Goal: Task Accomplishment & Management: Manage account settings

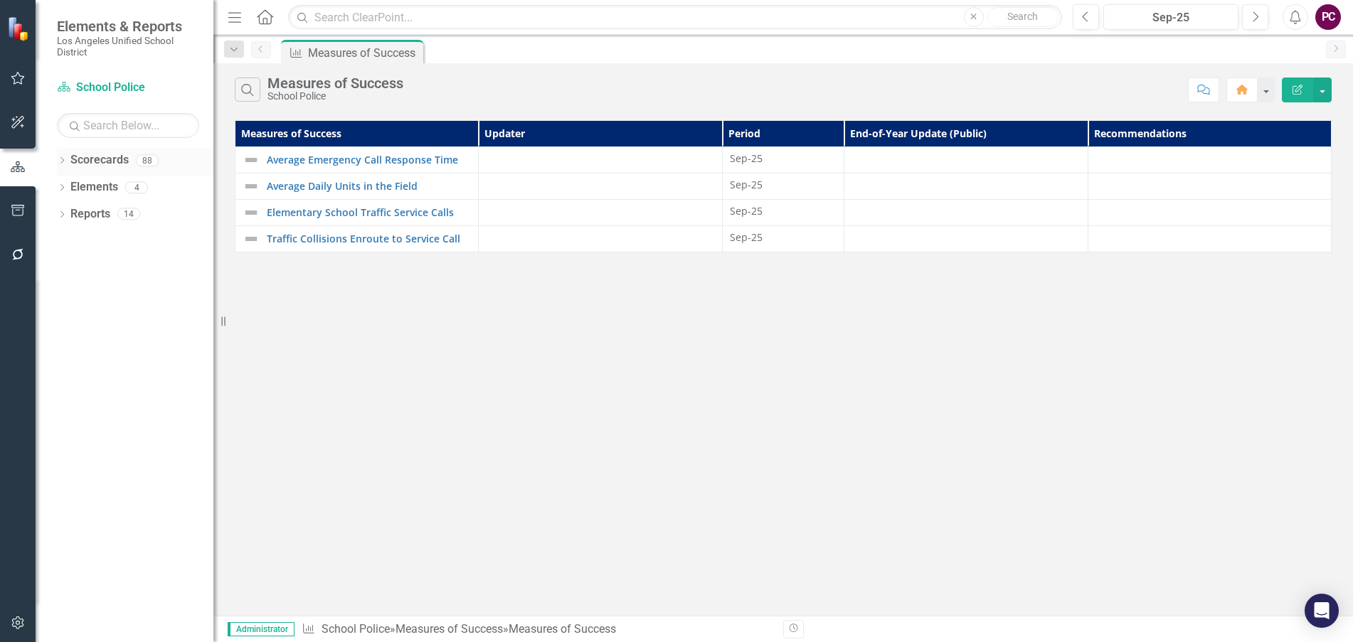
click at [110, 157] on link "Scorecards" at bounding box center [99, 160] width 58 height 16
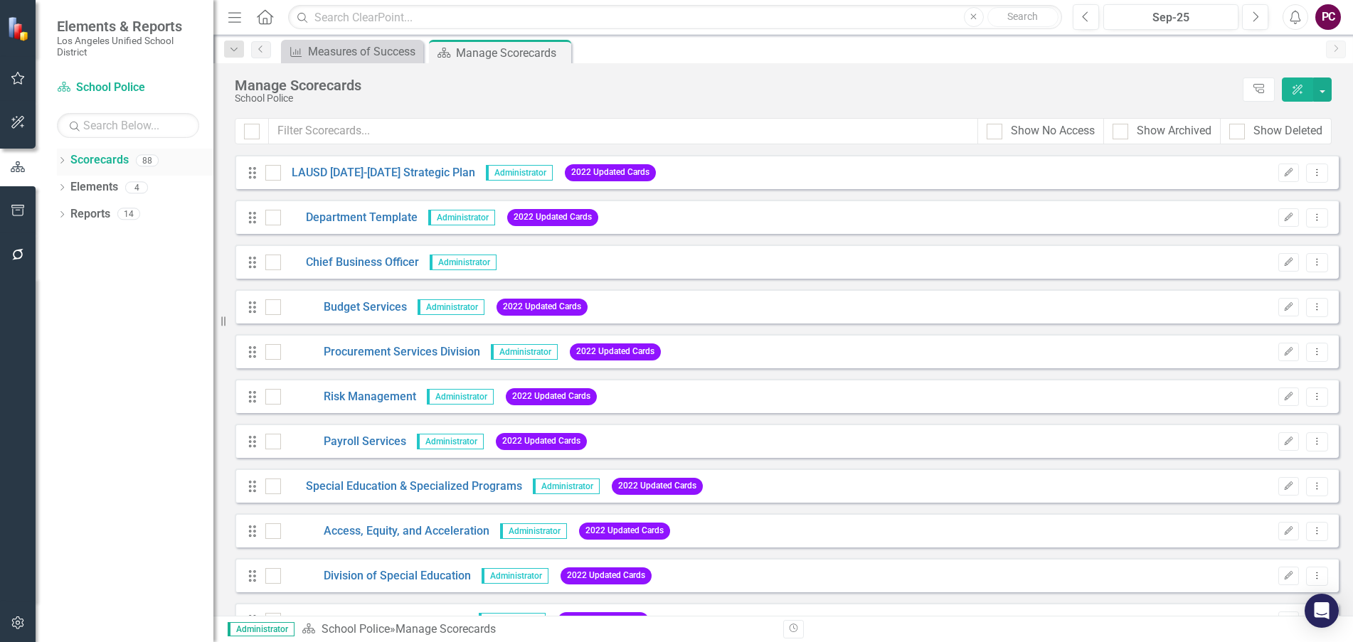
click at [66, 163] on icon "Dropdown" at bounding box center [62, 162] width 10 height 8
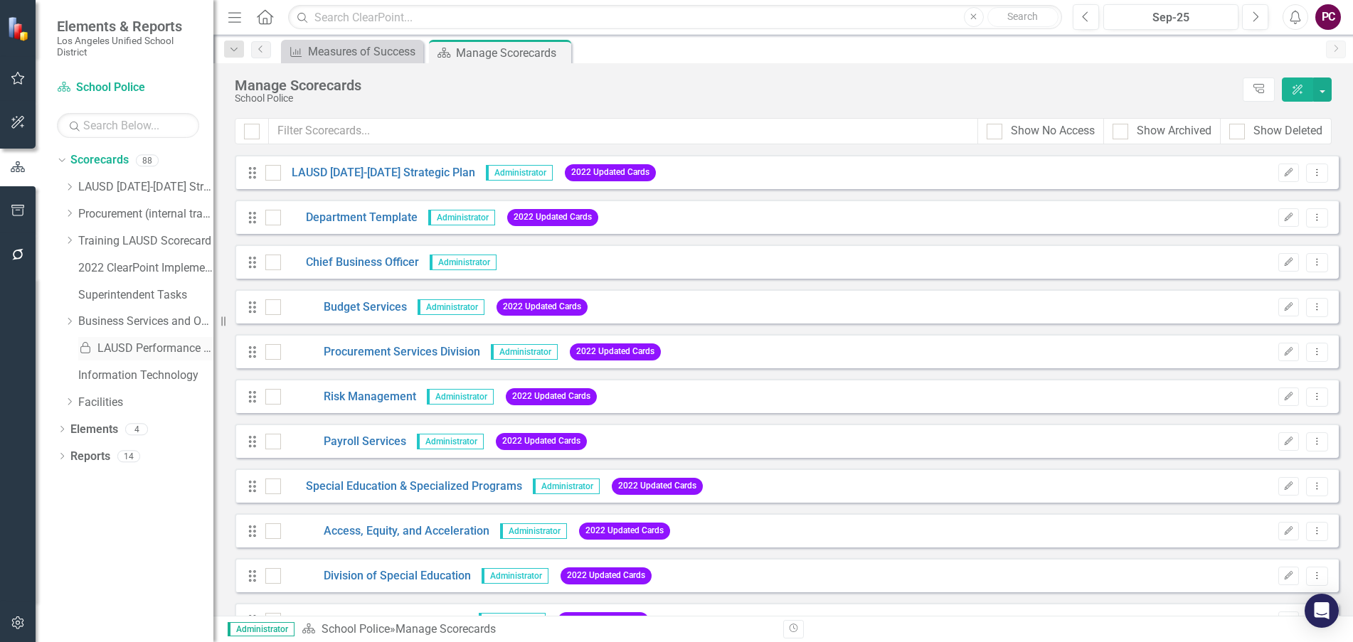
click at [109, 346] on link "Locked LAUSD Performance Meter" at bounding box center [145, 349] width 135 height 16
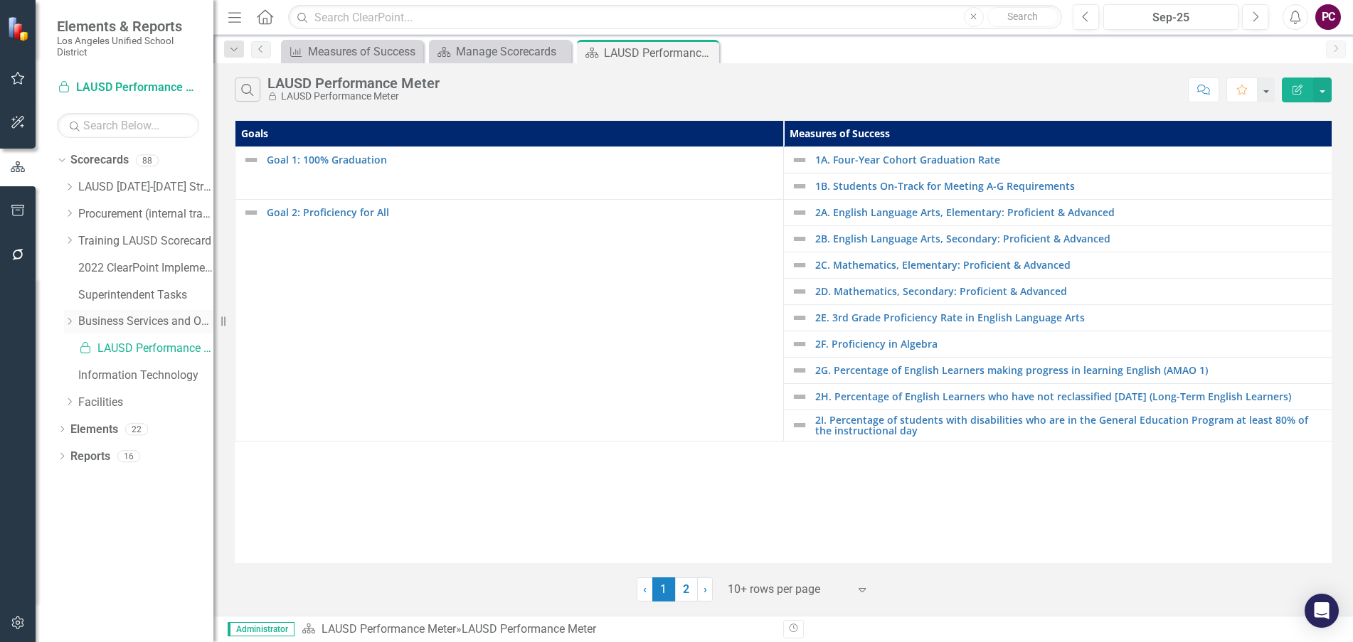
click at [128, 322] on link "Business Services and Operations" at bounding box center [145, 322] width 135 height 16
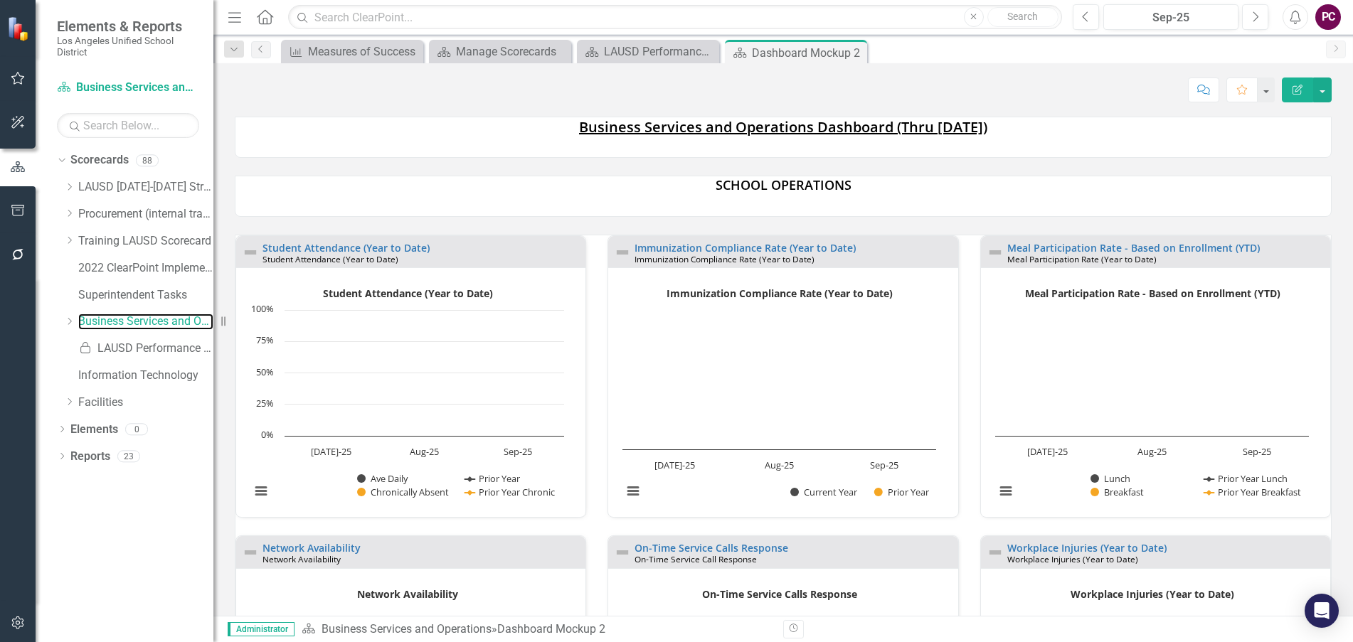
scroll to position [1, 0]
click at [72, 323] on icon "Dropdown" at bounding box center [69, 321] width 11 height 9
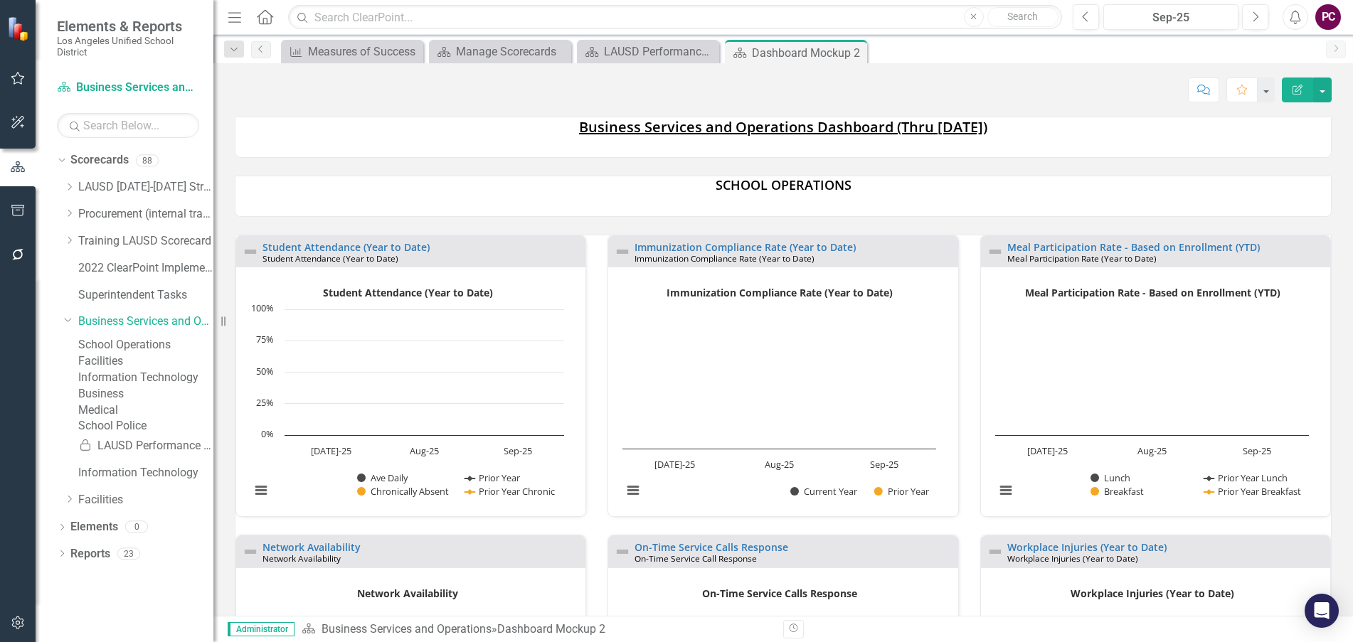
click at [137, 346] on link "School Operations" at bounding box center [145, 345] width 135 height 16
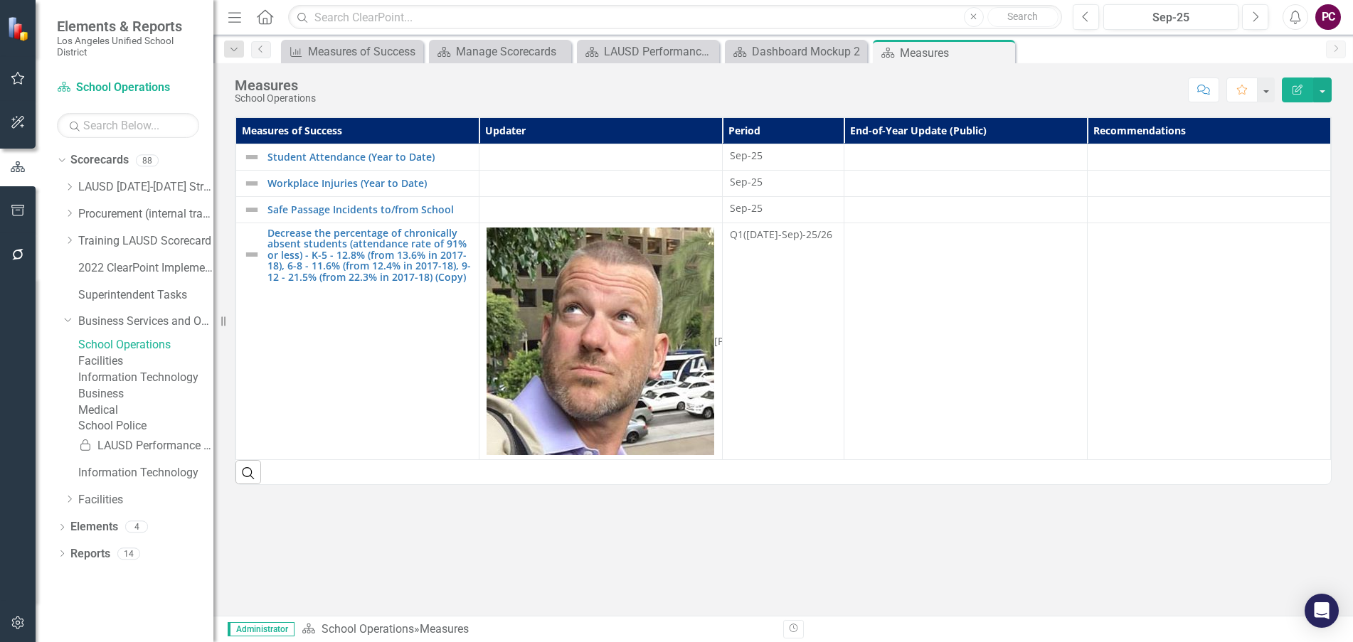
click at [147, 345] on link "School Operations" at bounding box center [145, 345] width 135 height 16
click at [151, 346] on link "School Operations" at bounding box center [145, 345] width 135 height 16
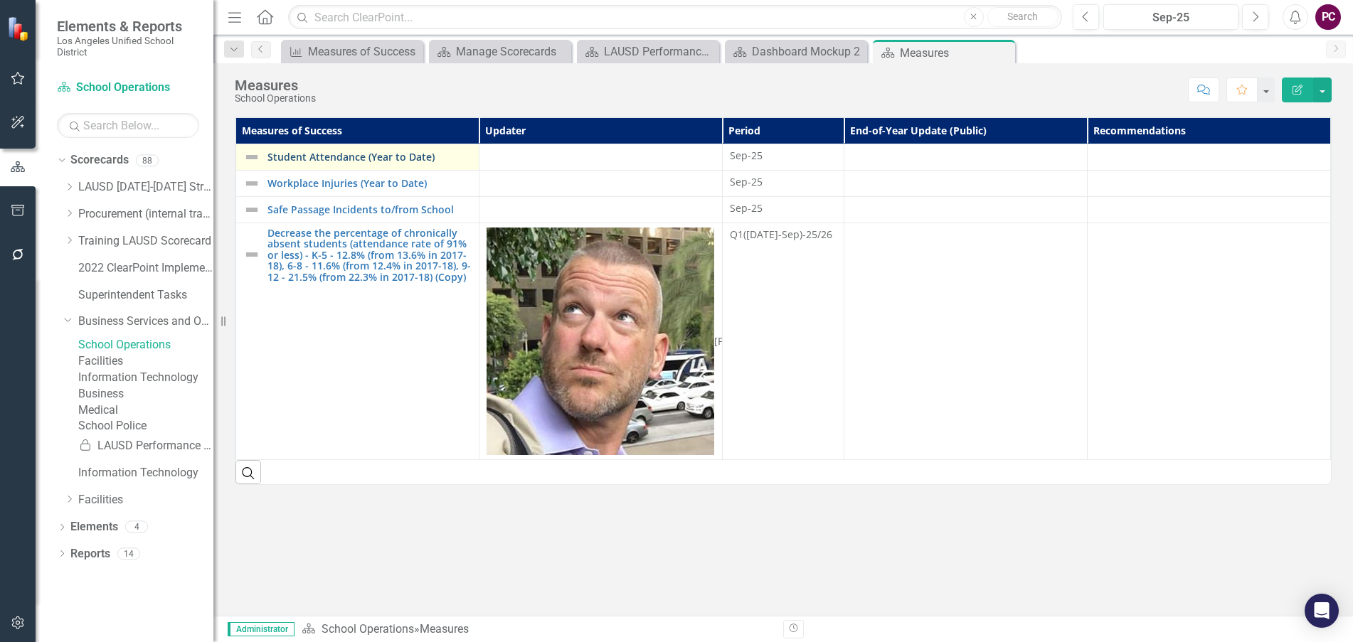
click at [323, 154] on link "Student Attendance (Year to Date)" at bounding box center [369, 157] width 204 height 11
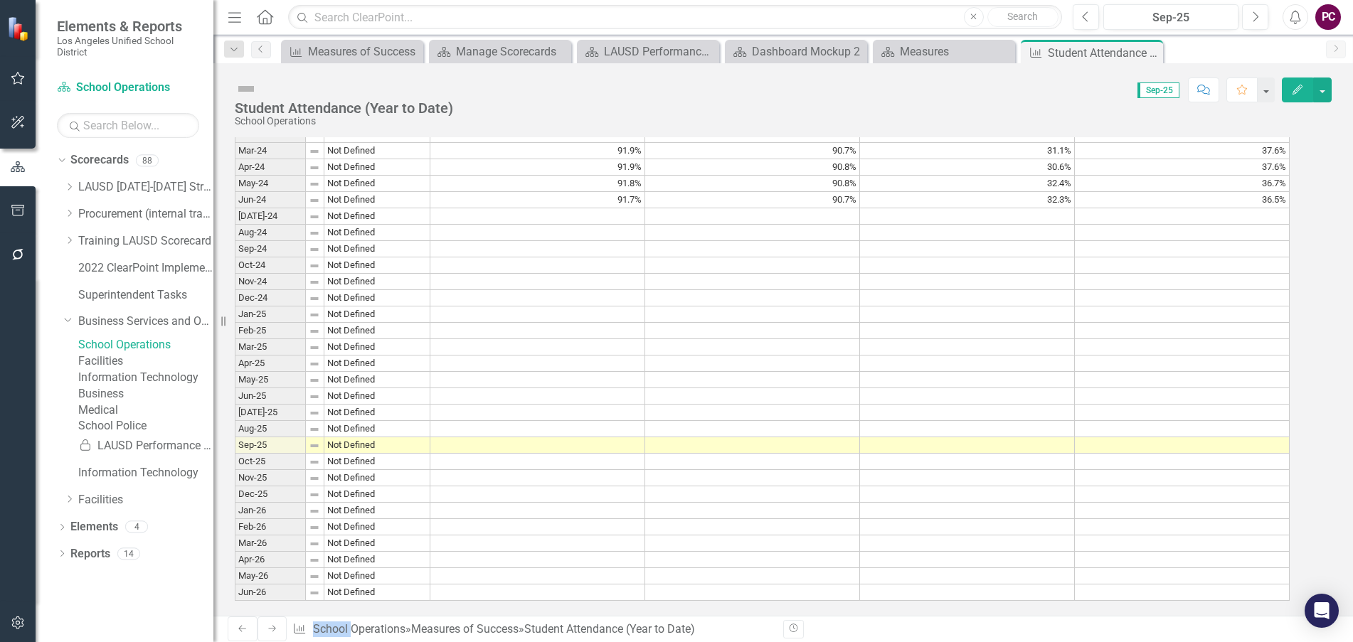
scroll to position [1308, 0]
click at [610, 421] on td at bounding box center [537, 429] width 215 height 16
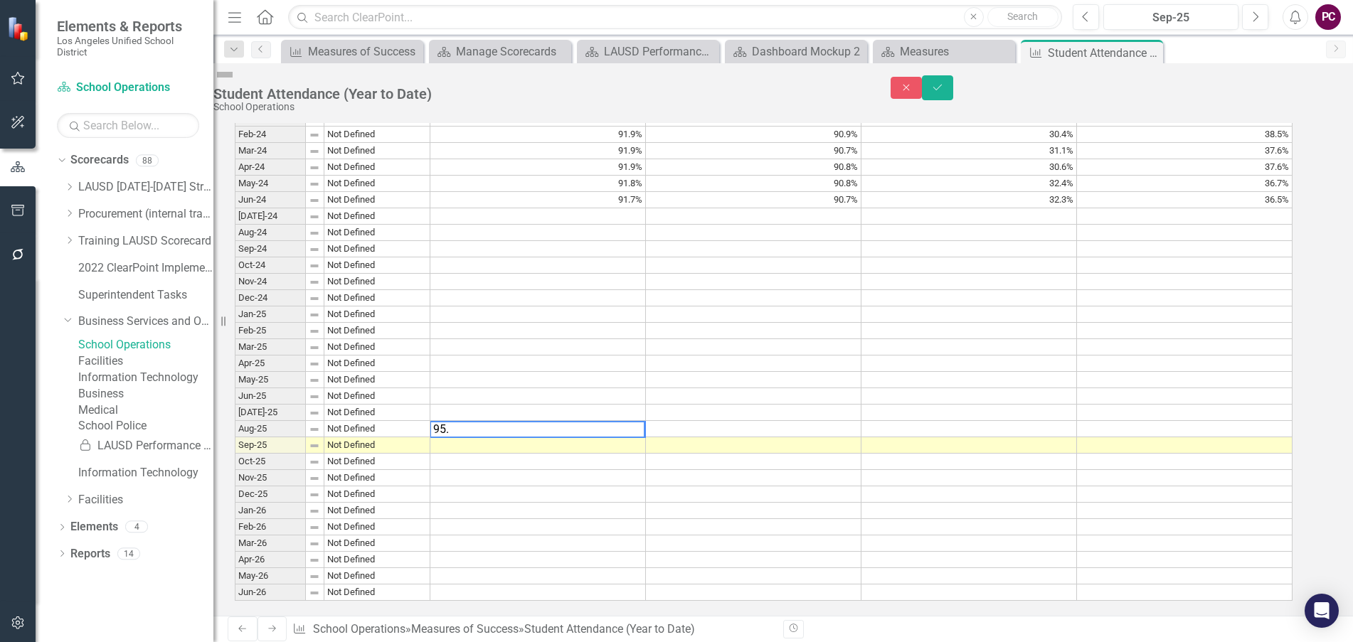
type textarea "95.7"
type textarea "94.5"
type textarea "93.6"
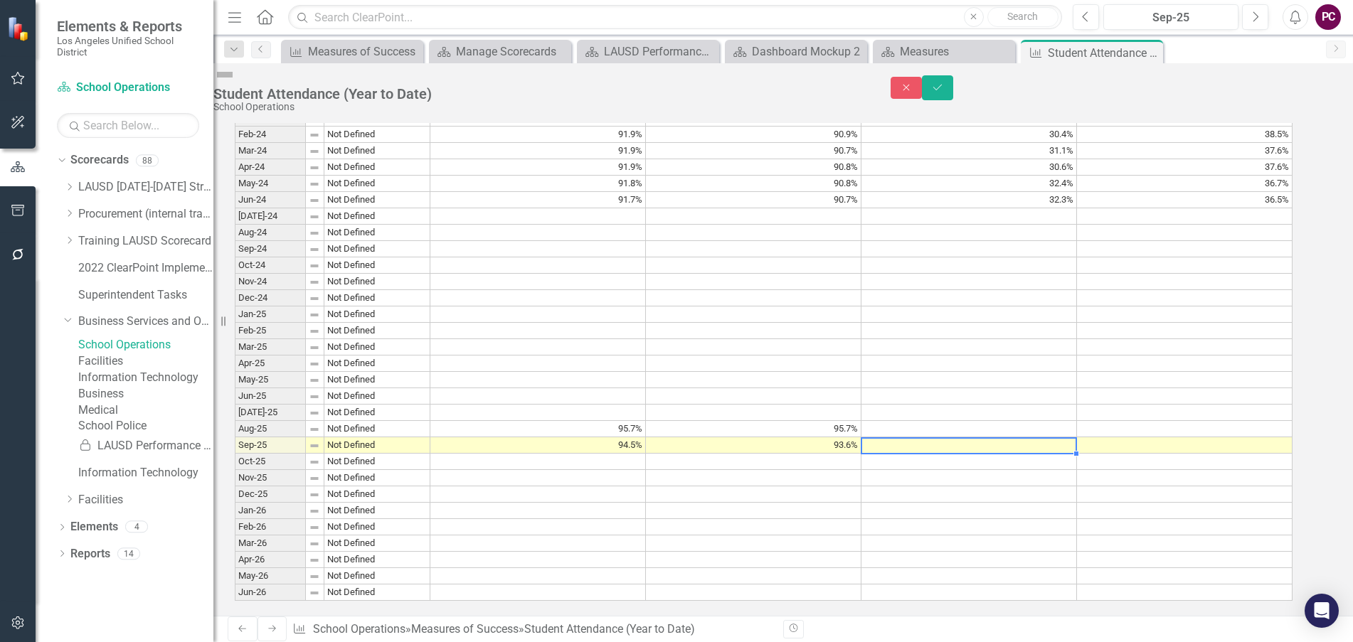
scroll to position [1170, 0]
type textarea "25.2"
type textarea "21.2"
type textarea "13.6"
type textarea "24.3"
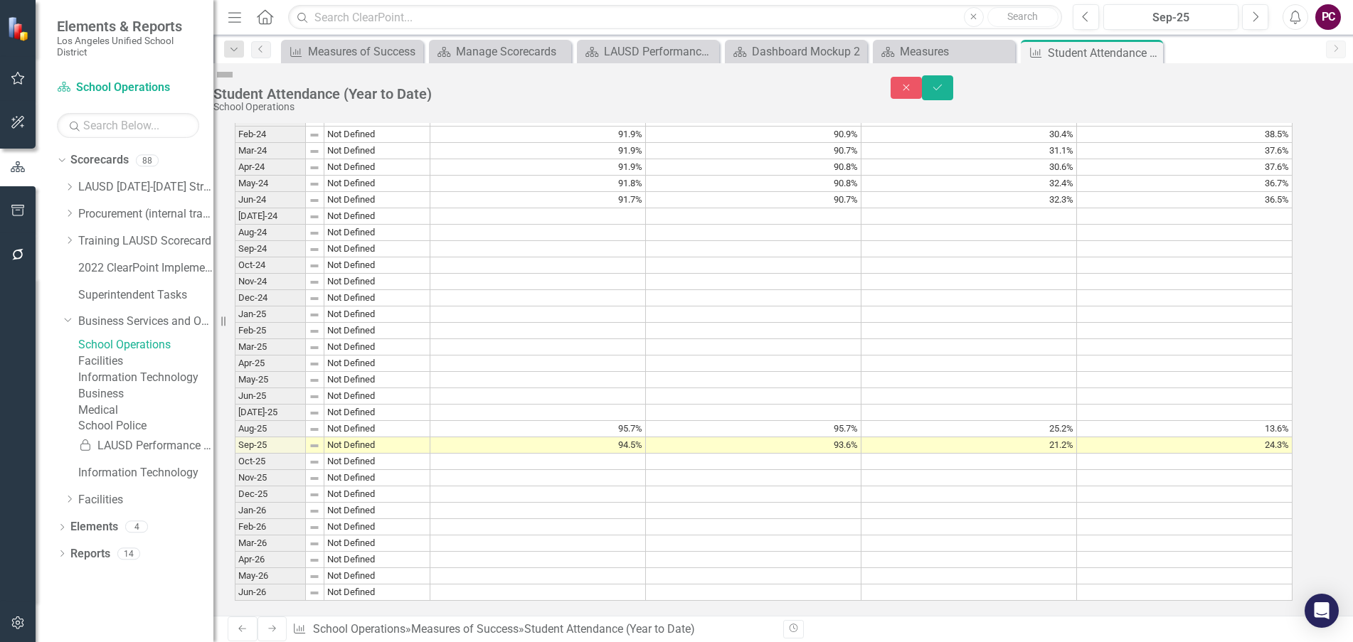
click at [164, 346] on link "School Operations" at bounding box center [145, 345] width 135 height 16
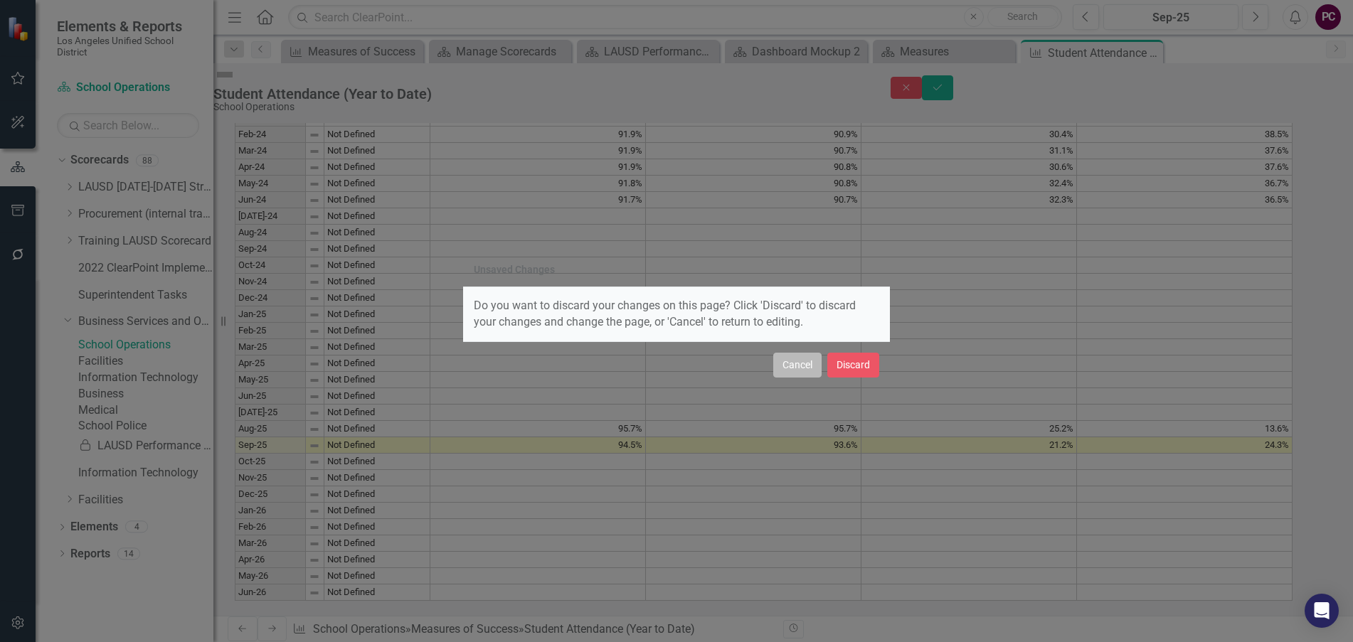
click at [797, 369] on button "Cancel" at bounding box center [797, 365] width 48 height 25
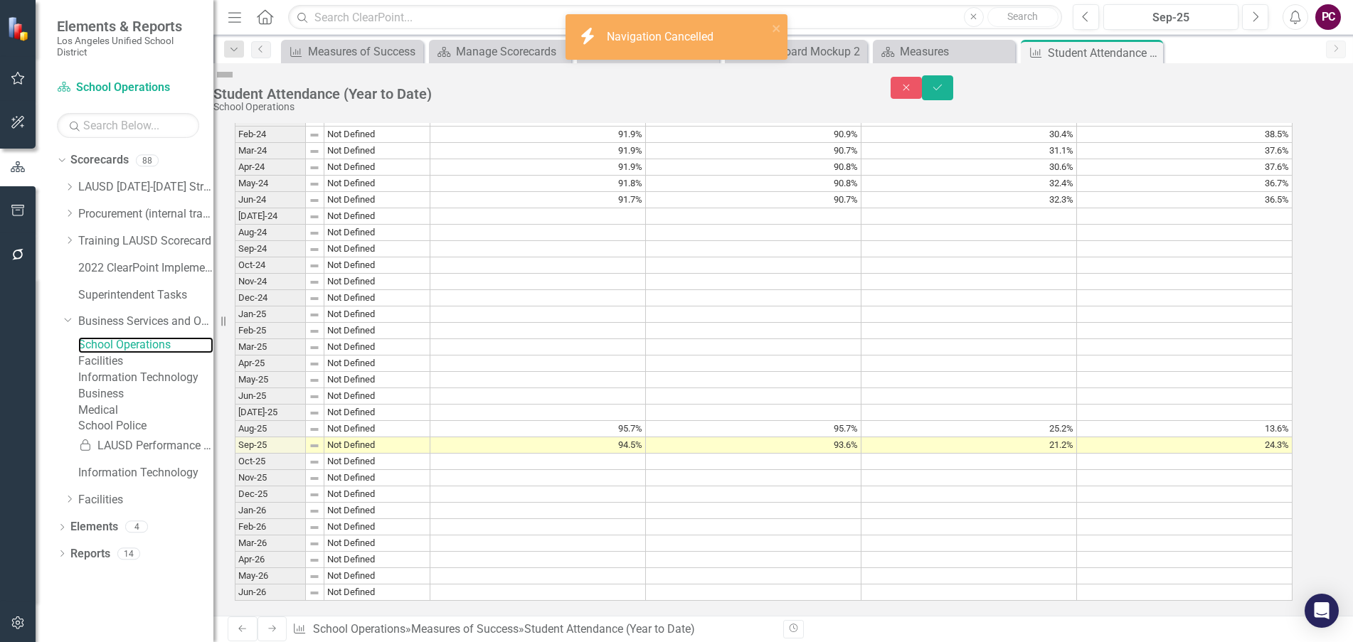
scroll to position [1313, 0]
click at [944, 83] on icon "Save" at bounding box center [937, 88] width 13 height 10
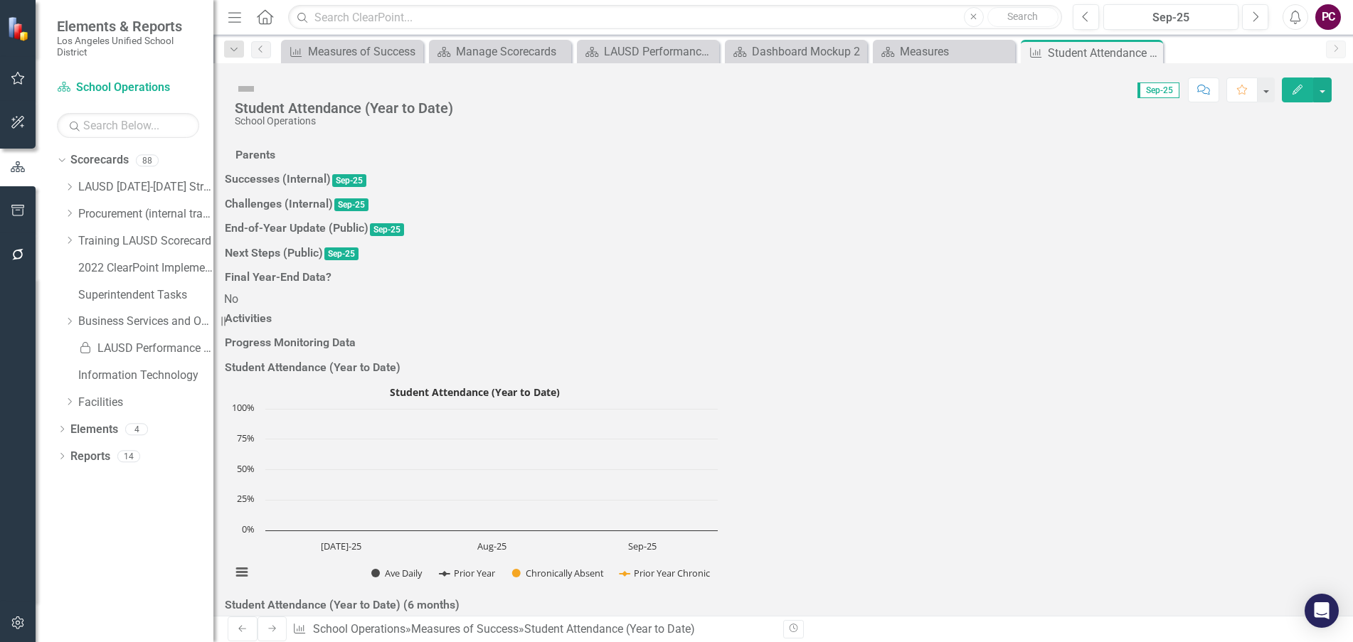
click at [1034, 169] on div "Parents" at bounding box center [783, 156] width 1118 height 25
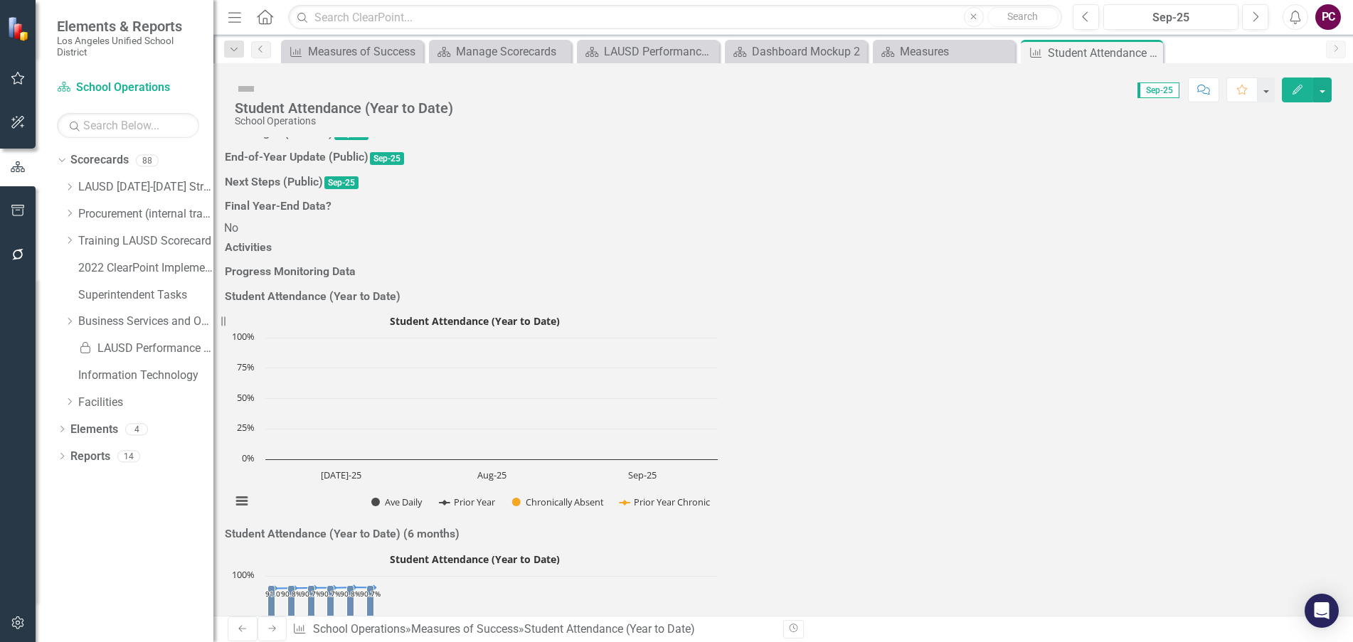
scroll to position [0, 0]
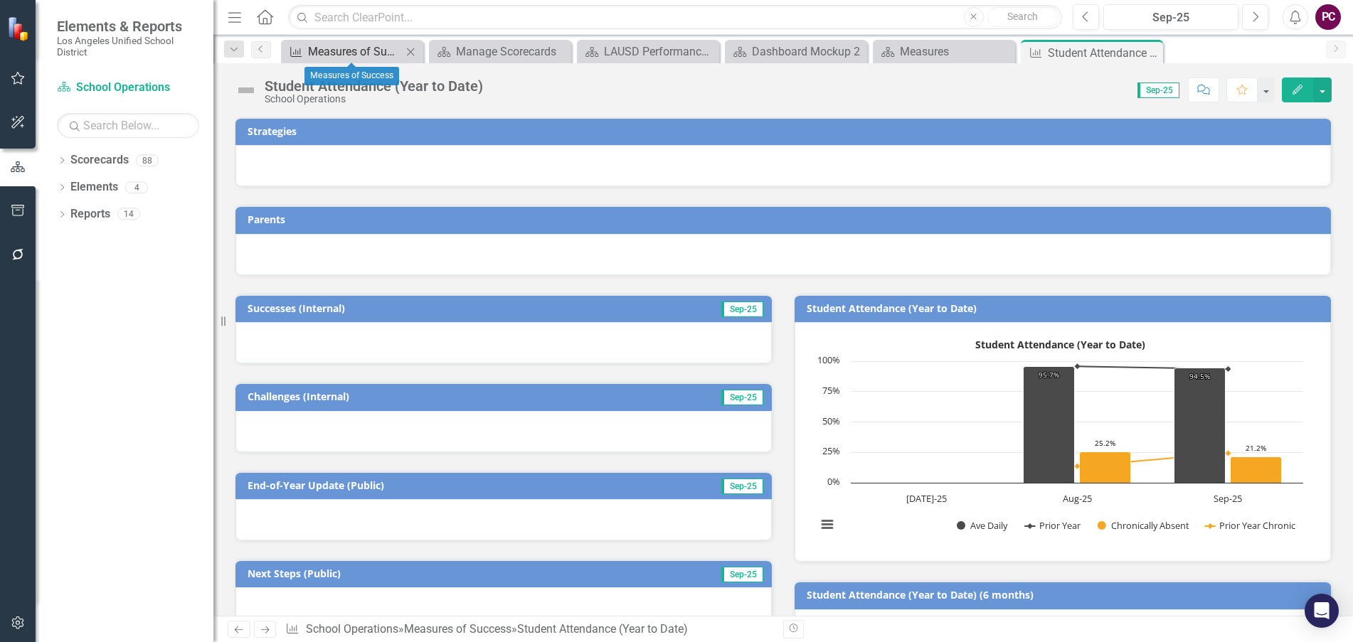
click at [334, 55] on div "Measures of Success" at bounding box center [355, 52] width 94 height 18
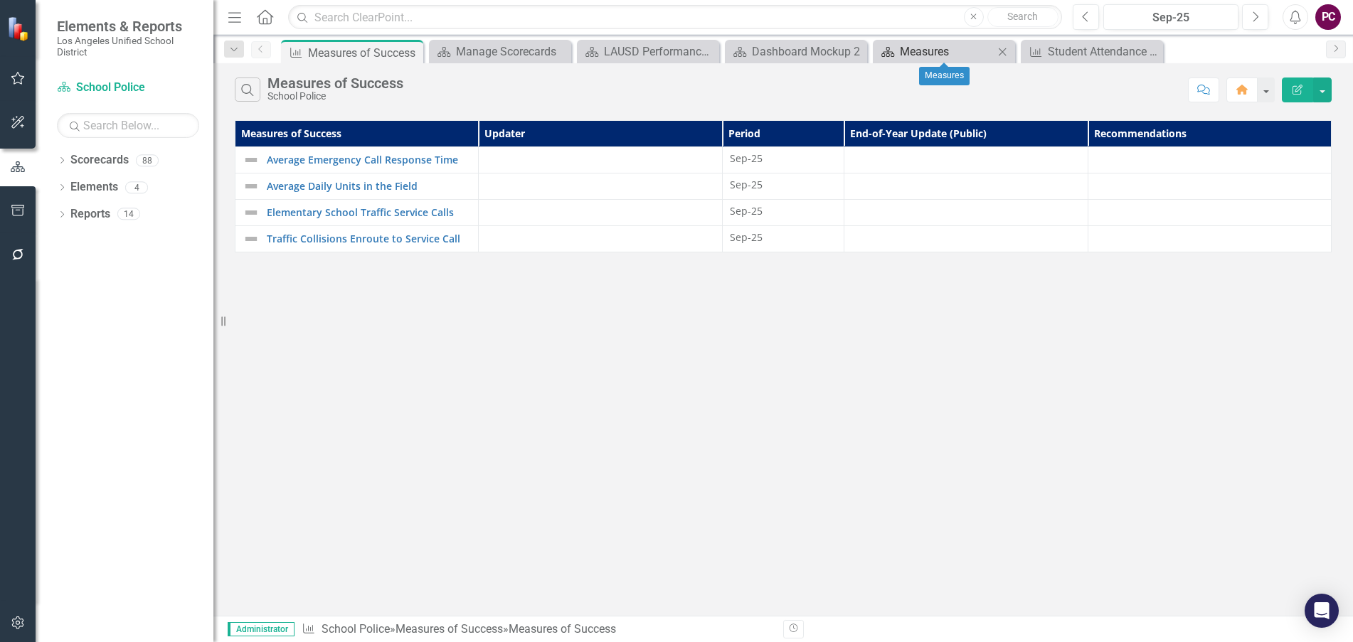
click at [943, 51] on div "Measures" at bounding box center [947, 52] width 94 height 18
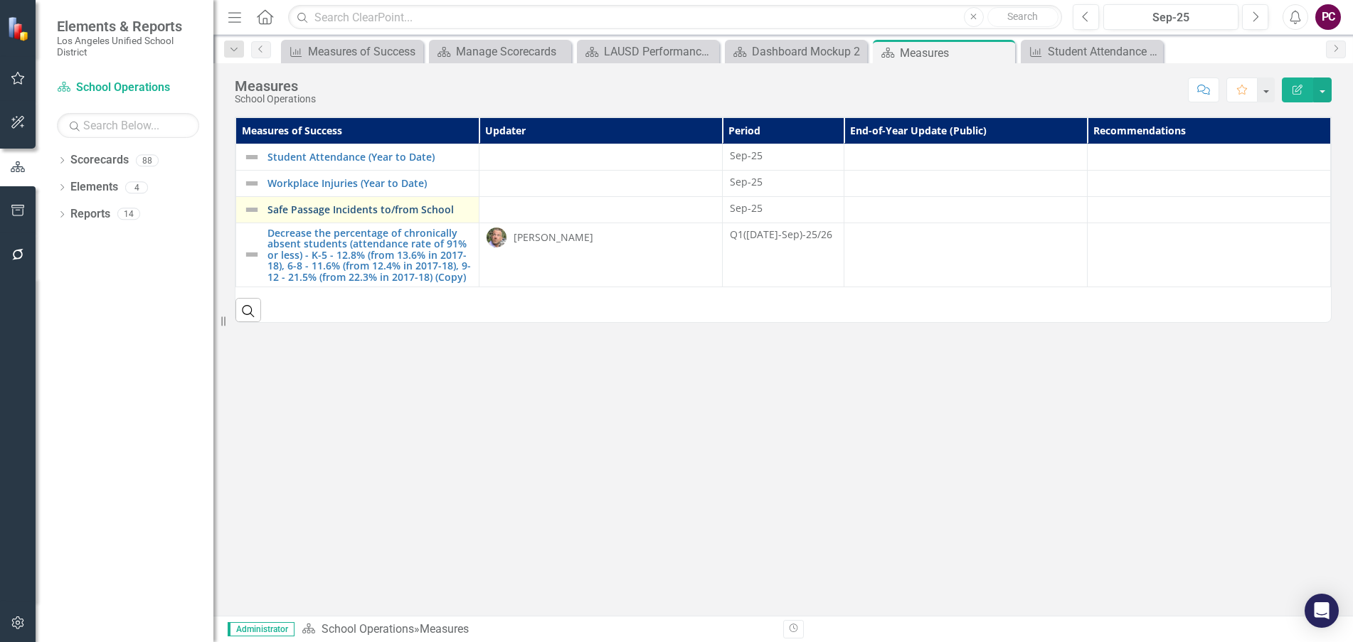
click at [331, 211] on link "Safe Passage Incidents to/from School" at bounding box center [369, 209] width 204 height 11
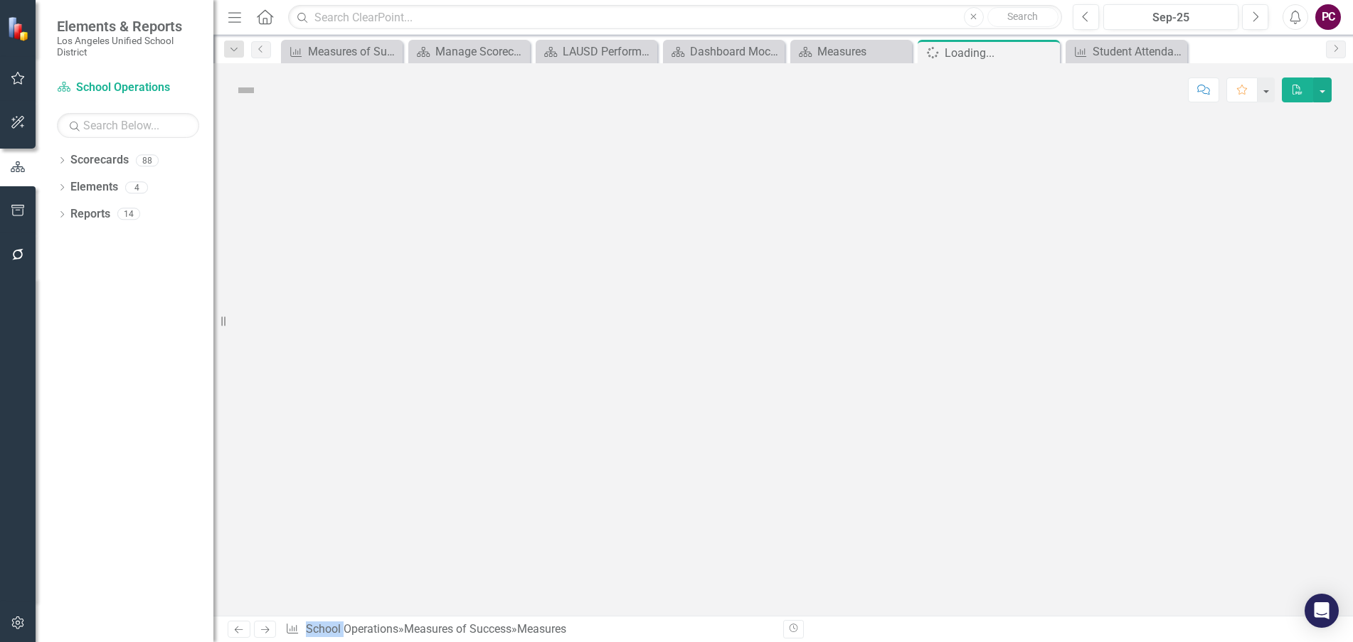
click at [331, 211] on div at bounding box center [783, 366] width 1140 height 499
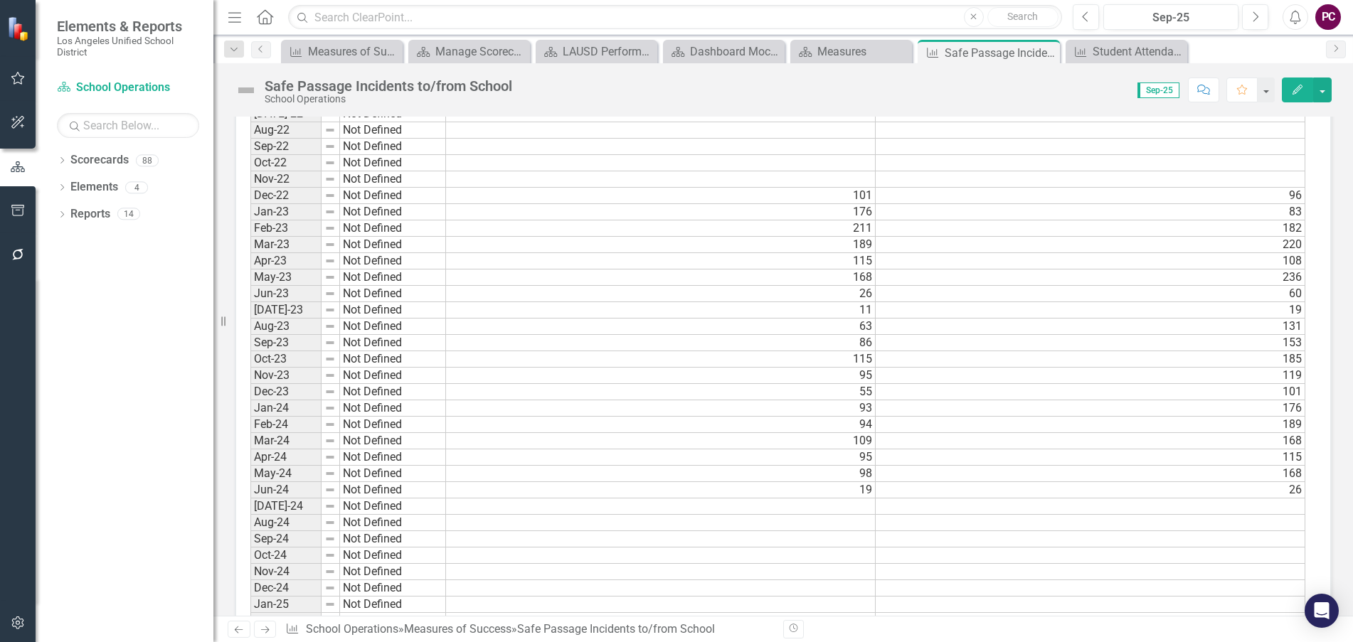
scroll to position [1281, 0]
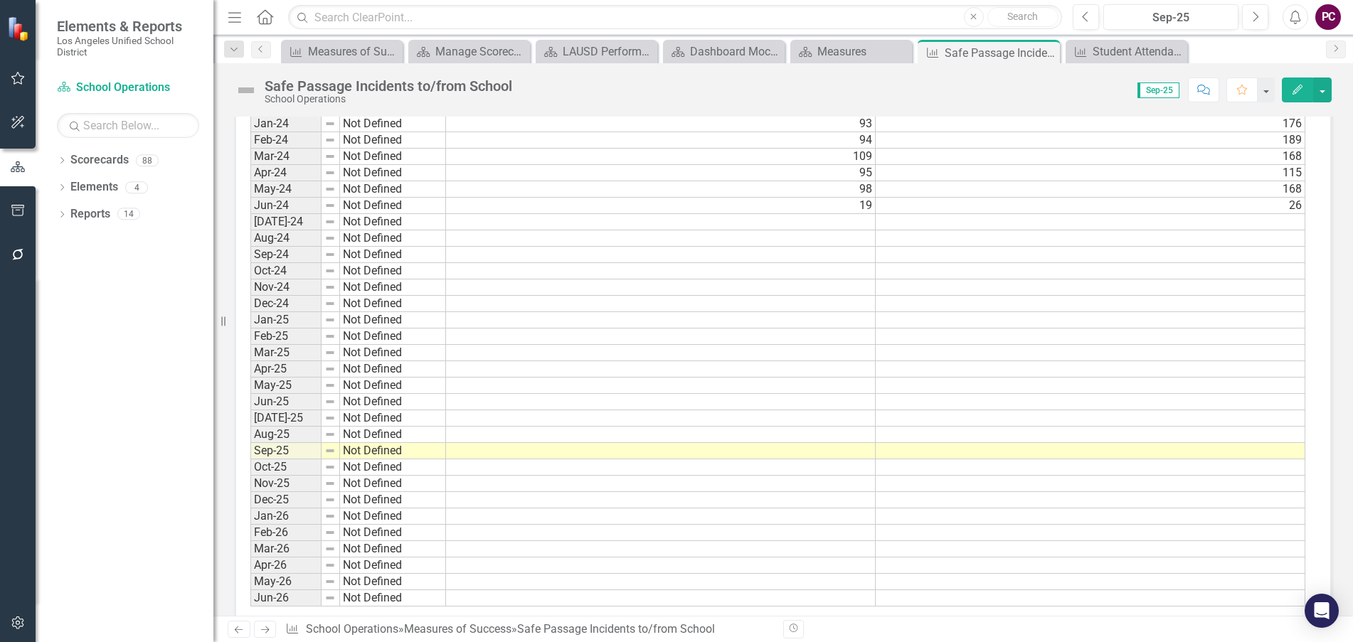
click at [499, 418] on td at bounding box center [661, 418] width 430 height 16
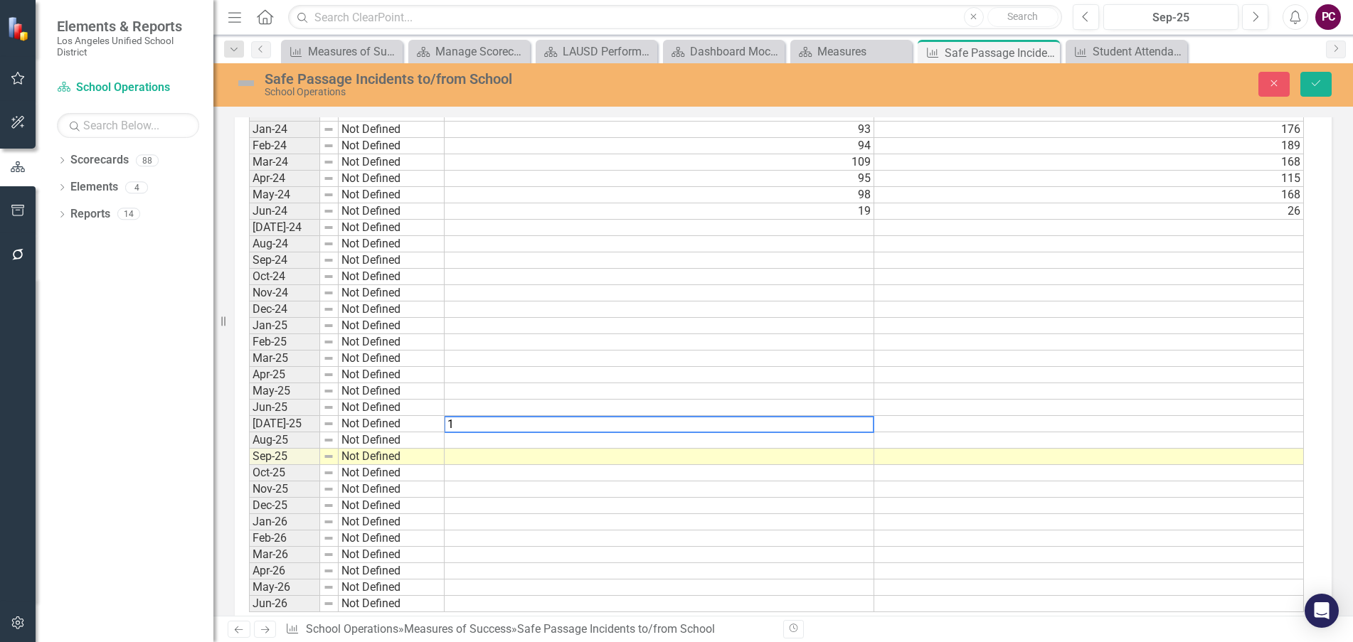
type textarea "11"
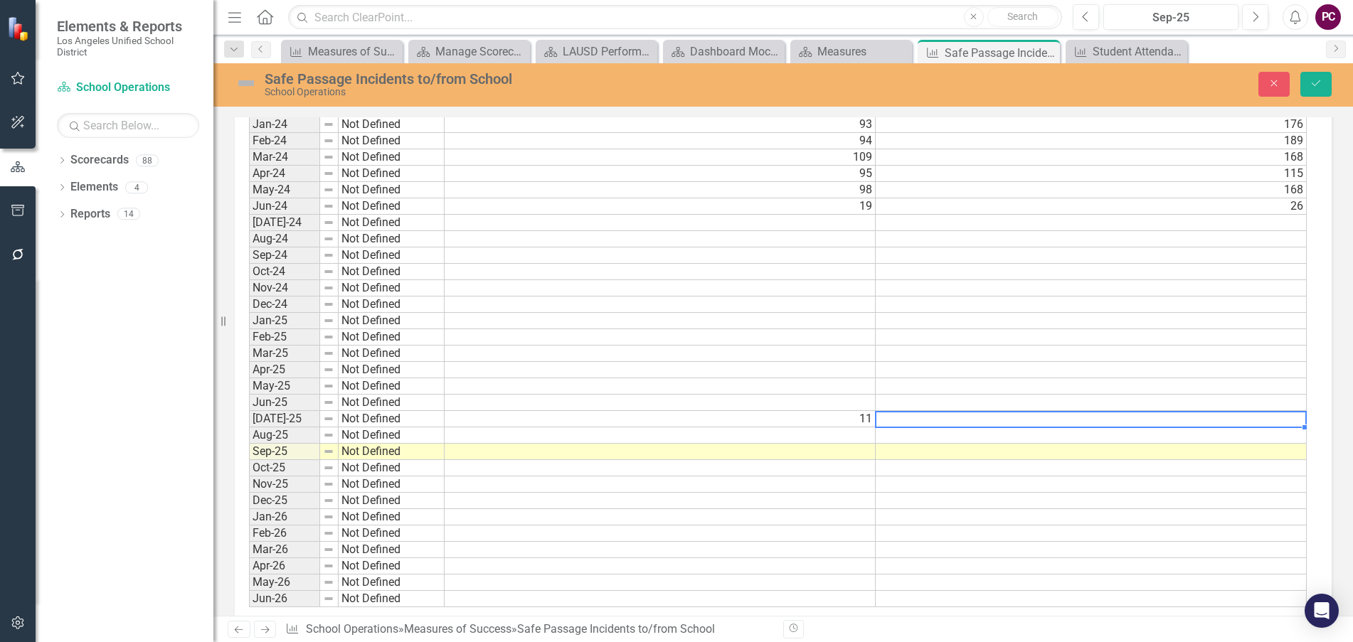
type textarea "12"
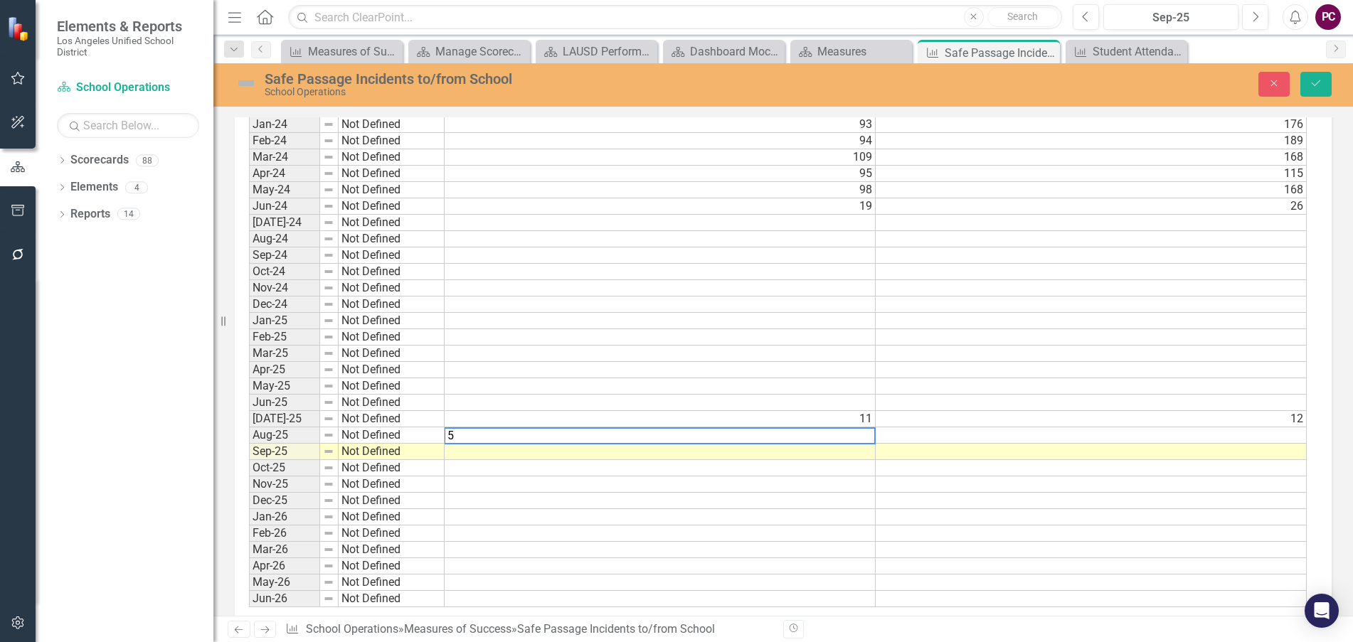
type textarea "57"
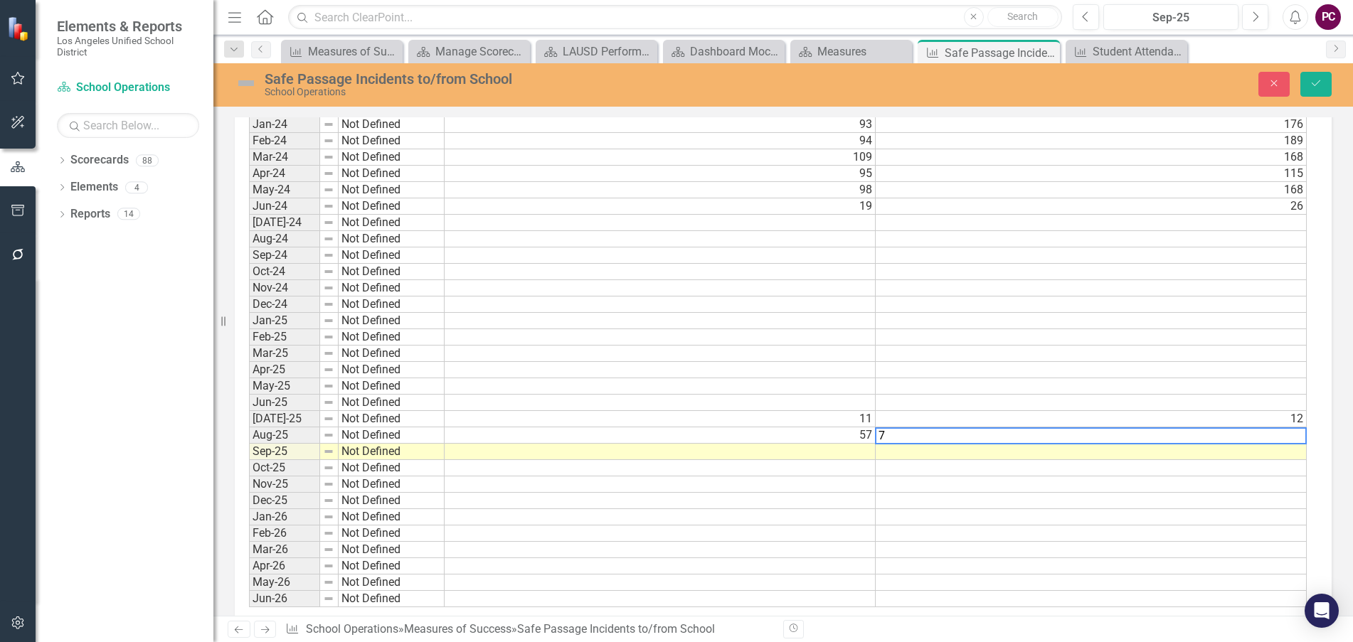
type textarea "74"
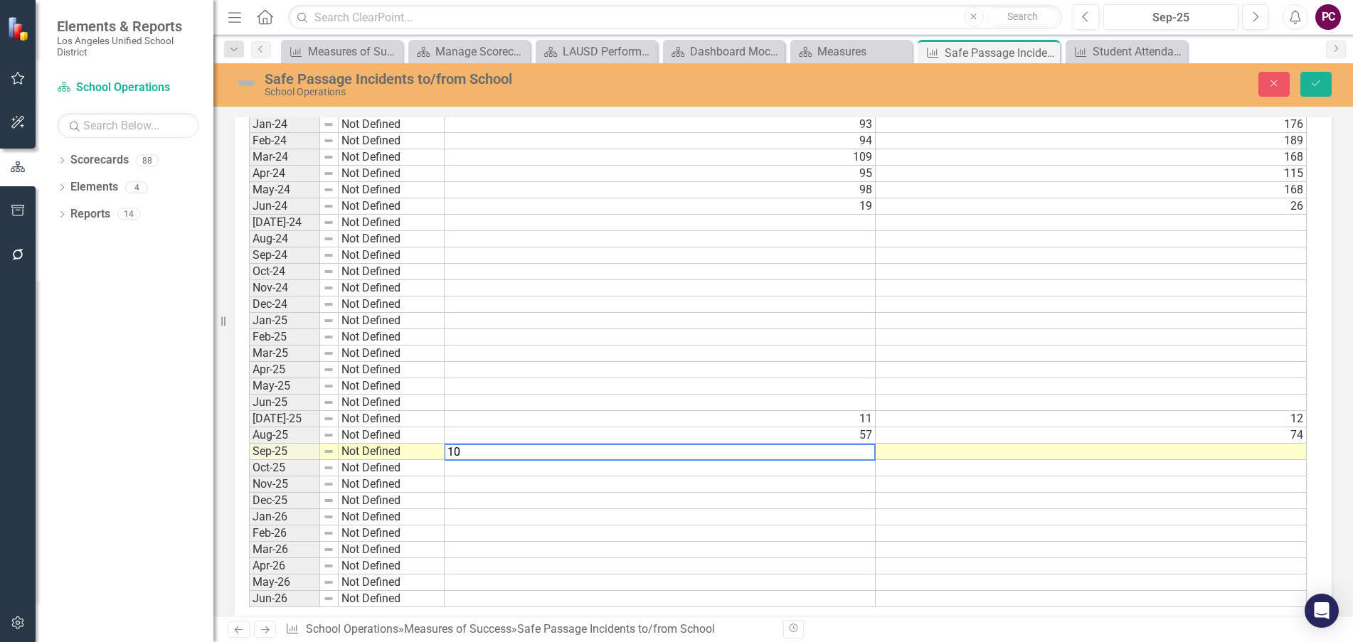
type textarea "104"
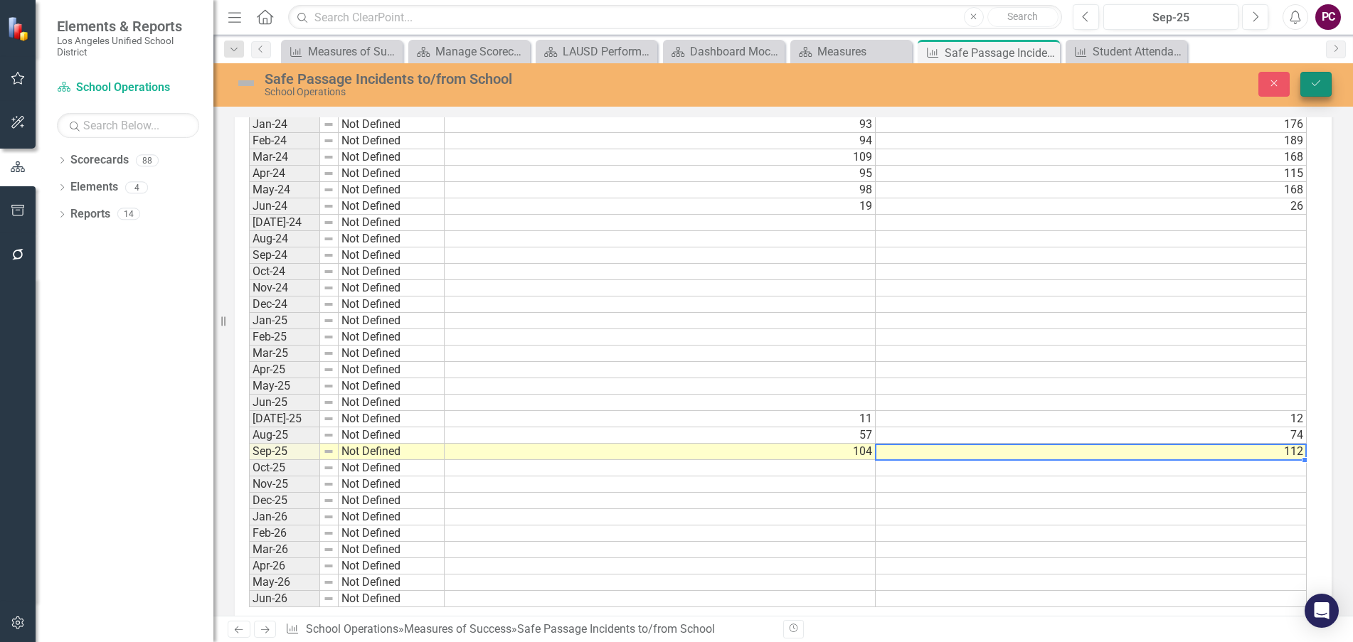
type textarea "112"
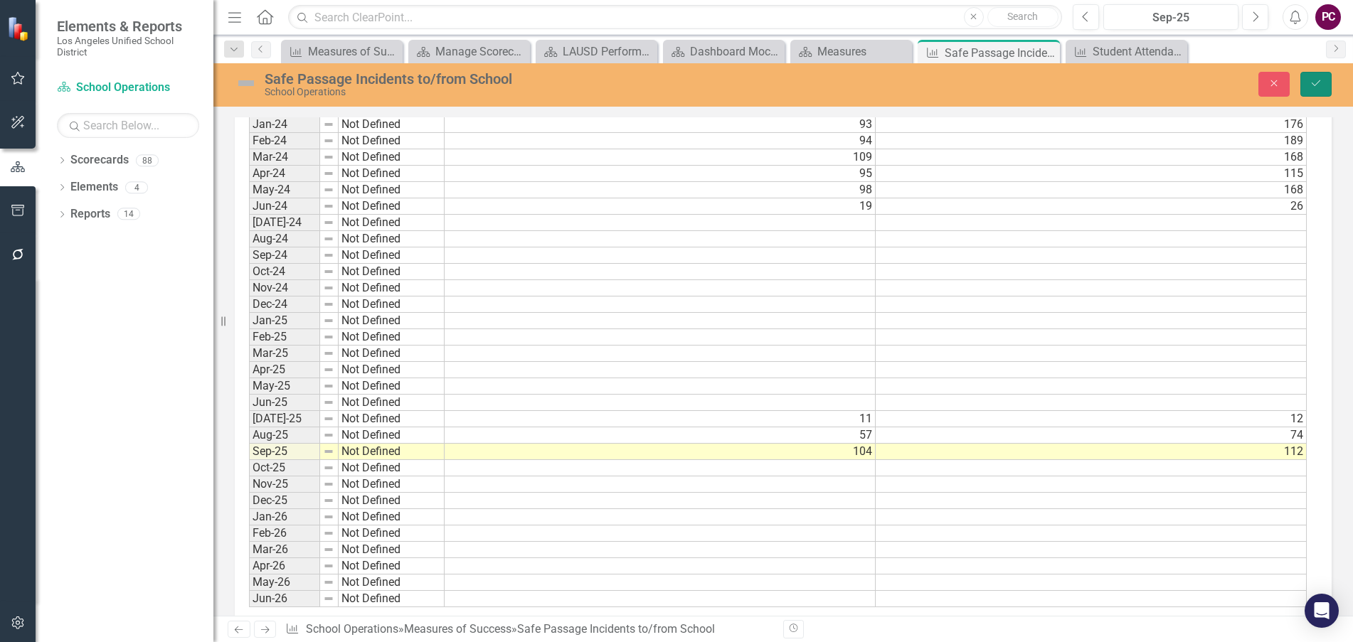
click at [1315, 83] on icon "Save" at bounding box center [1316, 83] width 13 height 10
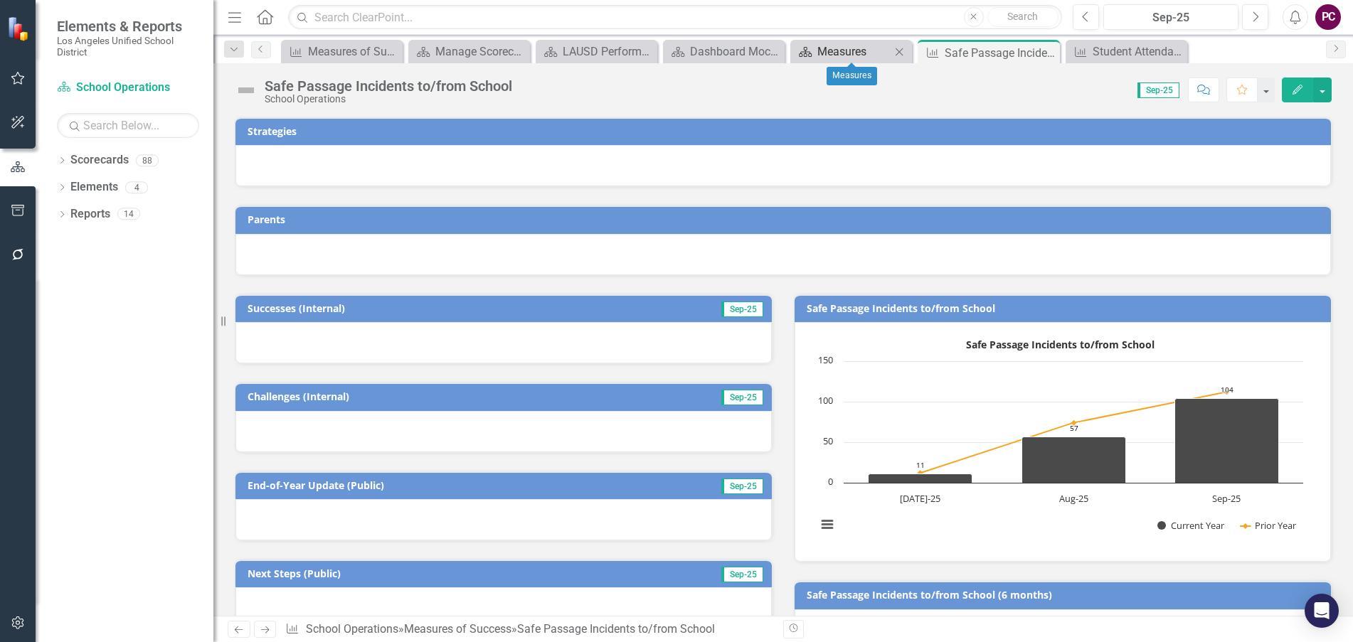
click at [837, 49] on div "Measures" at bounding box center [853, 52] width 73 height 18
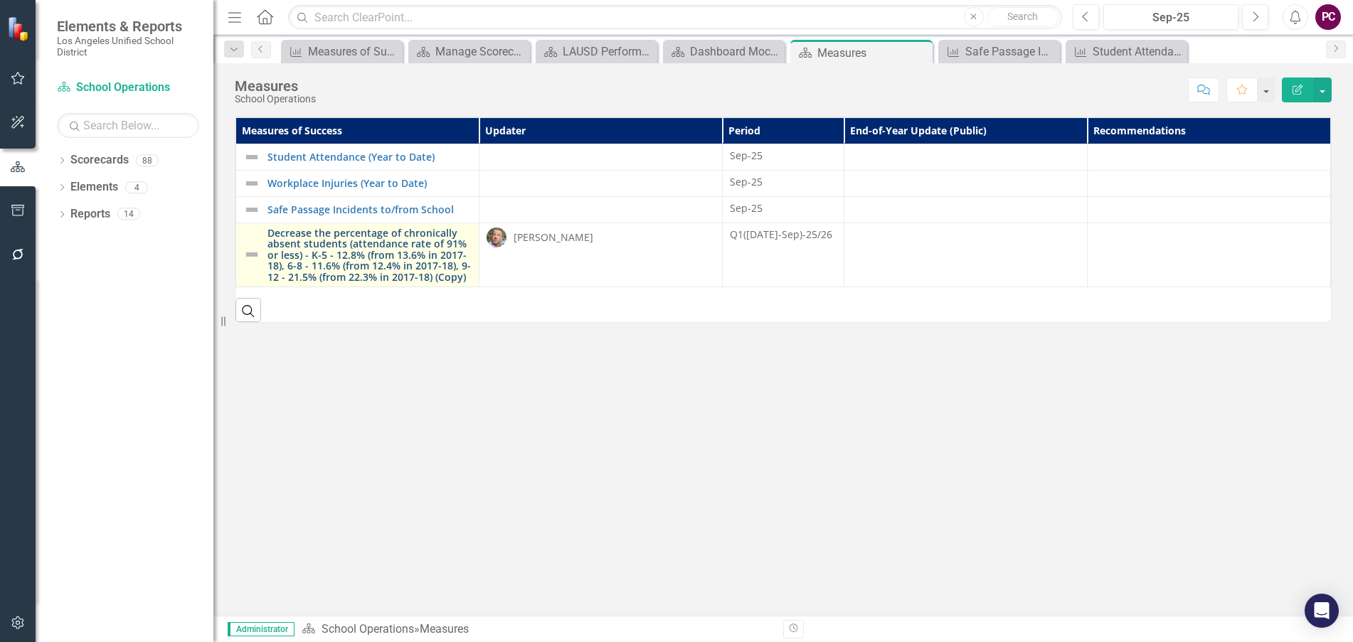
click at [351, 243] on link "Decrease the percentage of chronically absent students (attendance rate of 91% …" at bounding box center [369, 255] width 204 height 55
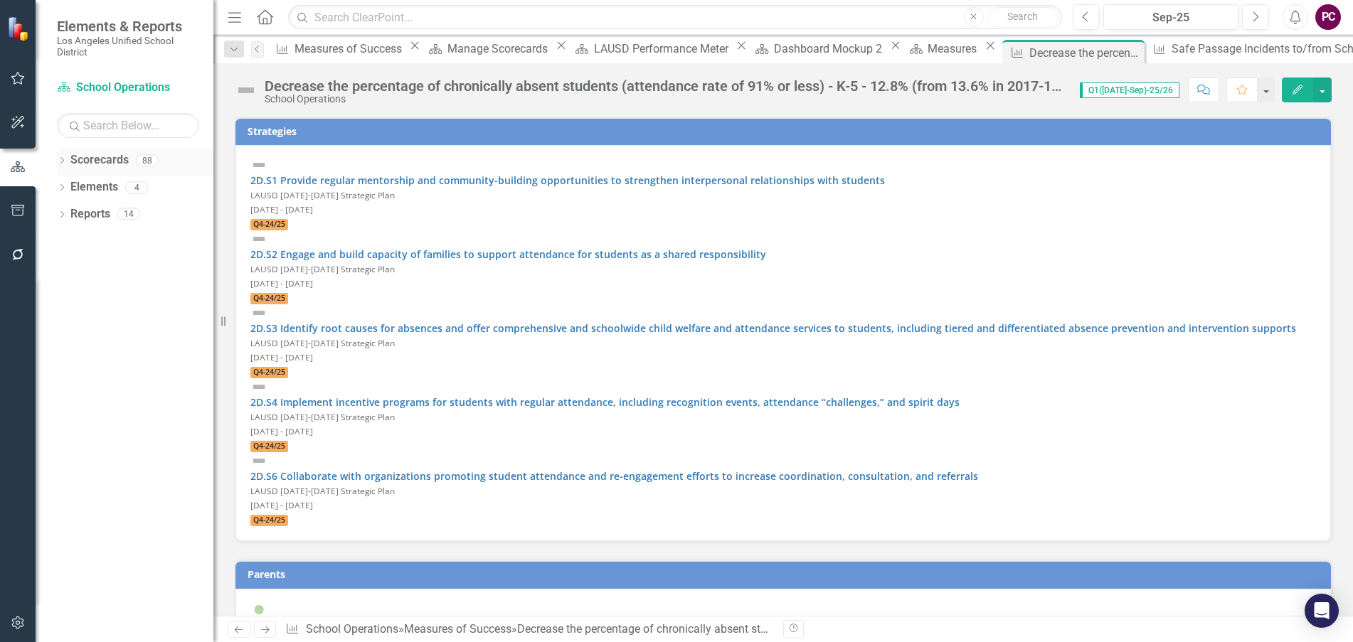
click at [60, 161] on icon "Dropdown" at bounding box center [62, 162] width 10 height 8
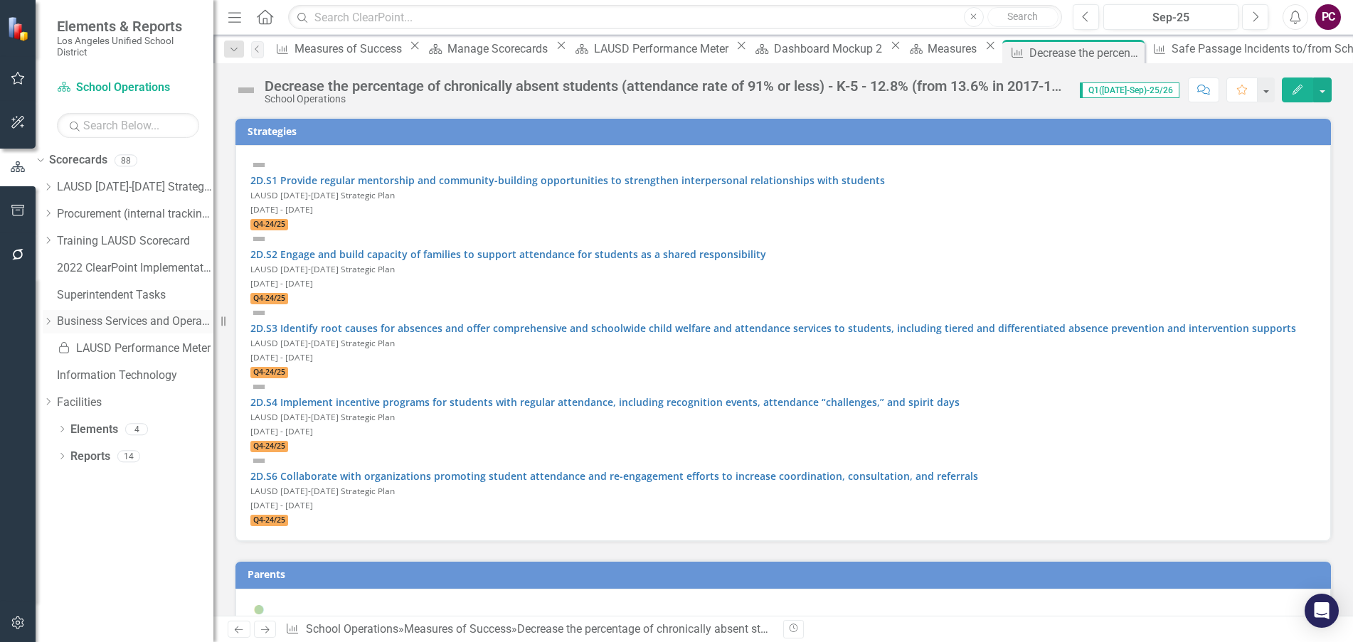
click at [53, 319] on icon "Dropdown" at bounding box center [48, 321] width 11 height 9
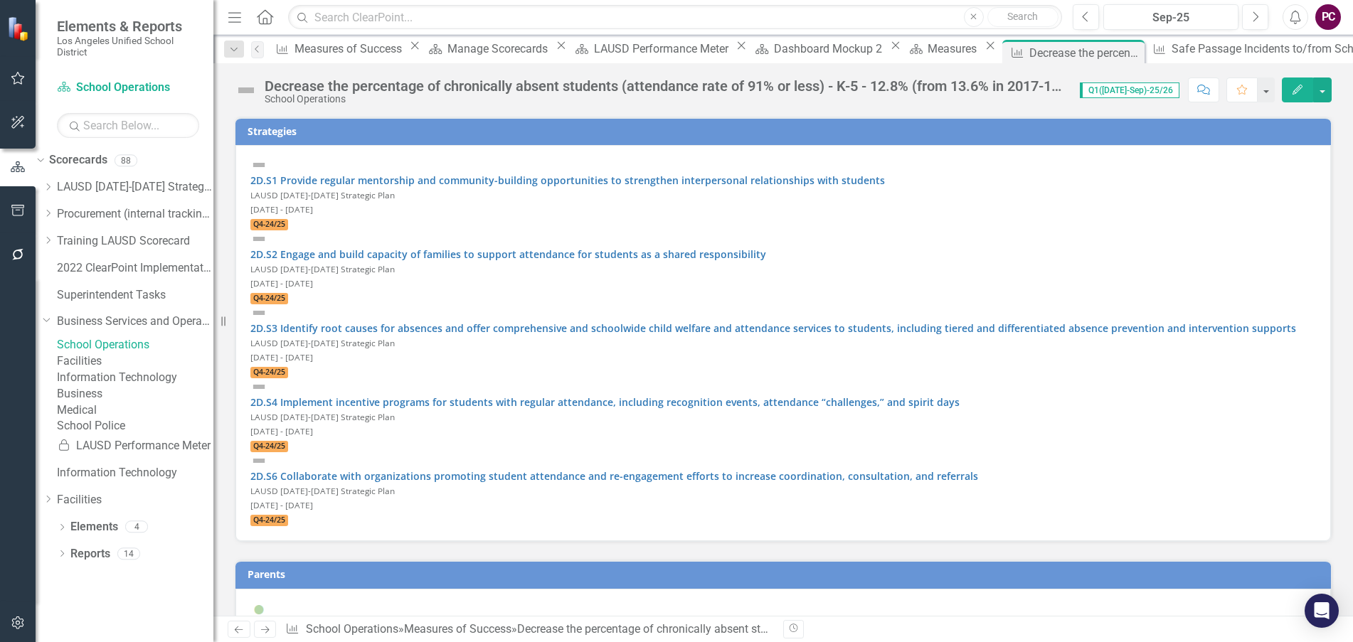
click at [127, 347] on link "School Operations" at bounding box center [135, 345] width 157 height 16
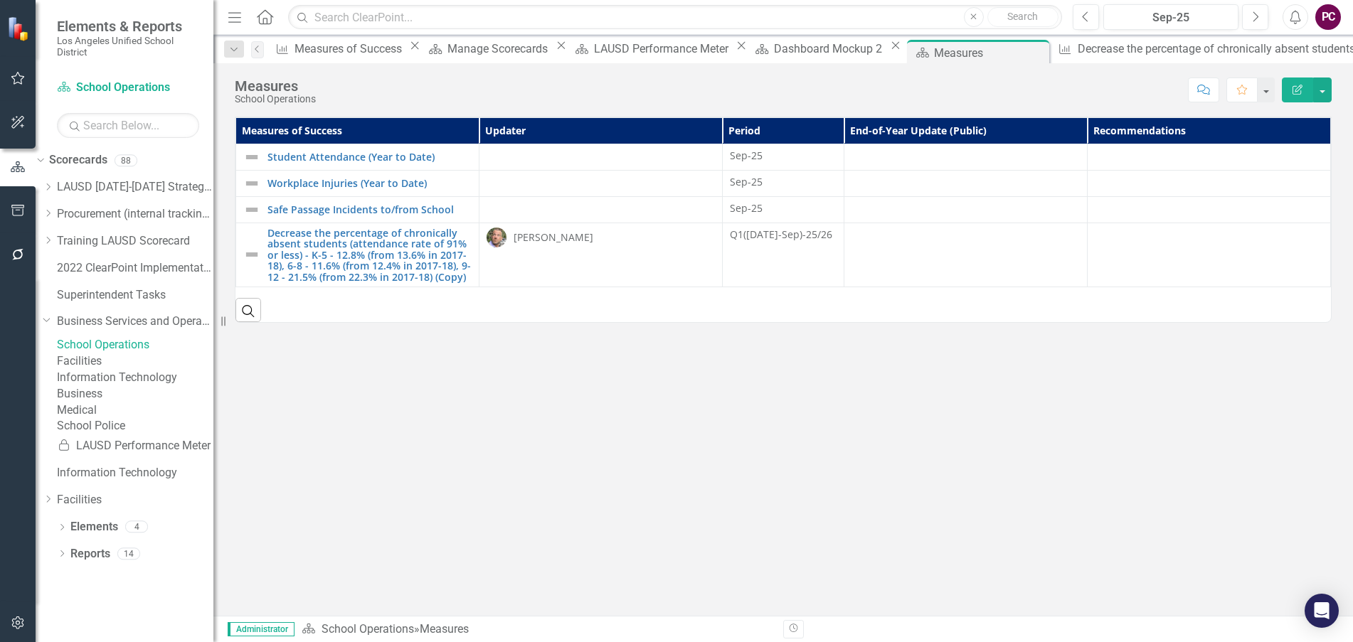
click at [143, 341] on link "School Operations" at bounding box center [135, 345] width 157 height 16
click at [124, 403] on link "Business" at bounding box center [135, 394] width 157 height 16
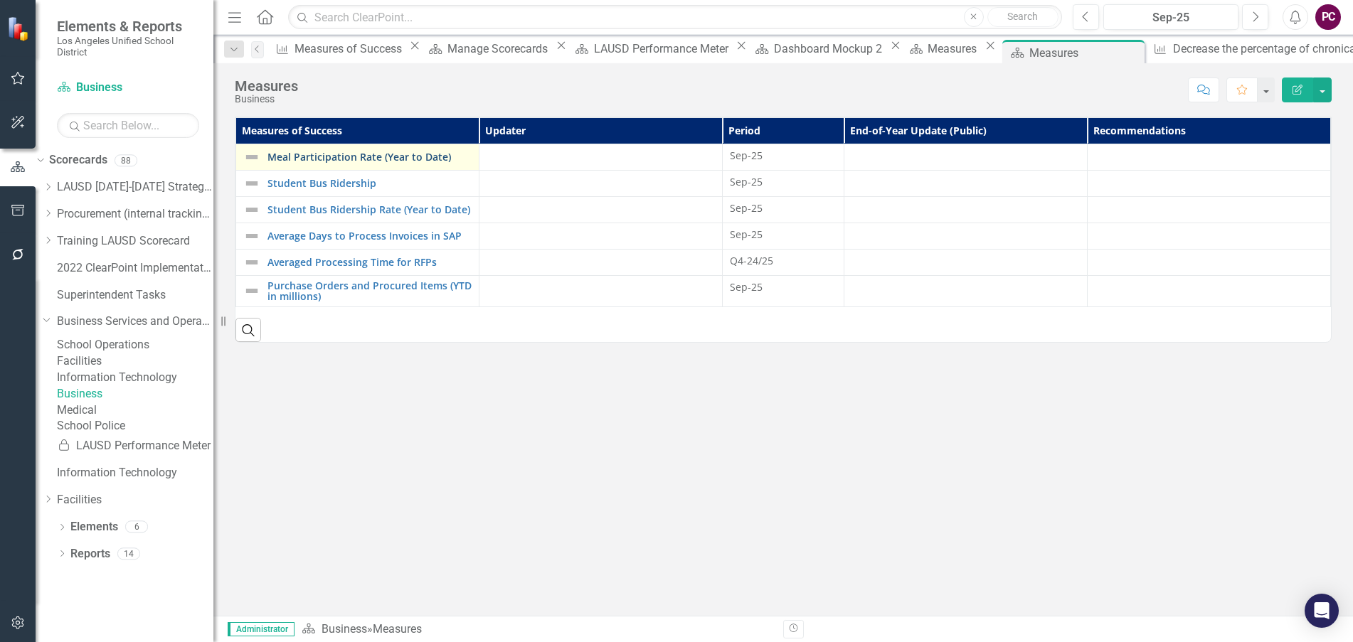
click at [368, 155] on link "Meal Participation Rate (Year to Date)" at bounding box center [369, 157] width 204 height 11
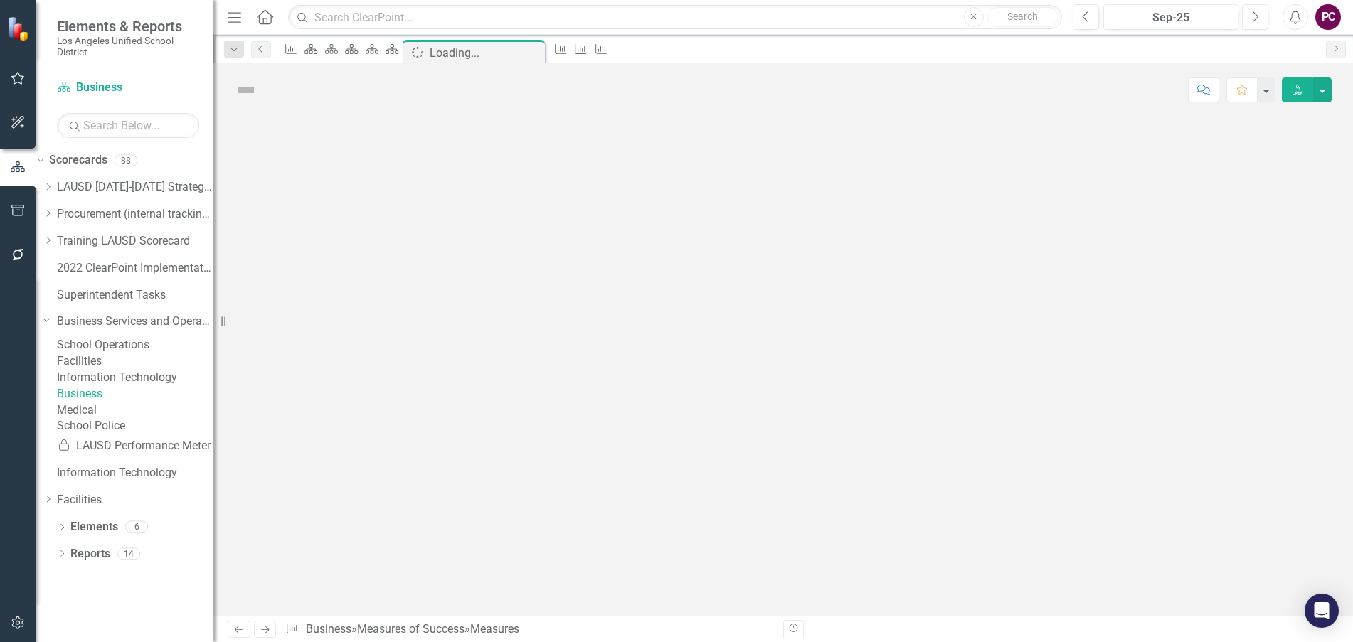
click at [368, 155] on div at bounding box center [783, 366] width 1140 height 499
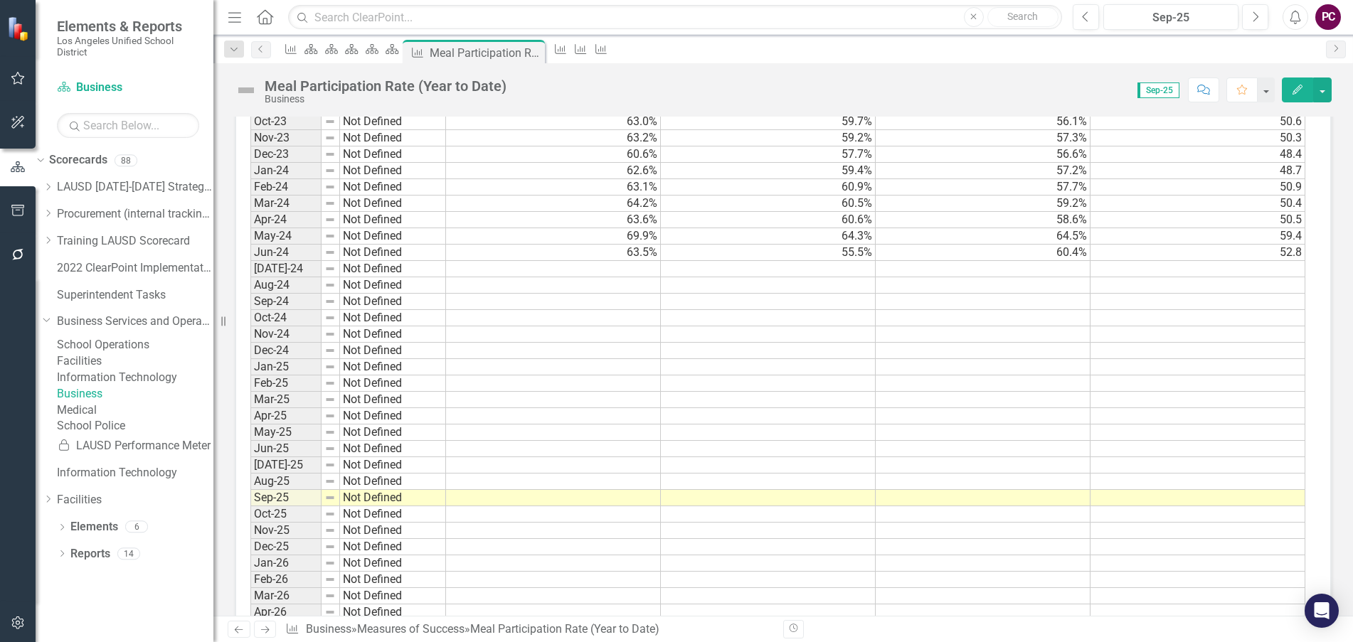
scroll to position [1308, 0]
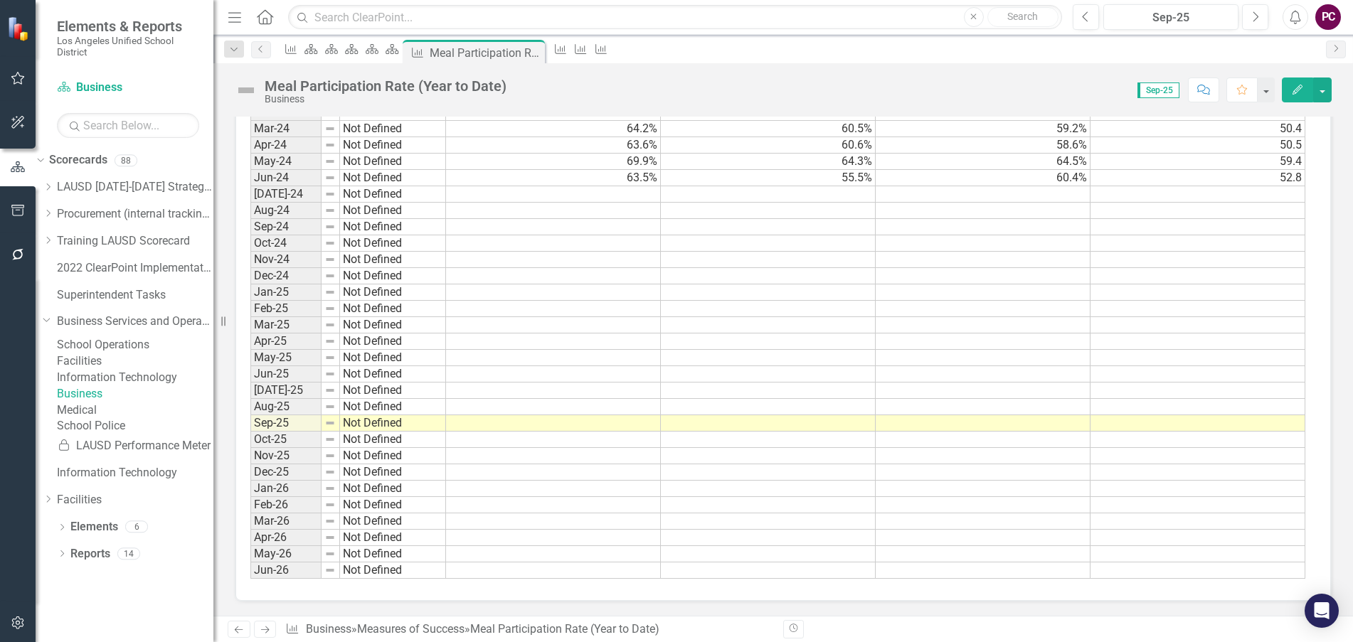
click at [543, 428] on td at bounding box center [553, 423] width 215 height 16
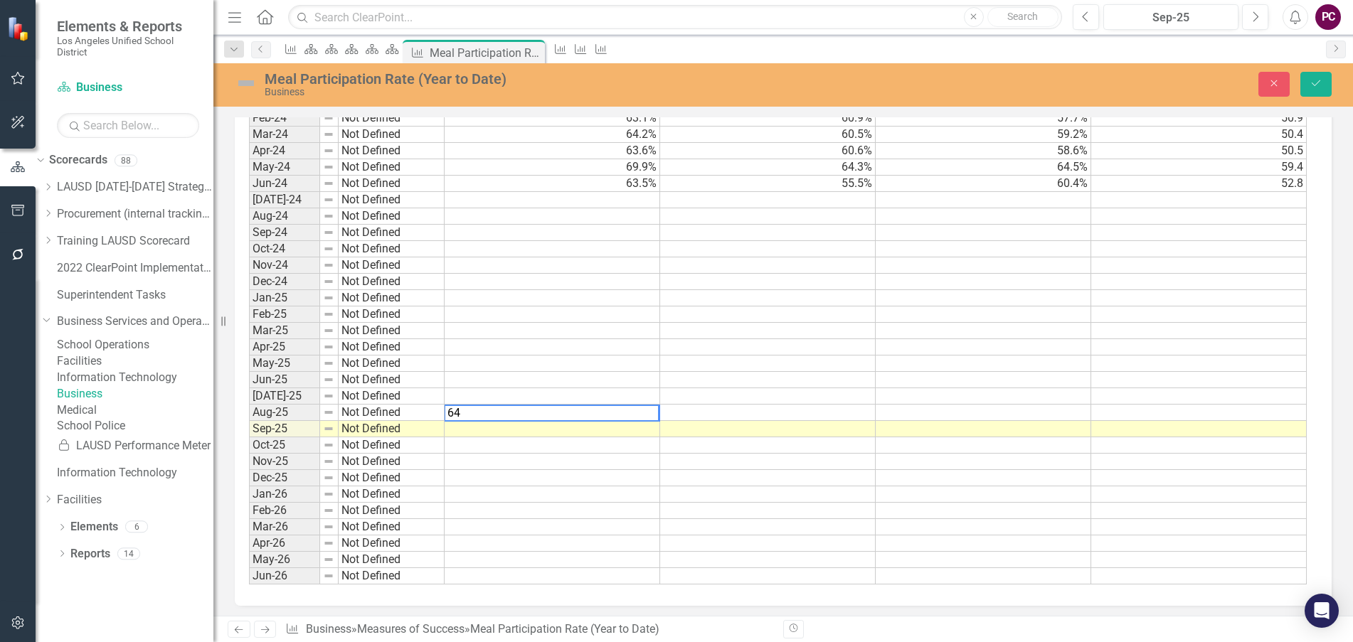
scroll to position [1313, 0]
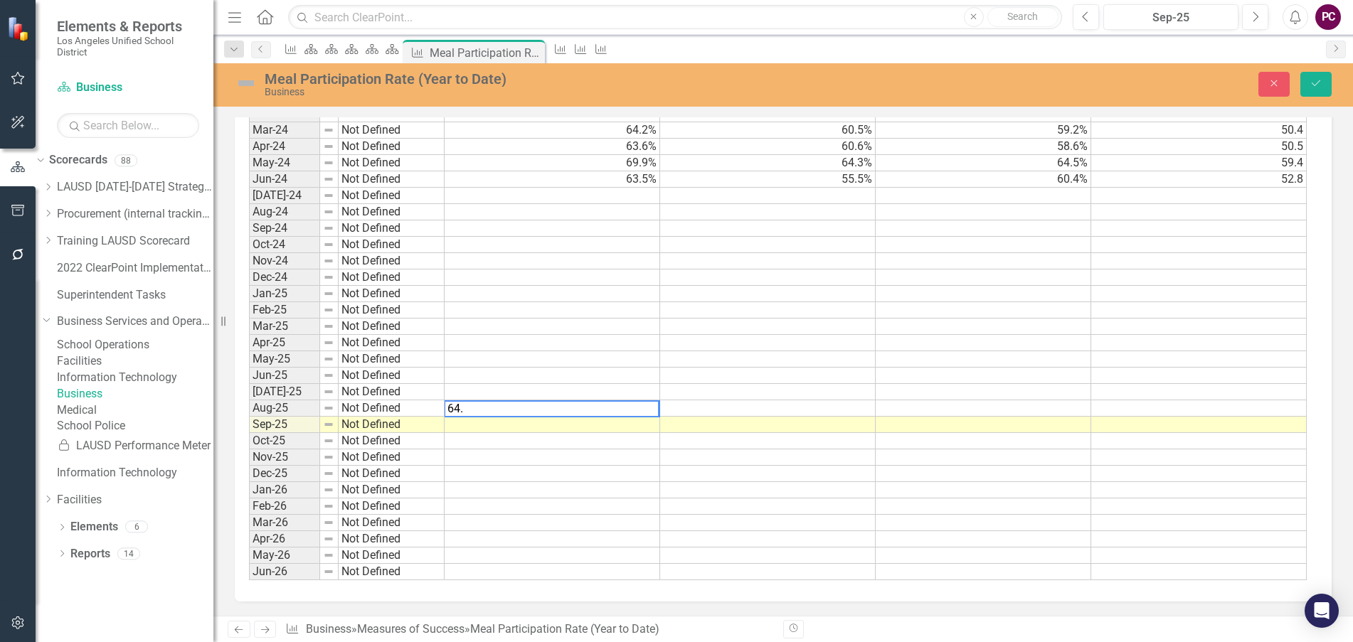
type textarea "64.6"
type textarea "63.37"
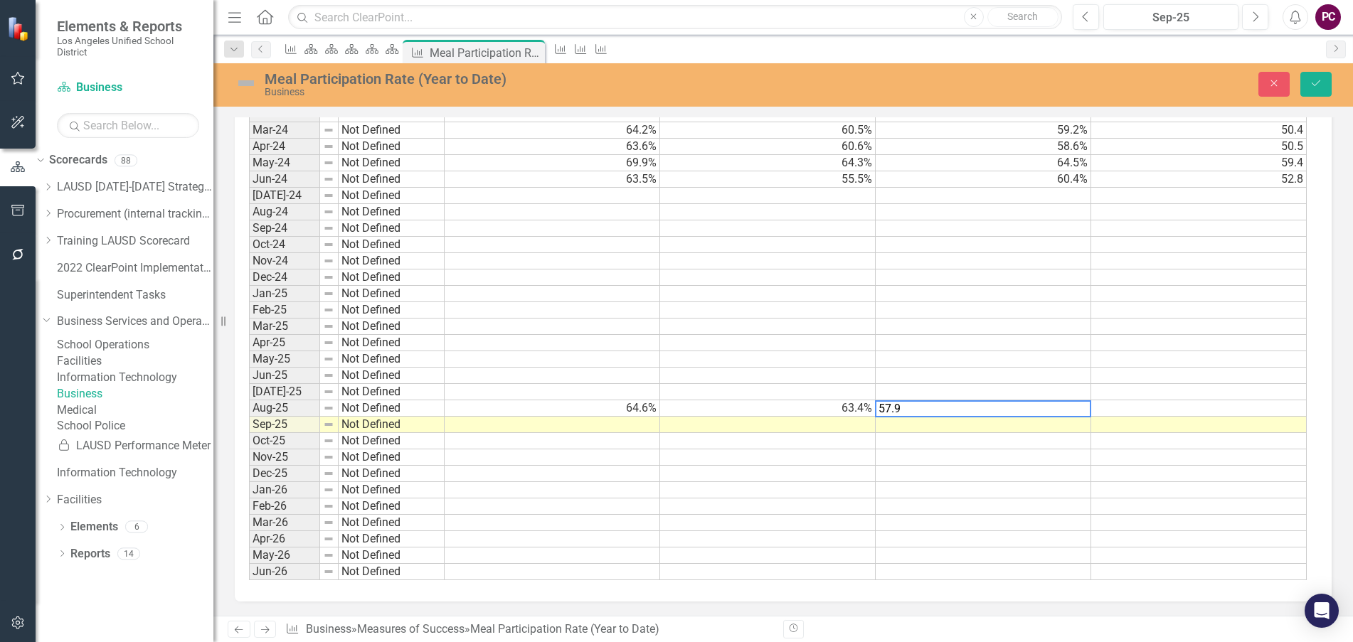
type textarea "57.91"
type textarea "57.01"
type textarea "66.28"
type textarea "65.57"
type textarea "61.04"
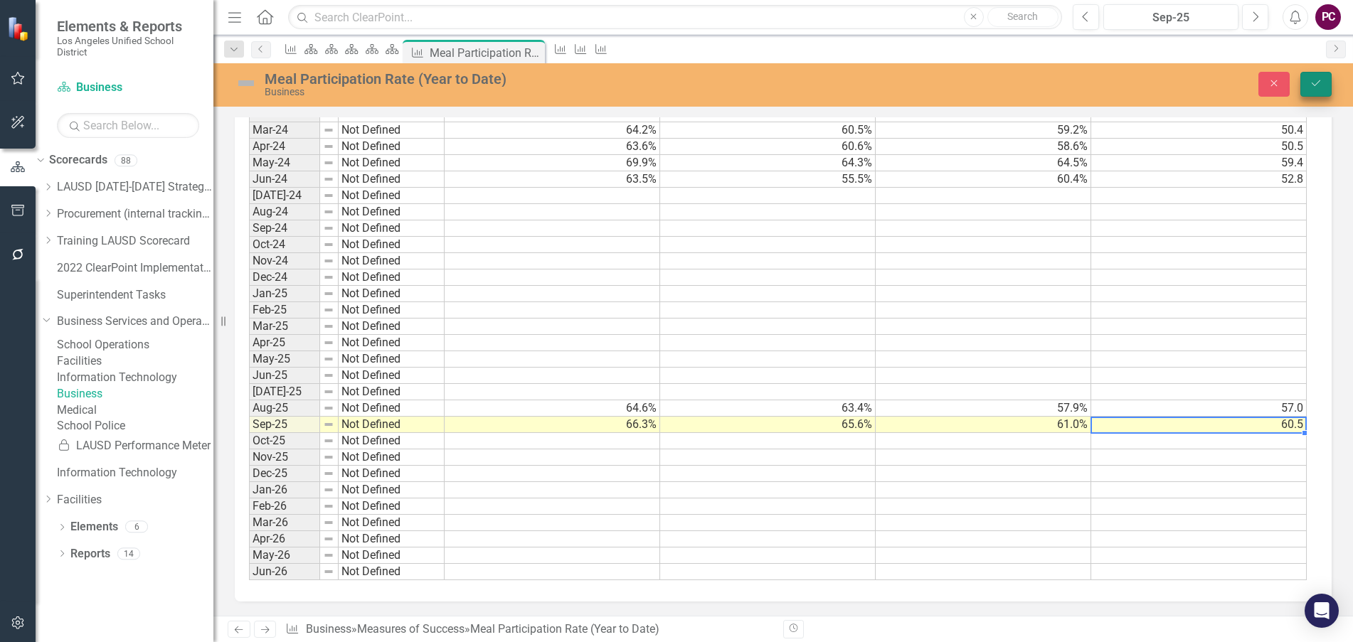
type textarea "60.53"
click at [1313, 80] on icon "Save" at bounding box center [1316, 83] width 13 height 10
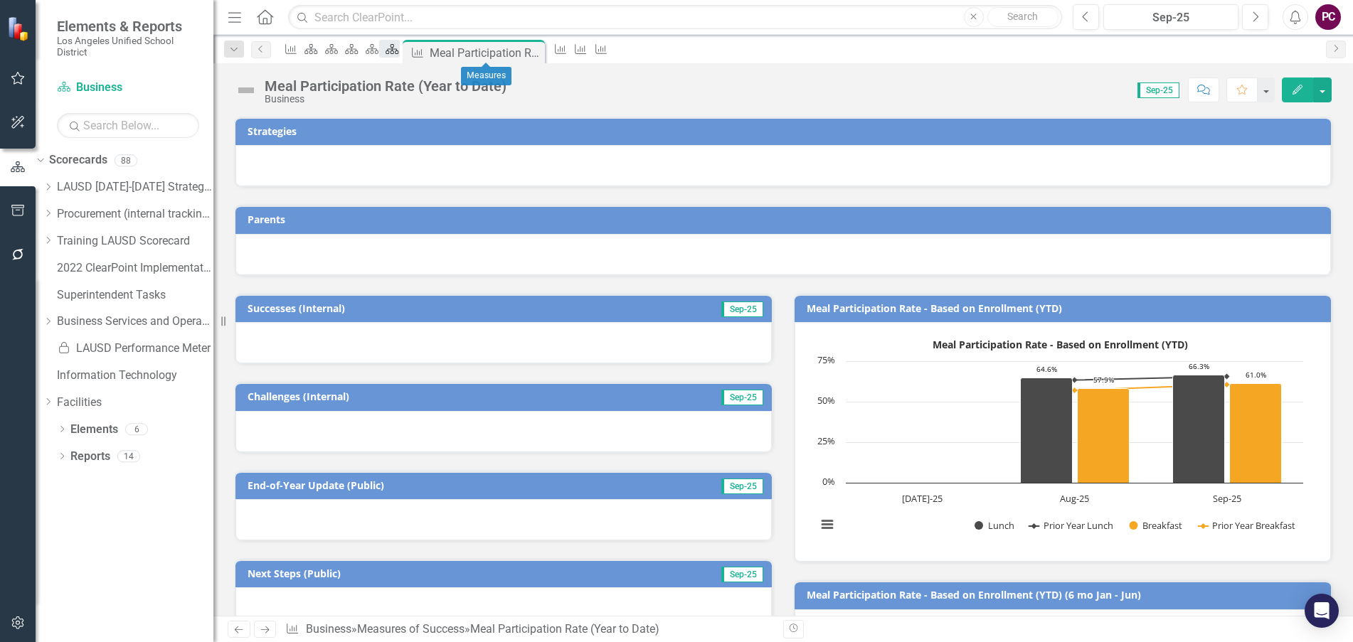
click at [399, 55] on icon "Scorecard" at bounding box center [392, 48] width 14 height 11
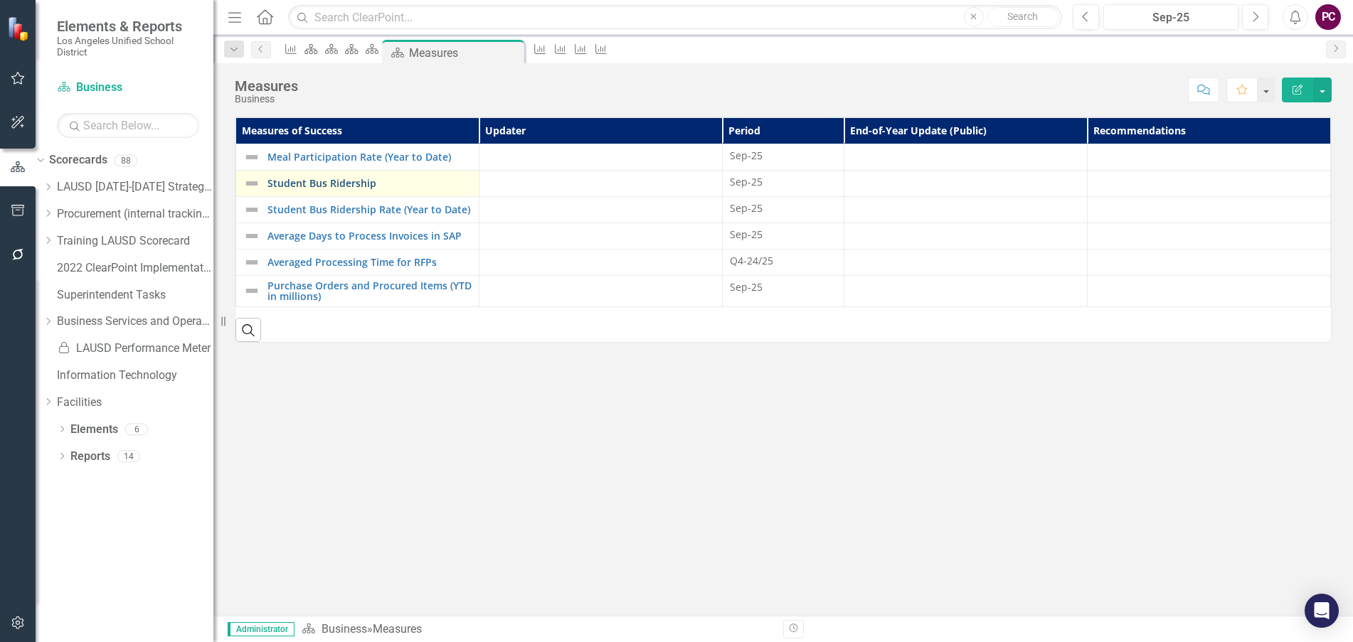
click at [376, 183] on link "Student Bus Ridership" at bounding box center [369, 183] width 204 height 11
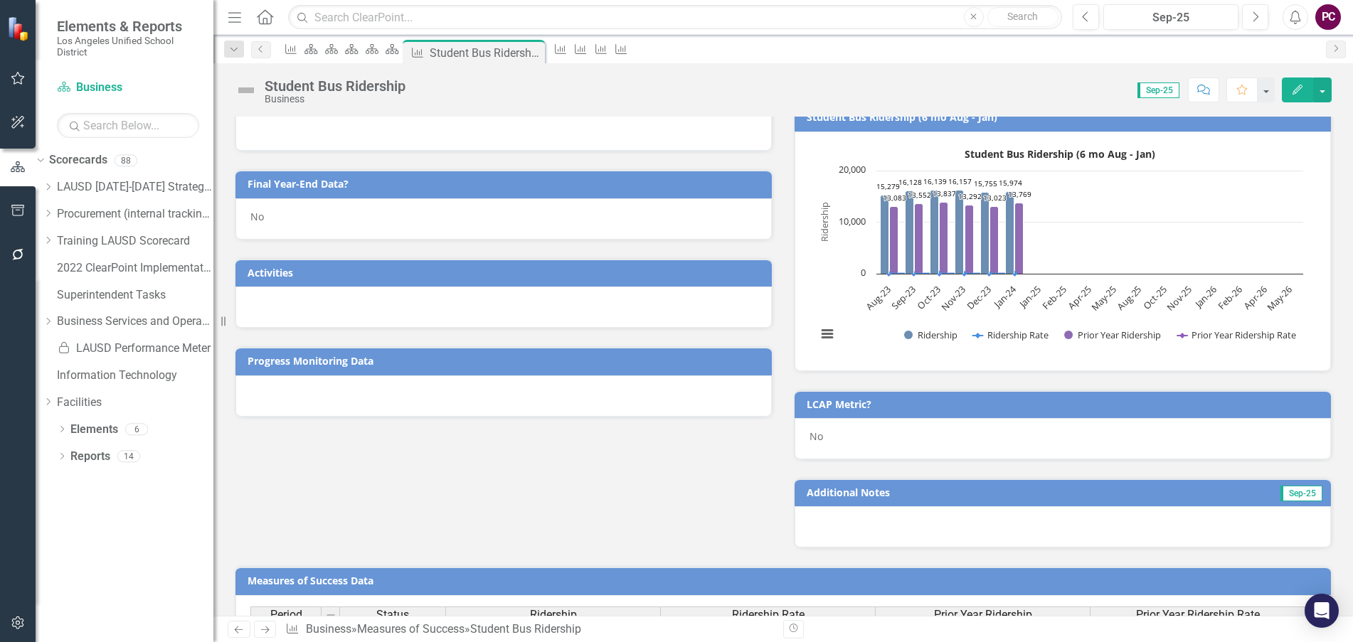
scroll to position [356, 0]
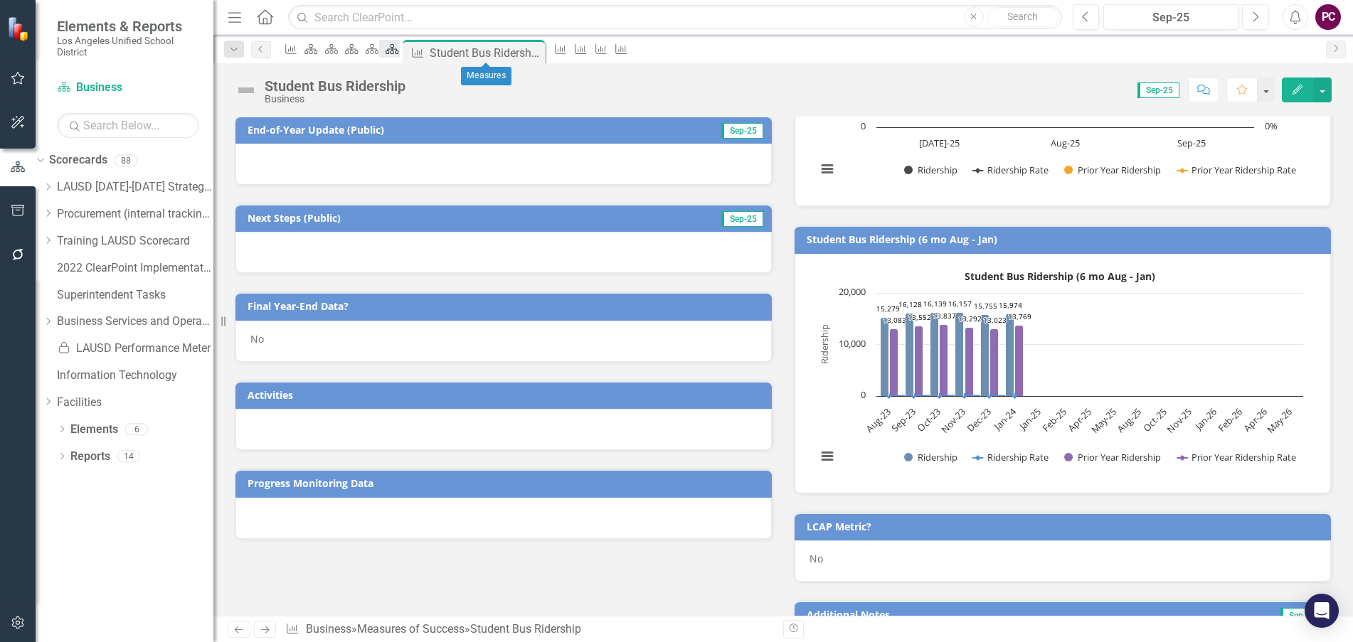
click at [398, 49] on icon at bounding box center [392, 49] width 13 height 10
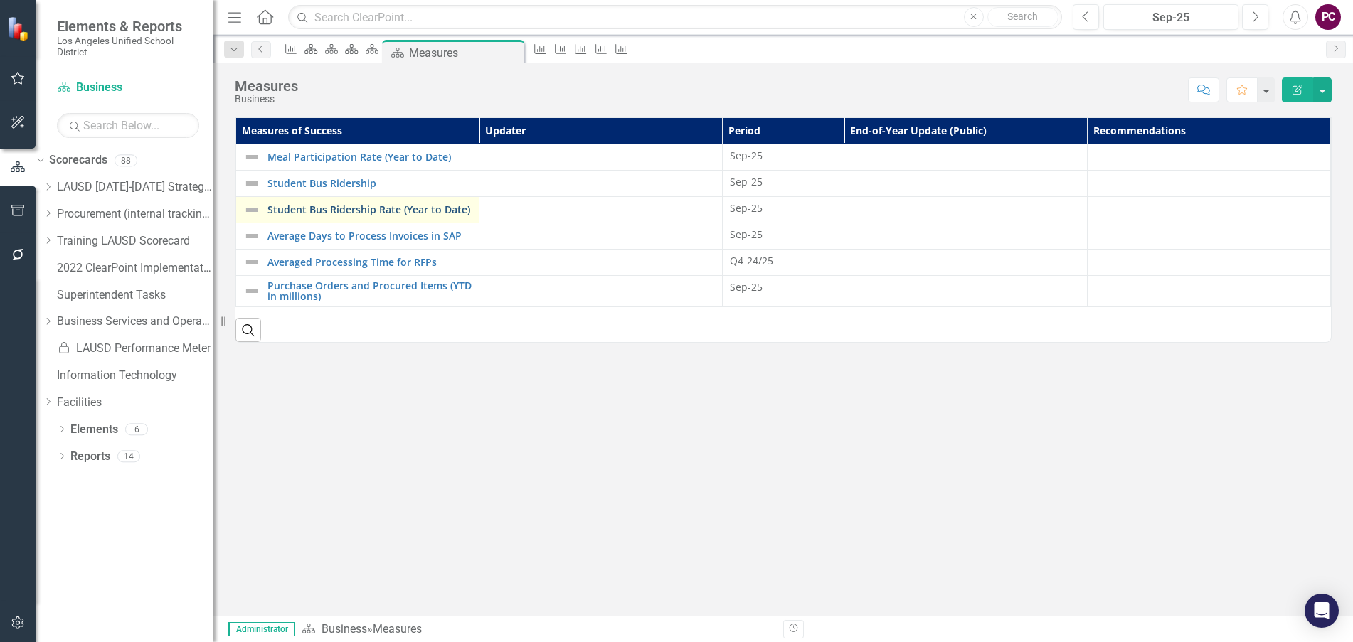
click at [381, 208] on link "Student Bus Ridership Rate (Year to Date)" at bounding box center [369, 209] width 204 height 11
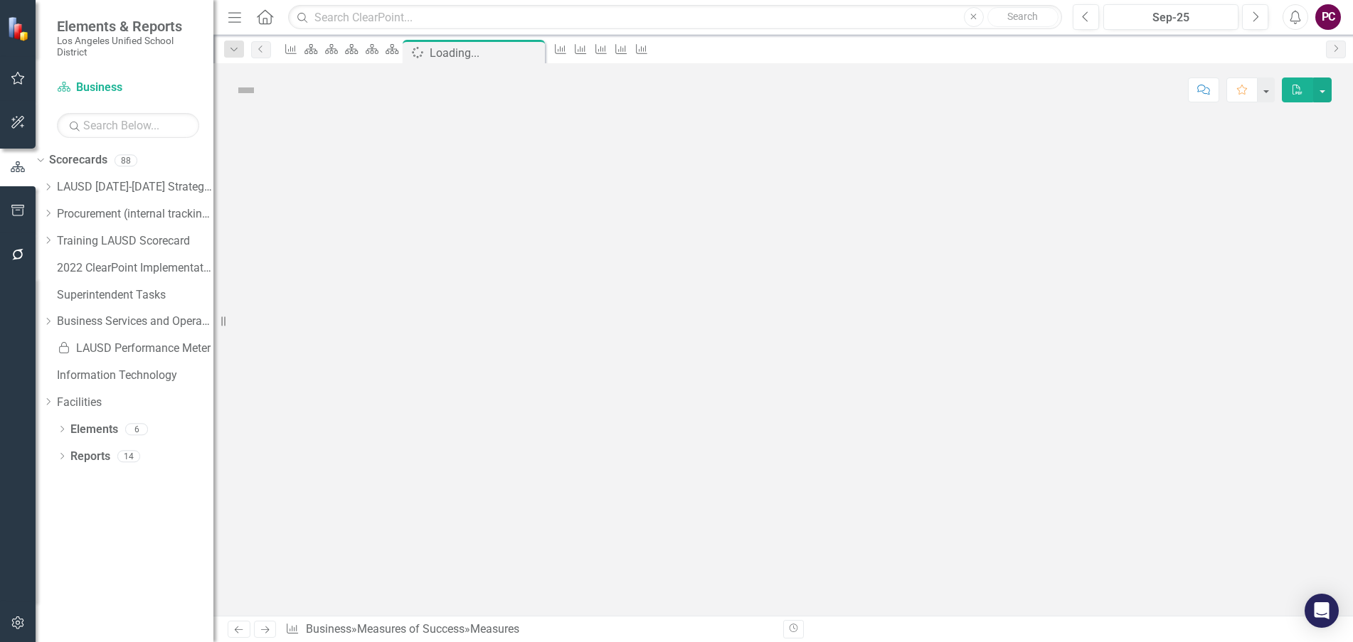
click at [381, 208] on div at bounding box center [783, 366] width 1140 height 499
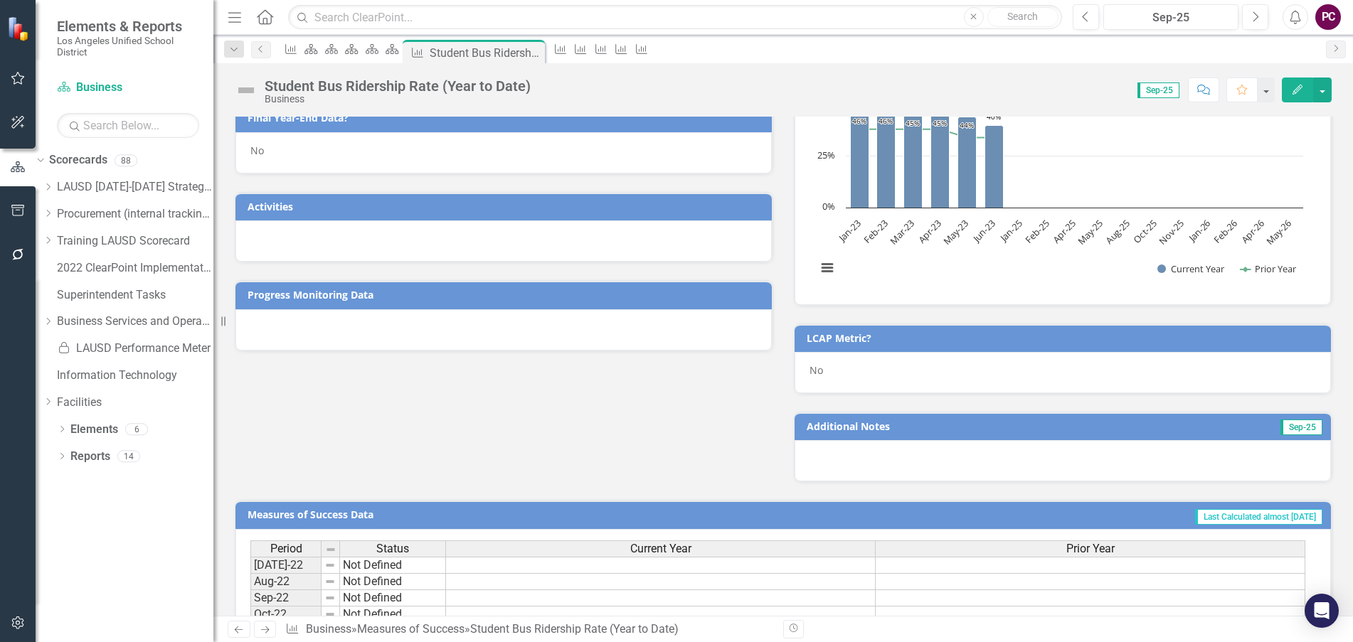
scroll to position [427, 0]
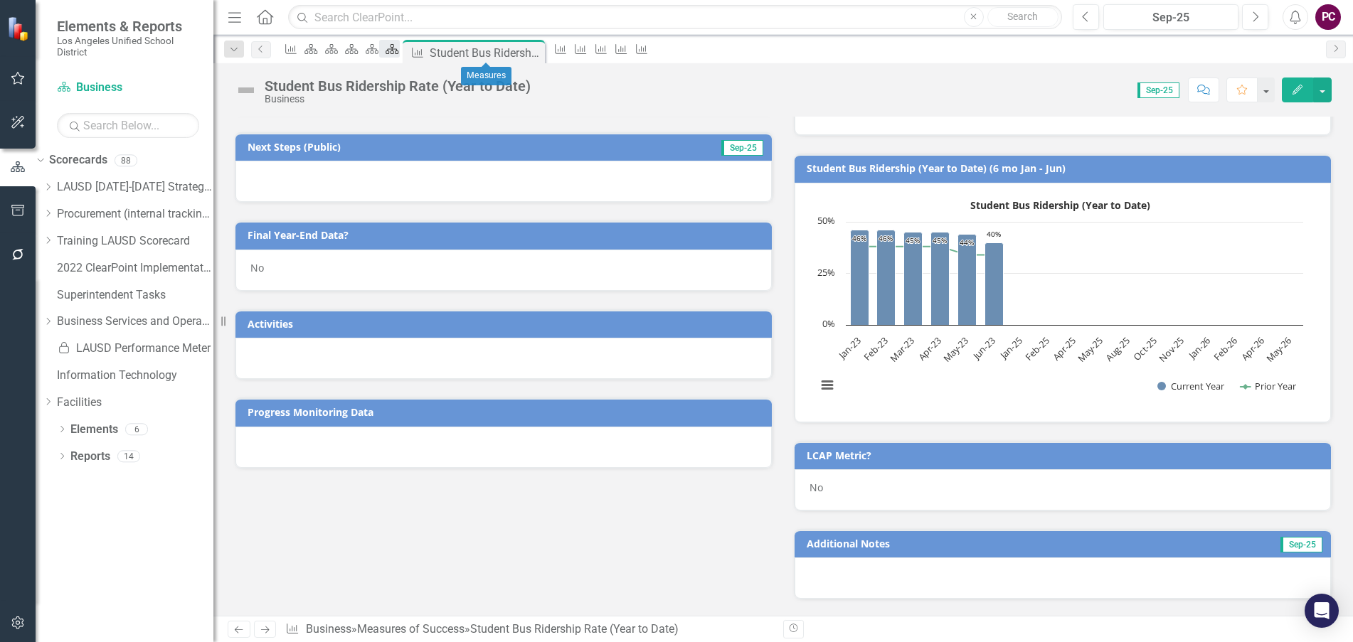
click at [399, 51] on icon "Scorecard" at bounding box center [392, 48] width 14 height 11
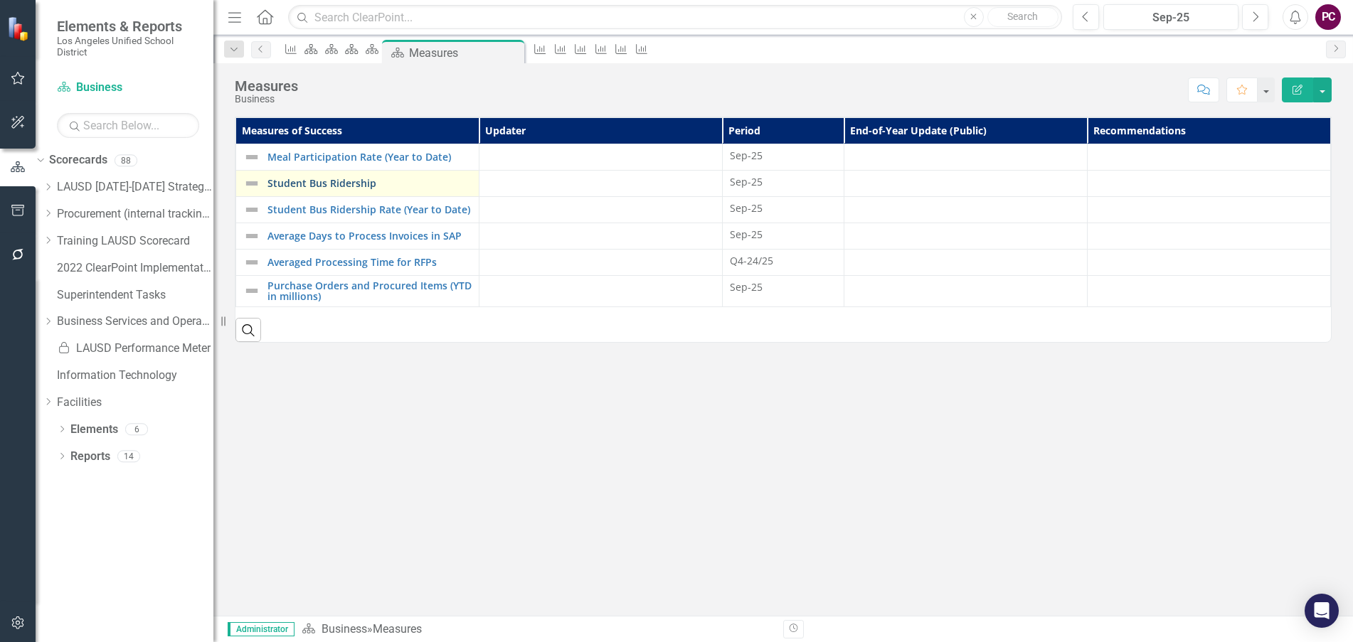
click at [372, 181] on link "Student Bus Ridership" at bounding box center [369, 183] width 204 height 11
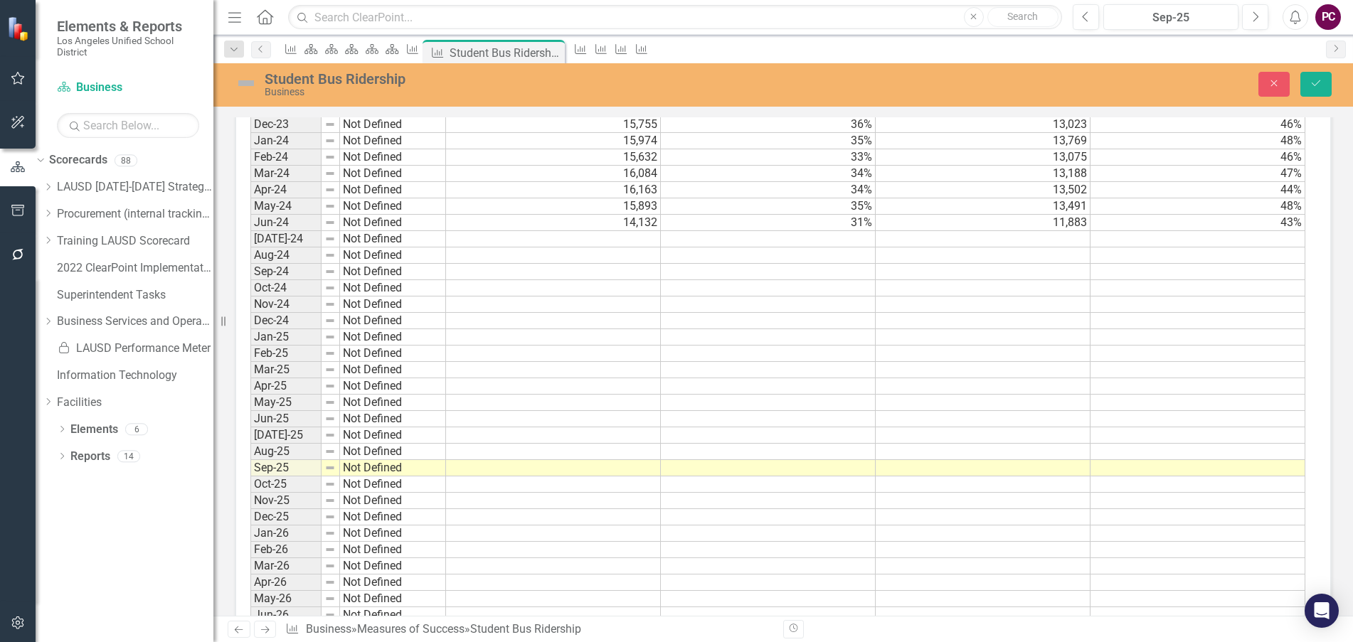
scroll to position [1314, 0]
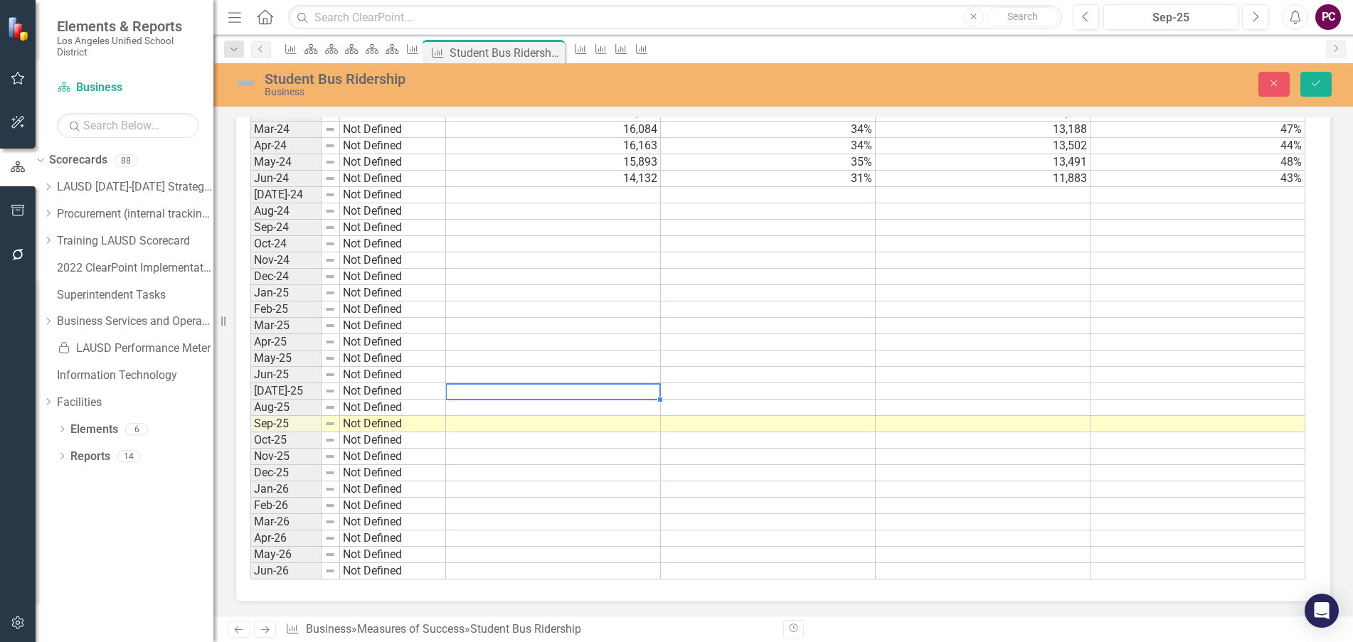
click at [581, 391] on td at bounding box center [553, 391] width 215 height 16
type textarea "4001"
type textarea "4259"
type textarea "16115"
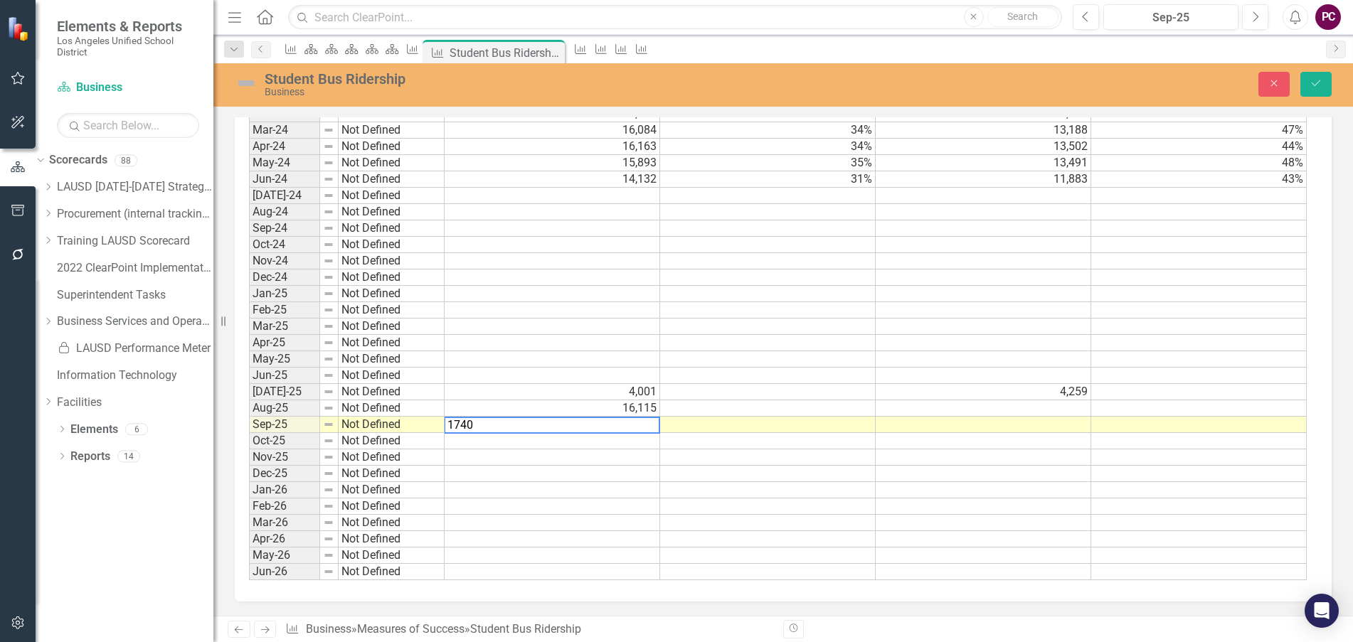
type textarea "17400"
type textarea "16009"
type textarea "16986"
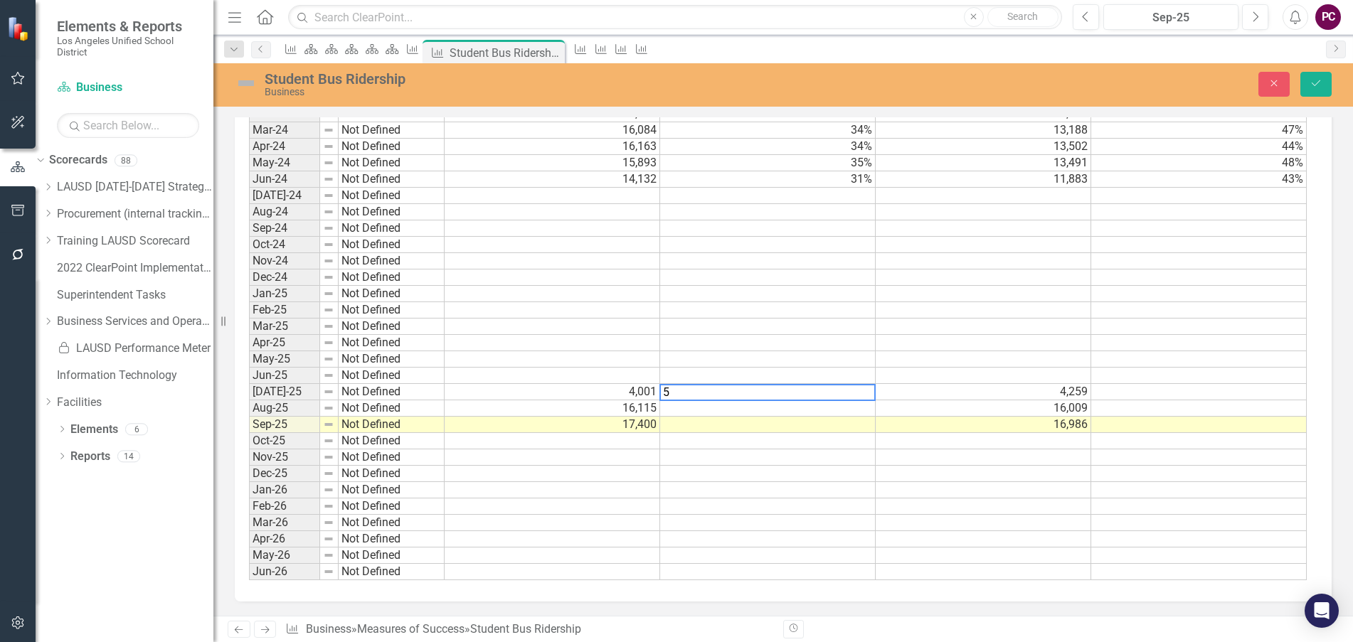
type textarea "55"
type textarea "62"
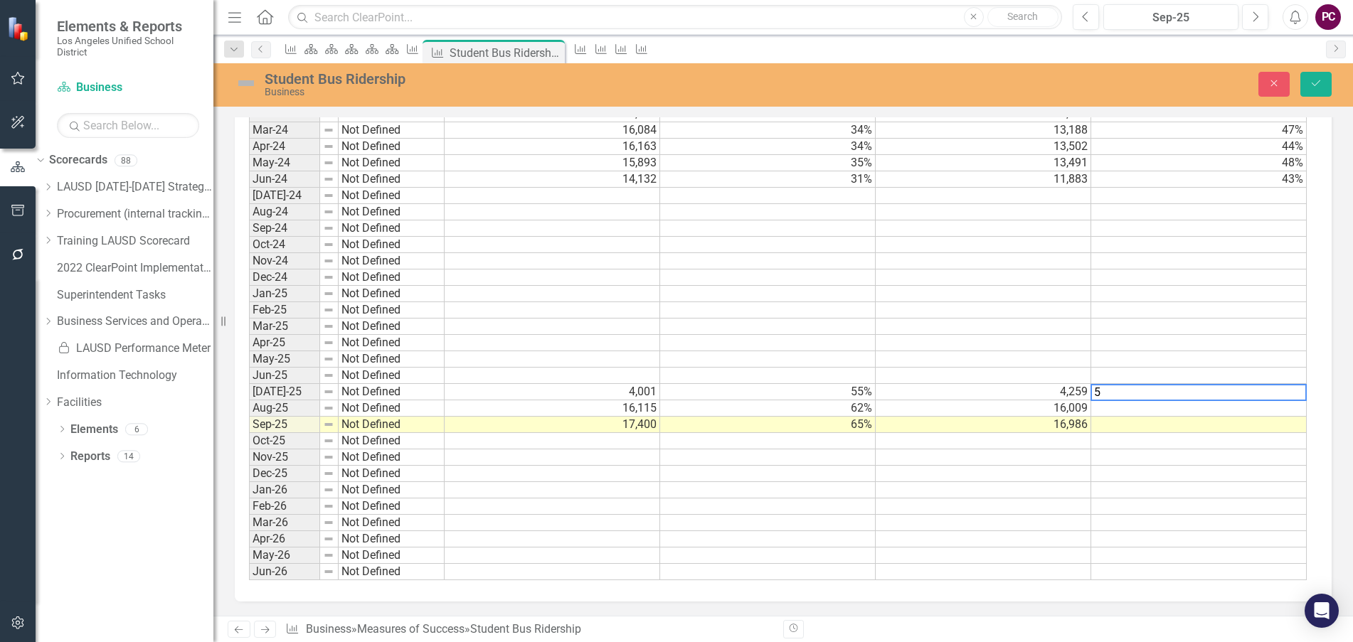
type textarea "52"
type textarea "55"
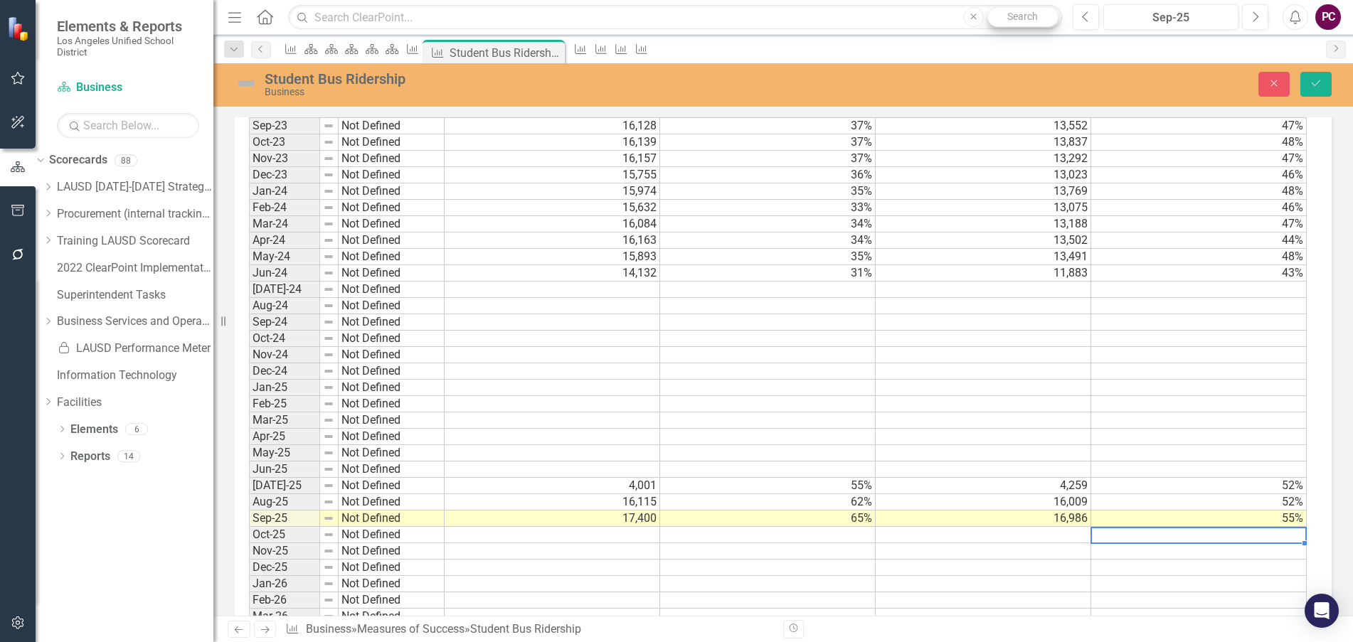
scroll to position [963, 0]
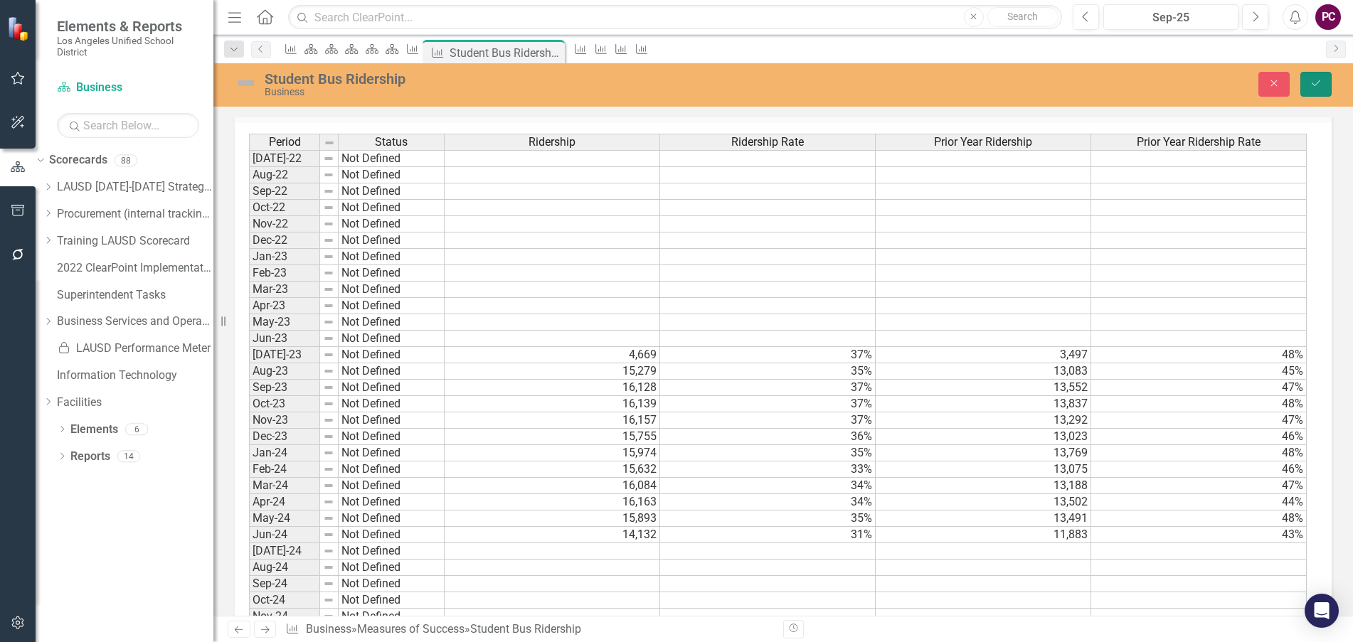
click at [1312, 77] on button "Save" at bounding box center [1315, 84] width 31 height 25
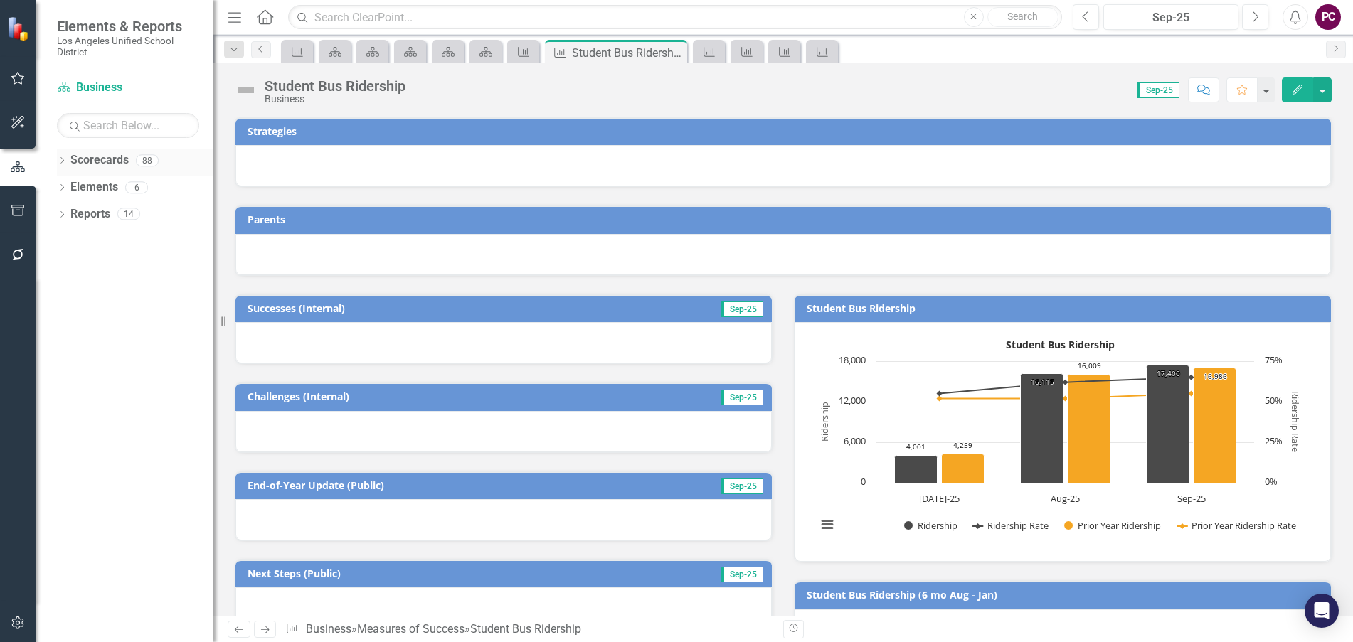
click at [63, 157] on div "Dropdown" at bounding box center [62, 163] width 10 height 12
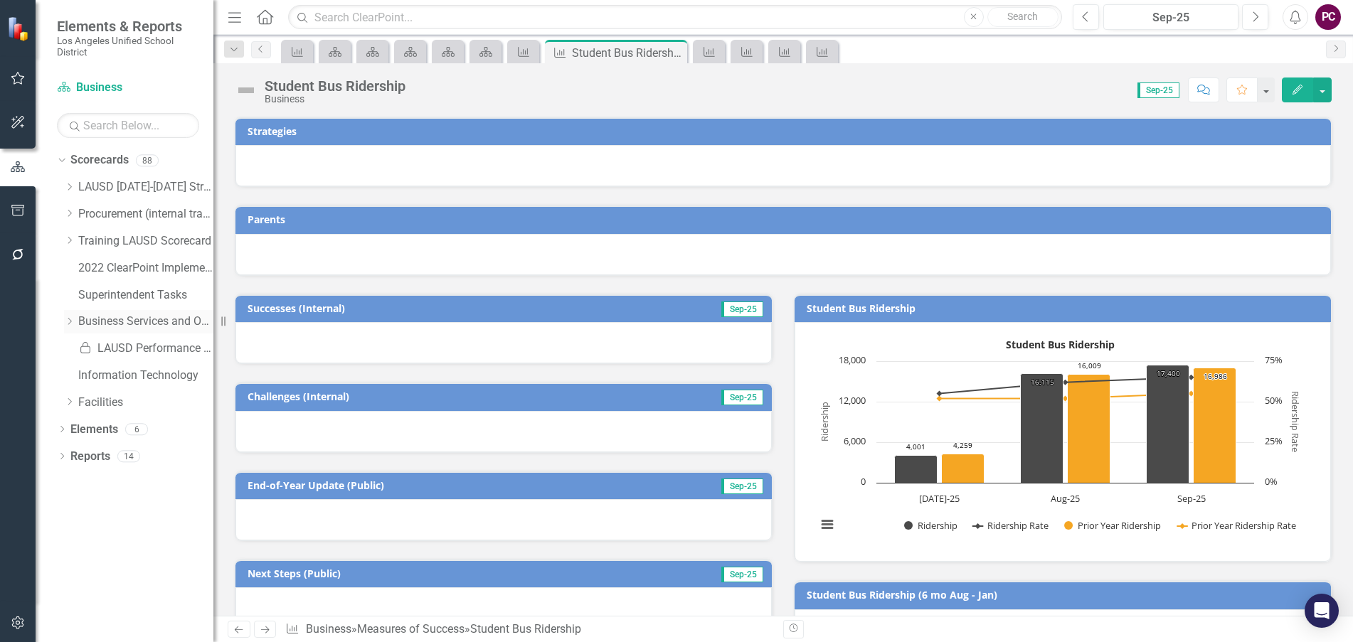
click at [77, 324] on div "Dropdown" at bounding box center [71, 322] width 14 height 12
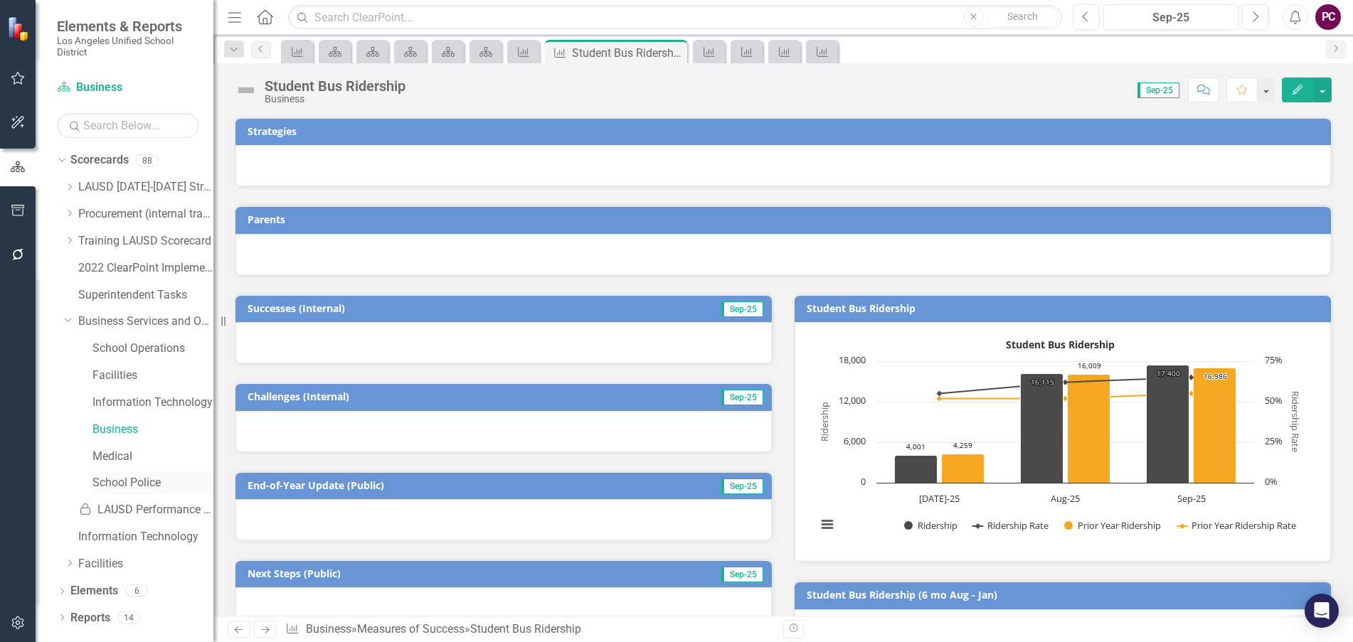
click at [123, 479] on link "School Police" at bounding box center [152, 483] width 121 height 16
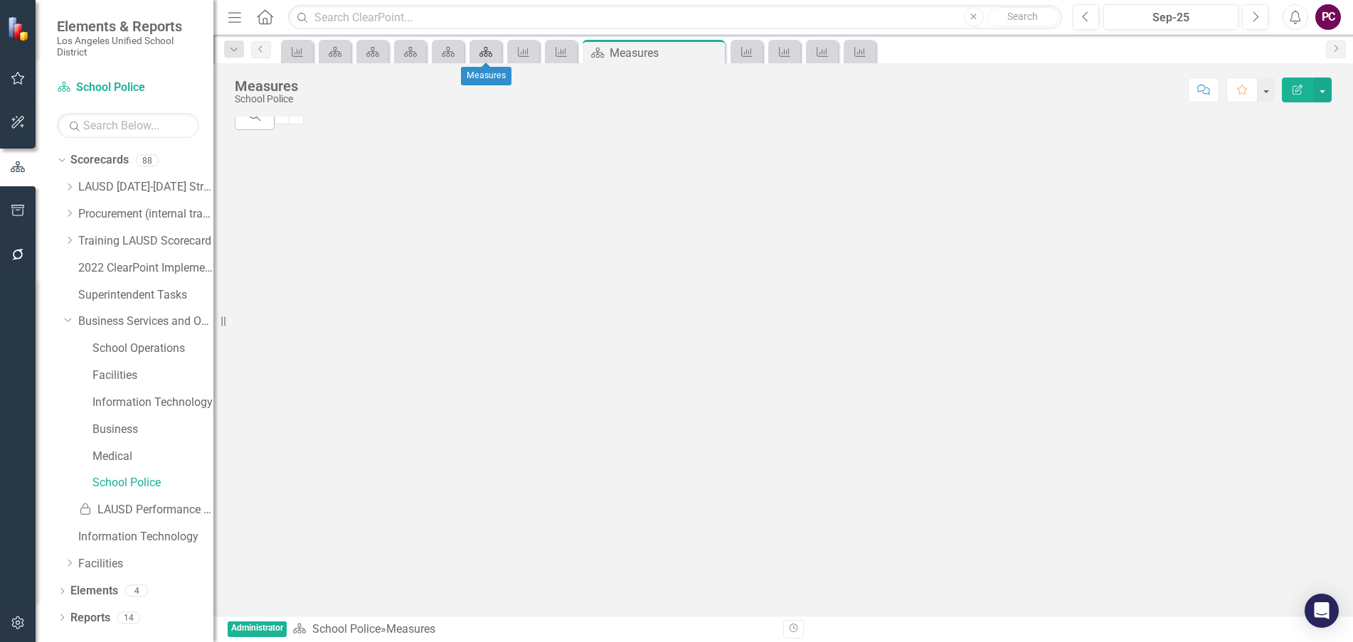
click at [484, 57] on icon "Scorecard" at bounding box center [486, 51] width 14 height 11
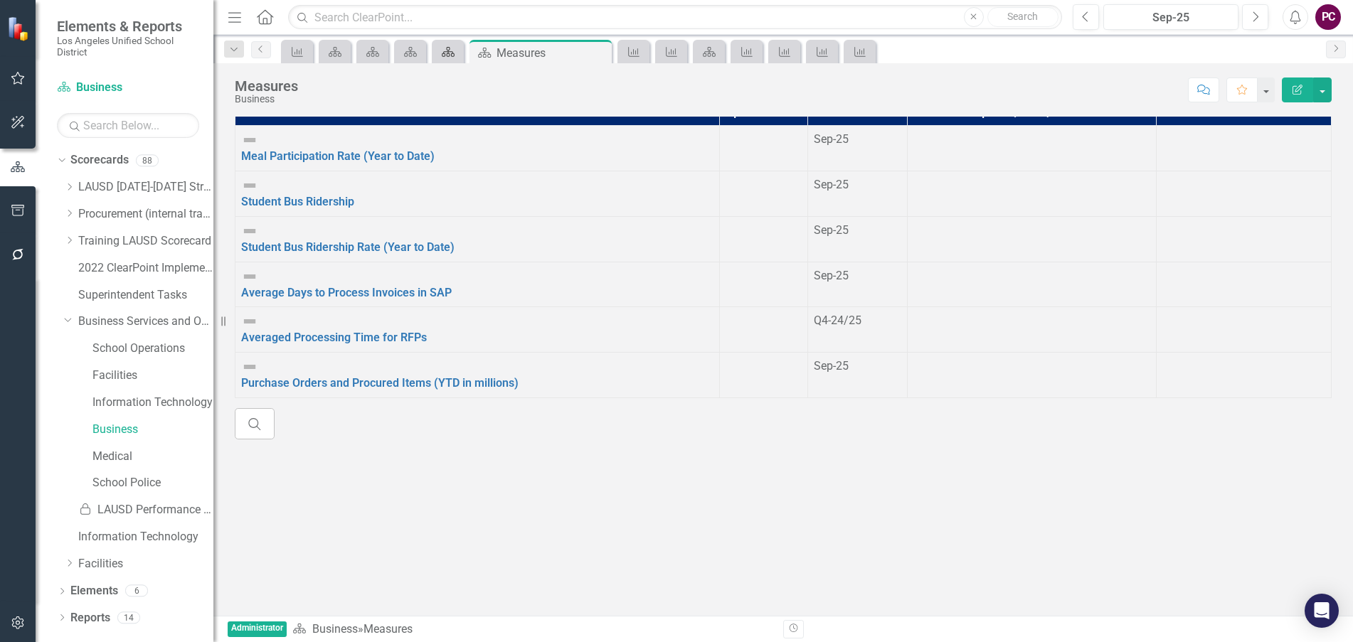
click at [445, 55] on icon at bounding box center [448, 52] width 13 height 10
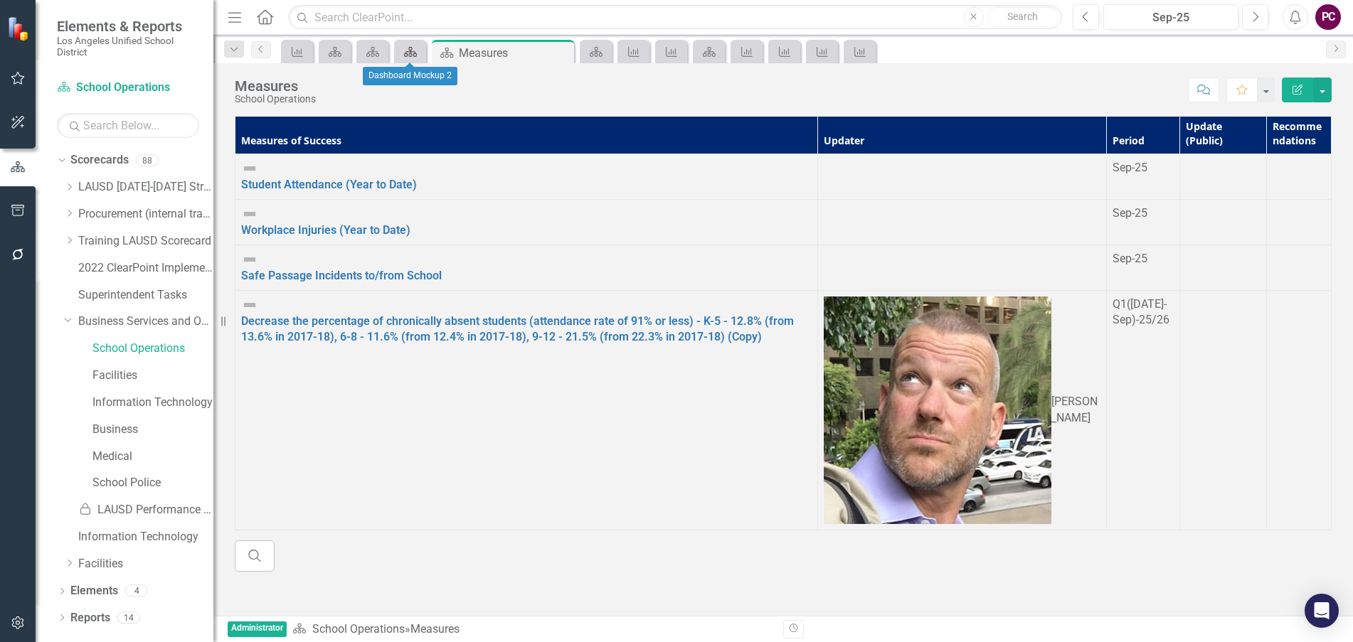
click at [410, 55] on icon "Scorecard" at bounding box center [410, 51] width 14 height 11
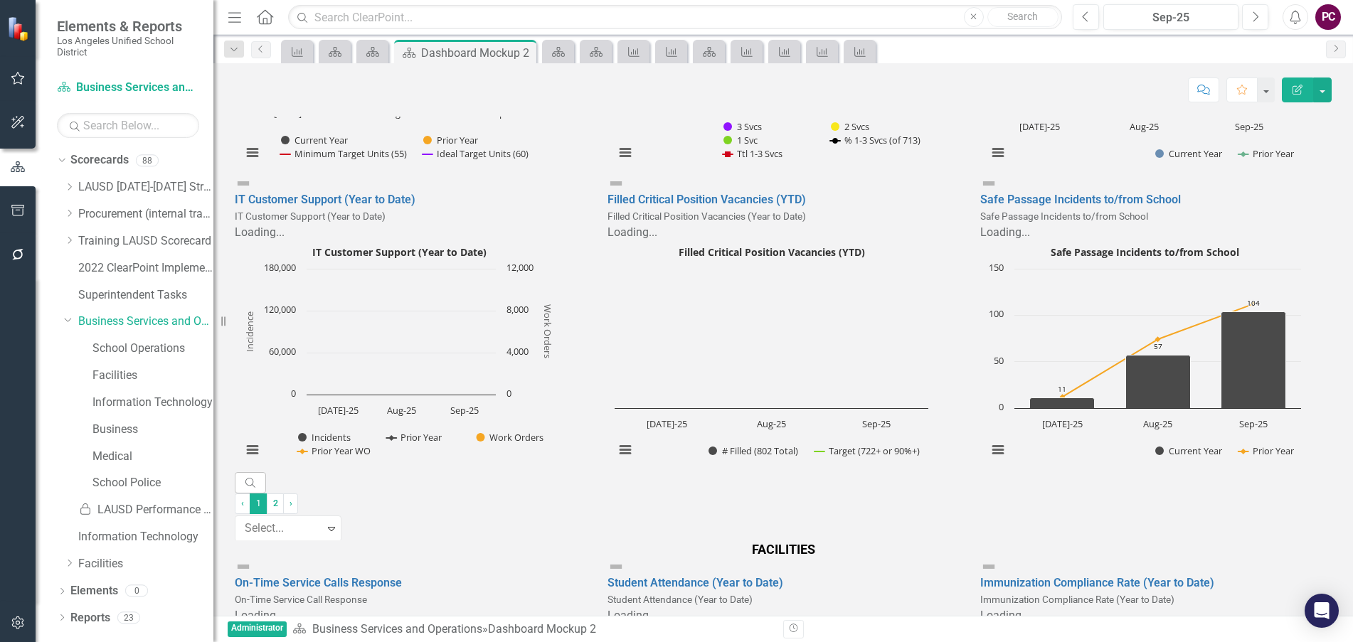
scroll to position [1, 0]
click at [284, 513] on link "2" at bounding box center [275, 503] width 17 height 20
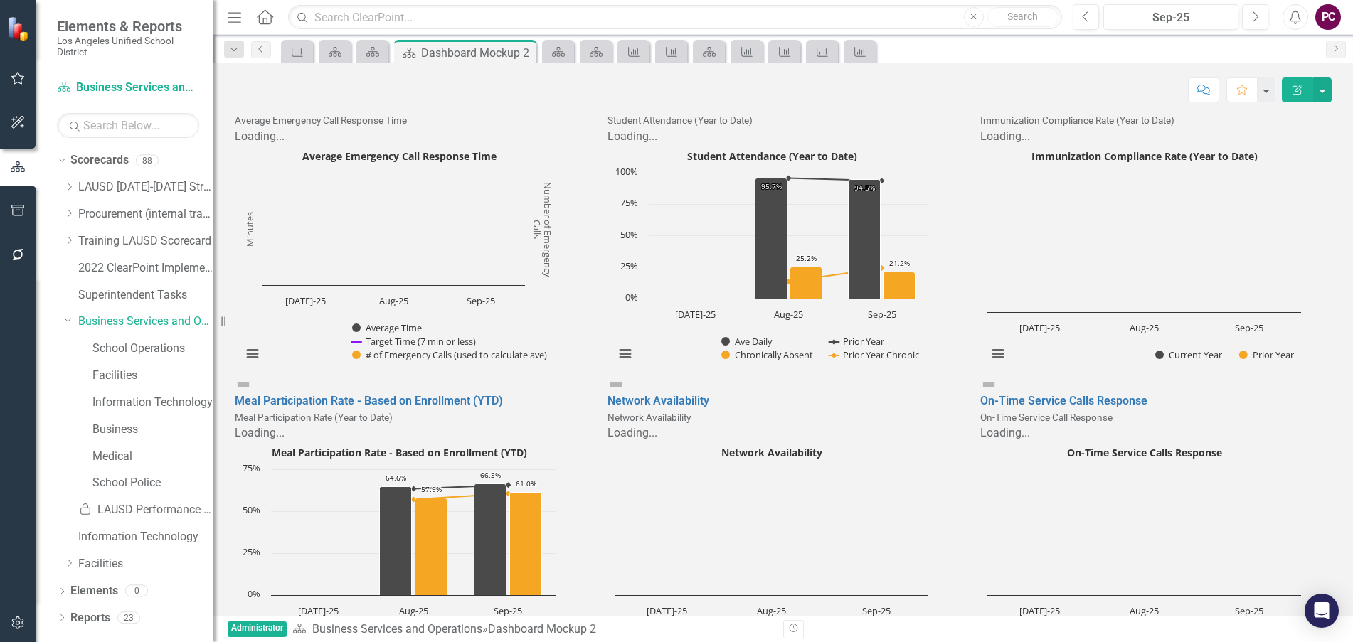
scroll to position [5834, 0]
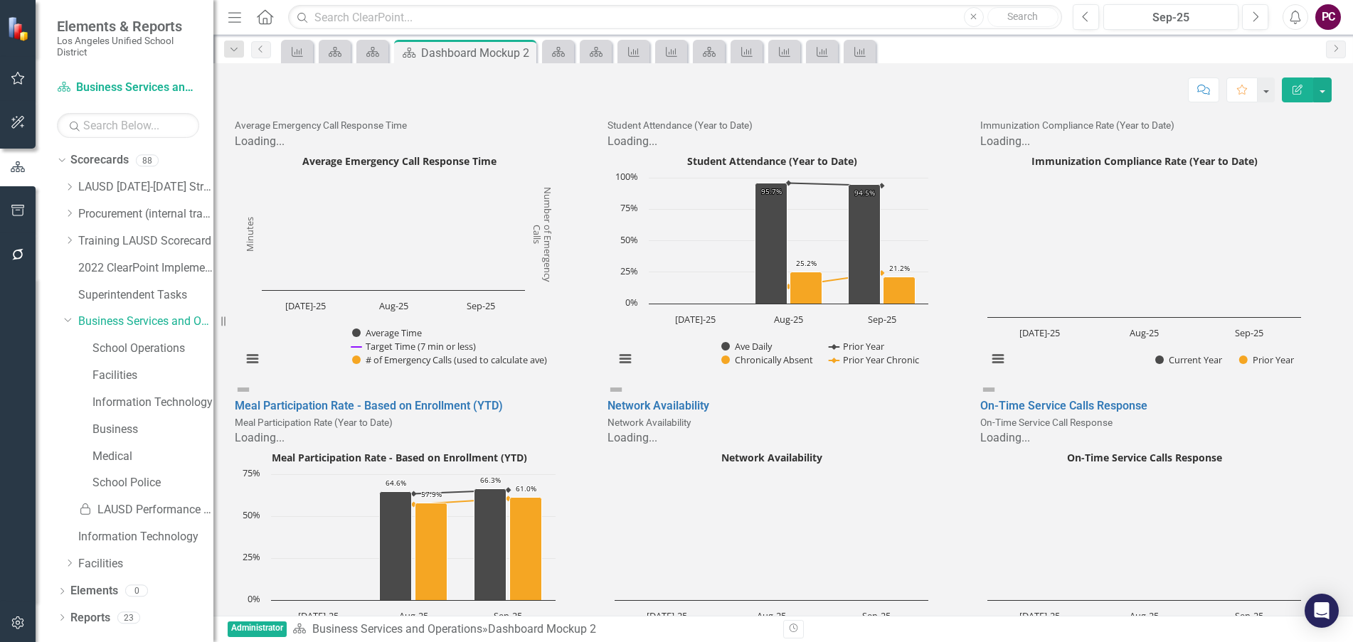
click at [419, 115] on link "Average Emergency Call Response Time" at bounding box center [339, 109] width 208 height 14
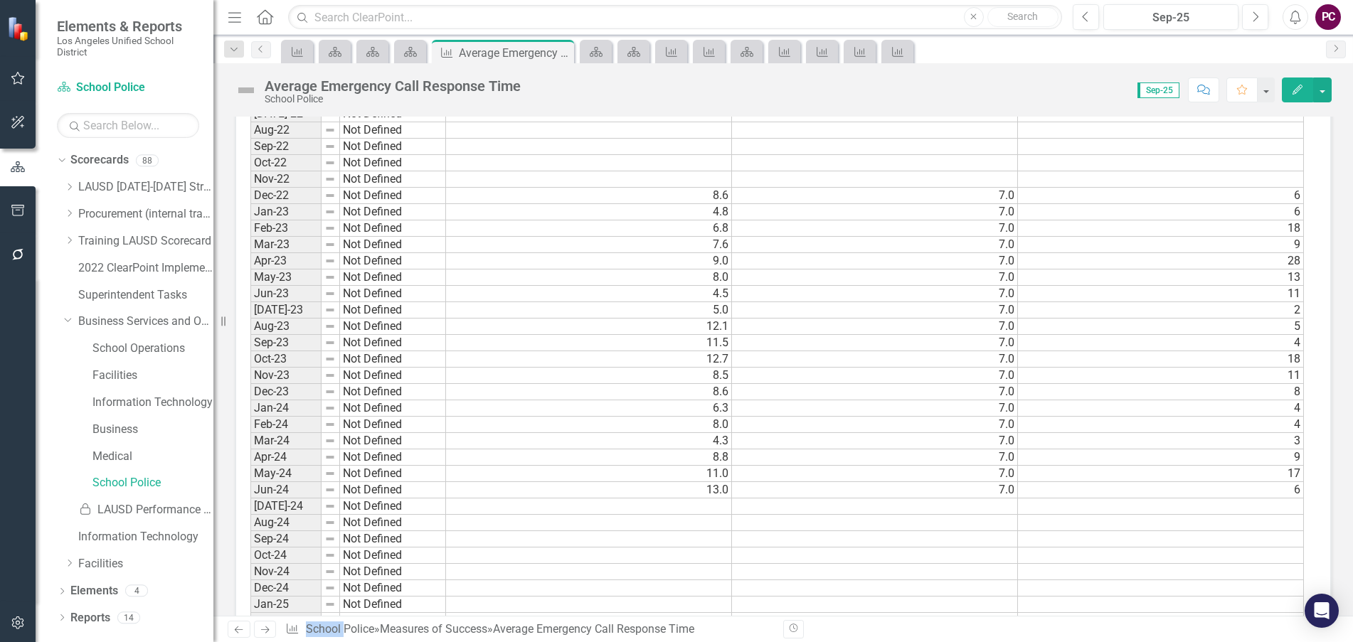
scroll to position [1209, 0]
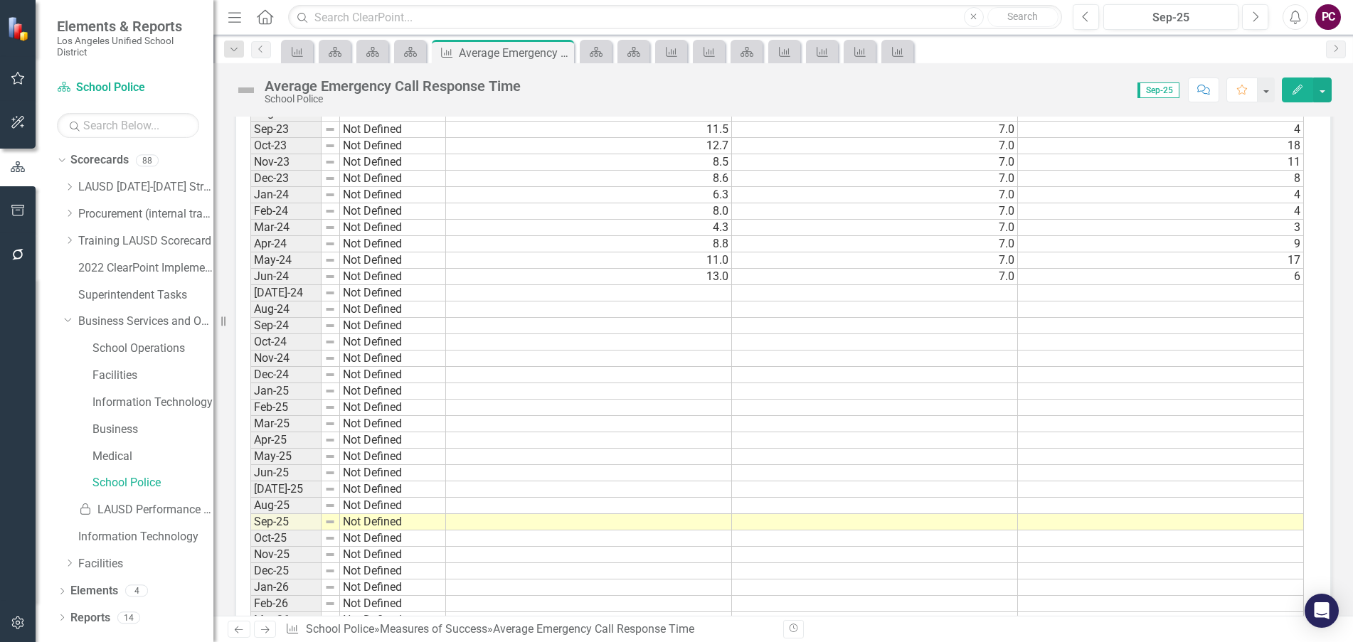
click at [604, 522] on td at bounding box center [589, 522] width 286 height 16
type textarea "13"
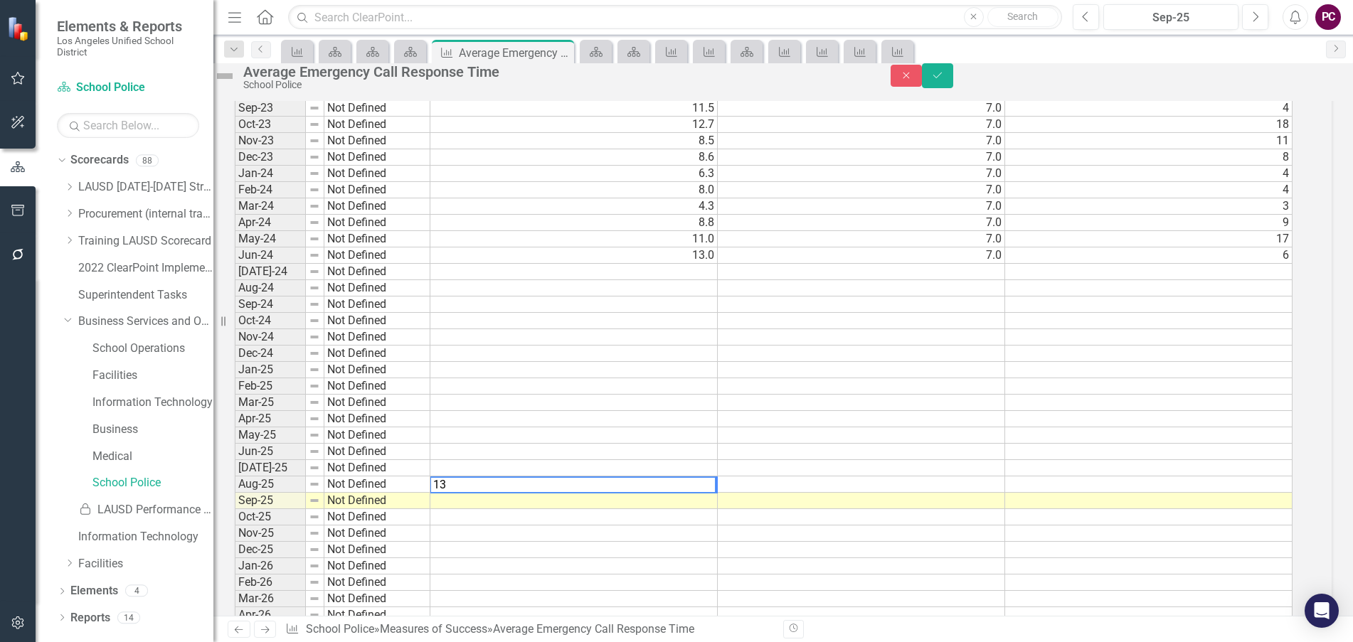
scroll to position [1214, 0]
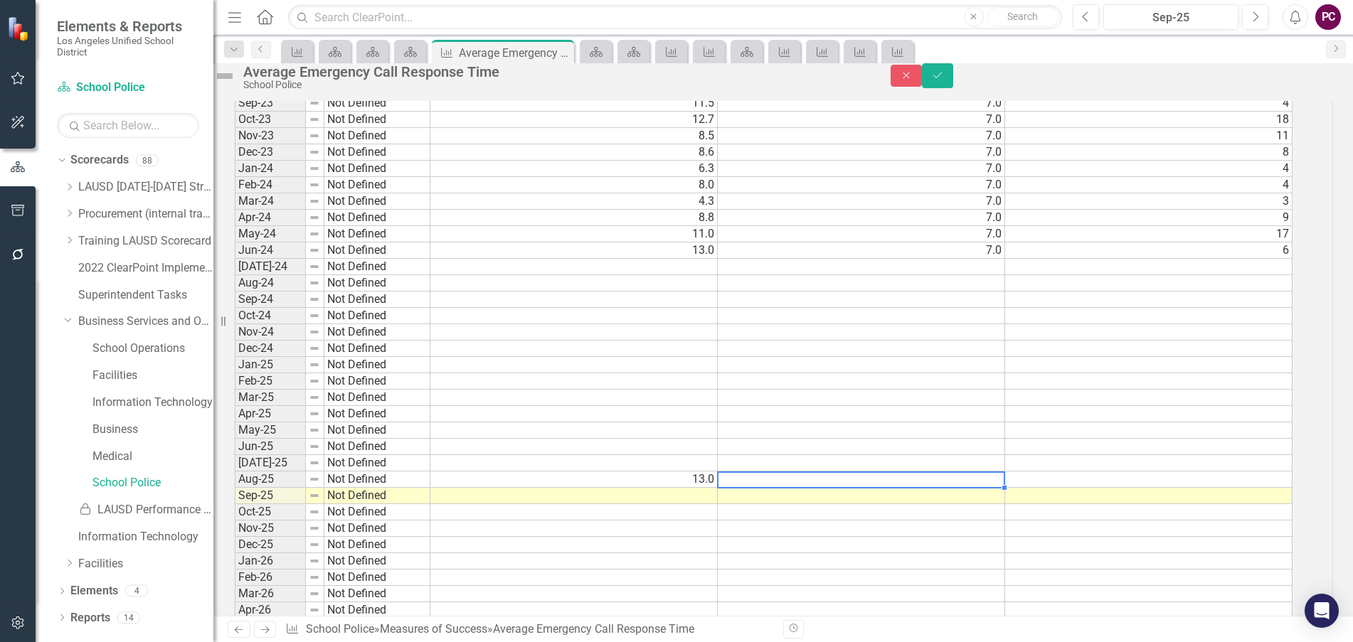
type textarea "9"
type textarea "7"
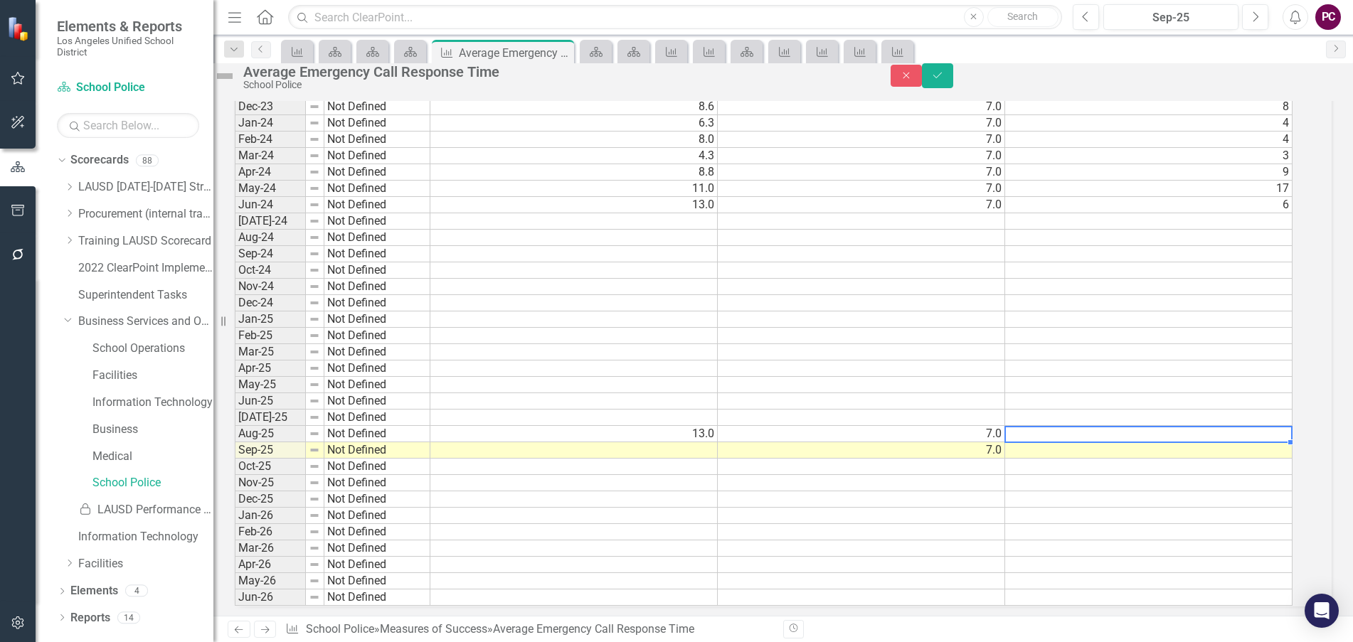
scroll to position [1286, 0]
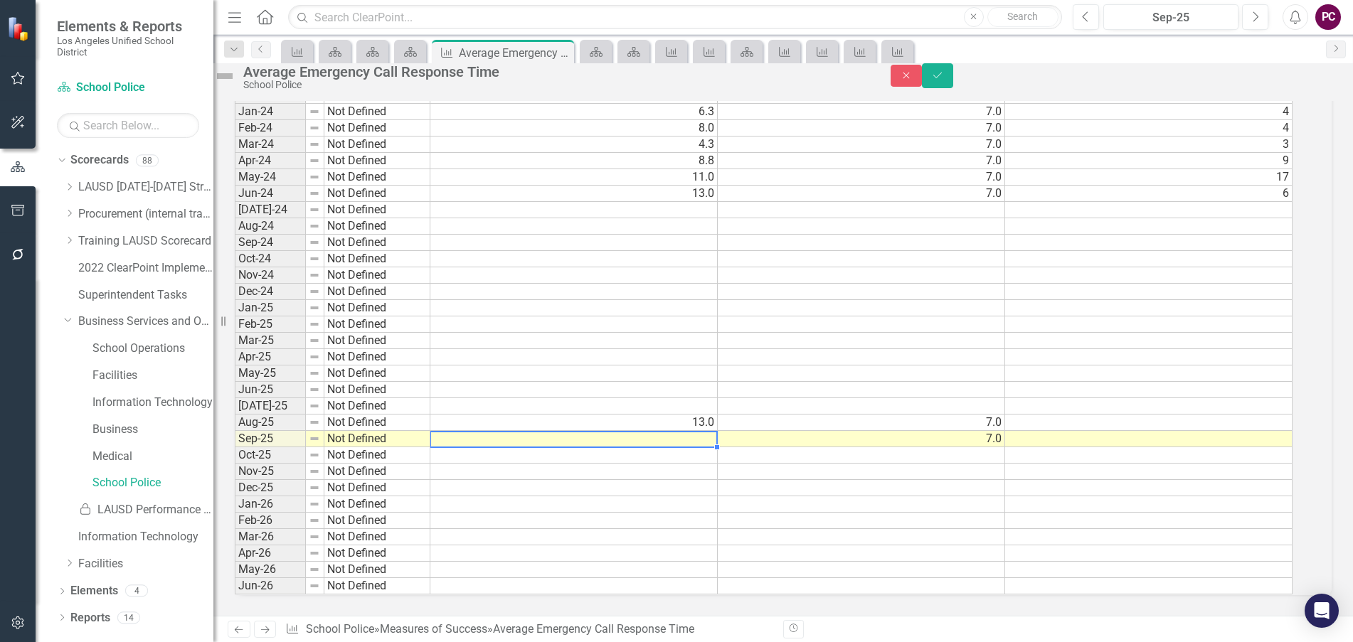
click at [689, 447] on td at bounding box center [573, 439] width 287 height 16
click at [690, 431] on td "13.0" at bounding box center [573, 423] width 287 height 16
type textarea "9"
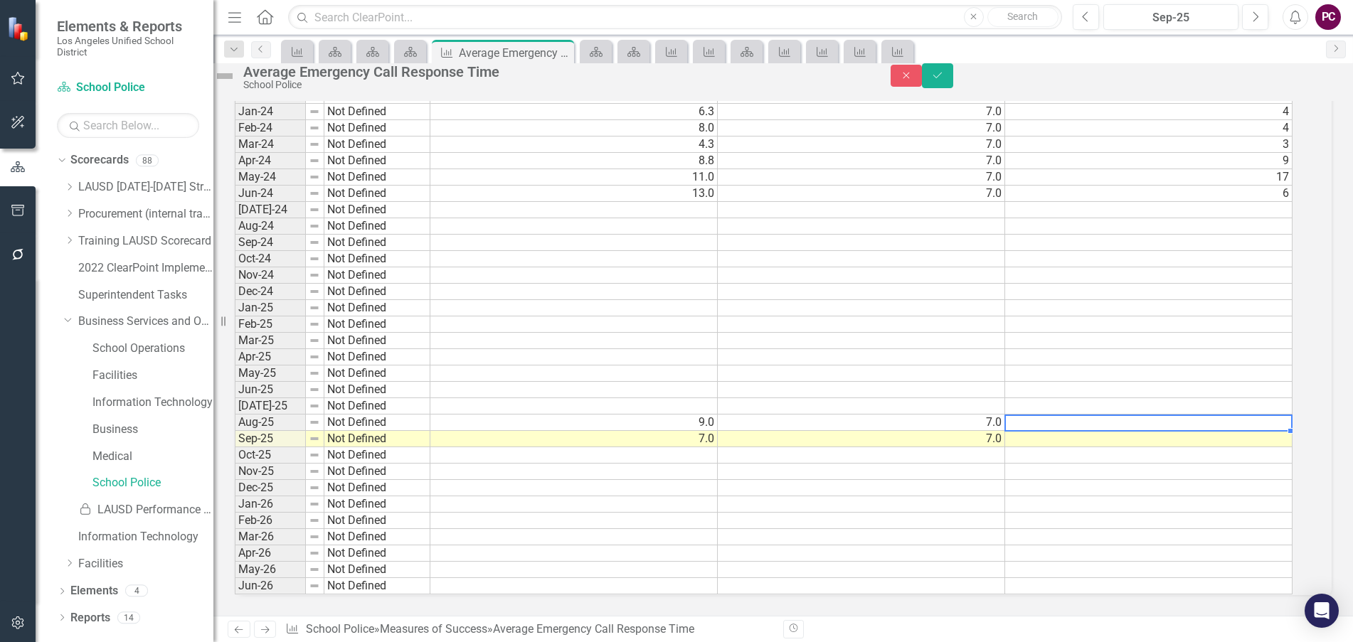
type textarea "13"
type textarea "9"
click at [944, 80] on icon "Save" at bounding box center [937, 75] width 13 height 10
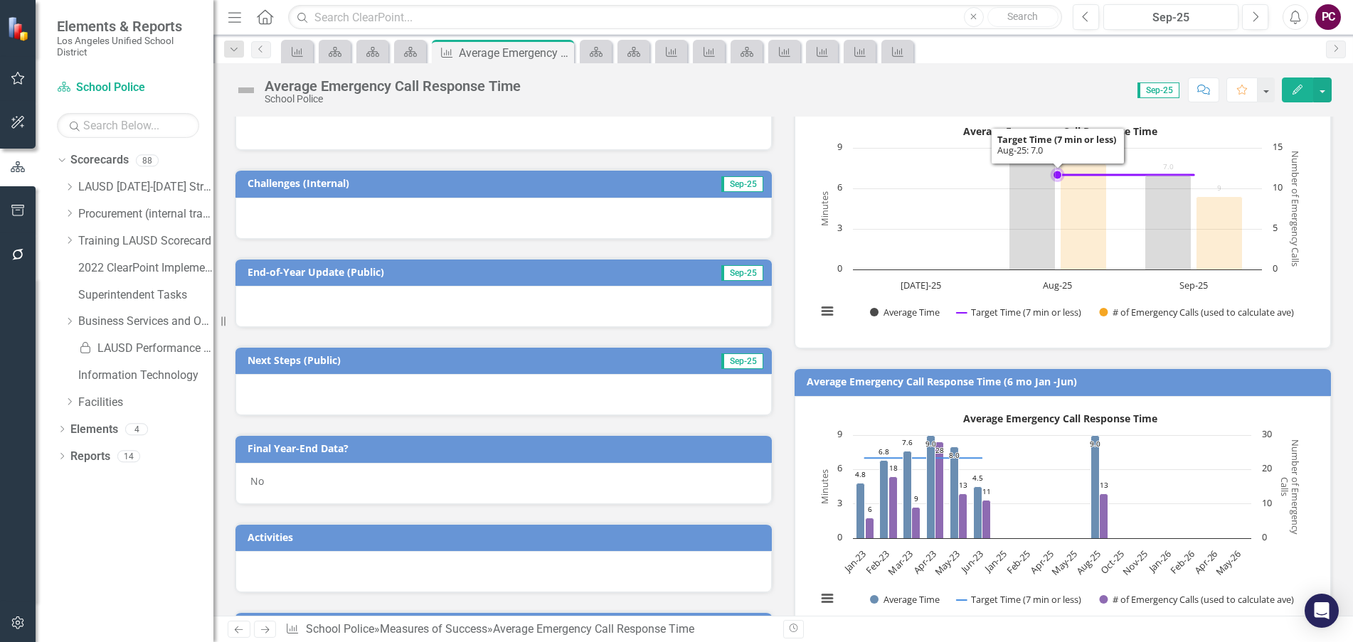
scroll to position [0, 0]
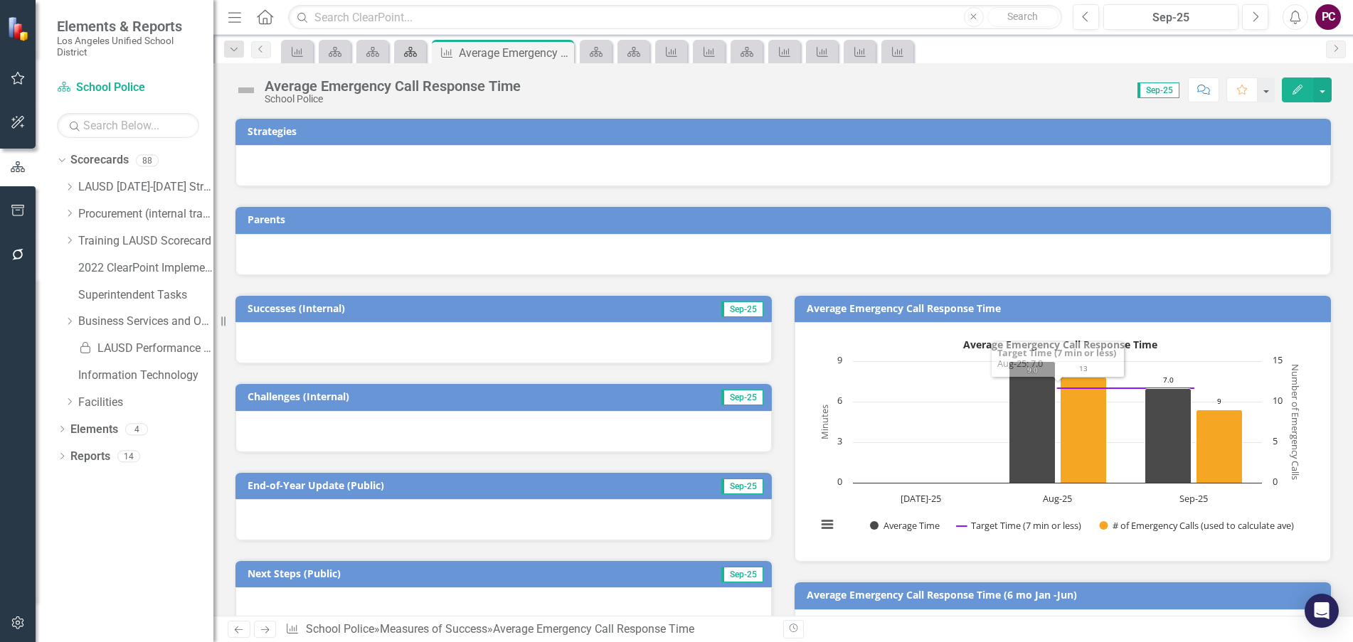
click at [413, 51] on icon "Scorecard" at bounding box center [410, 51] width 14 height 11
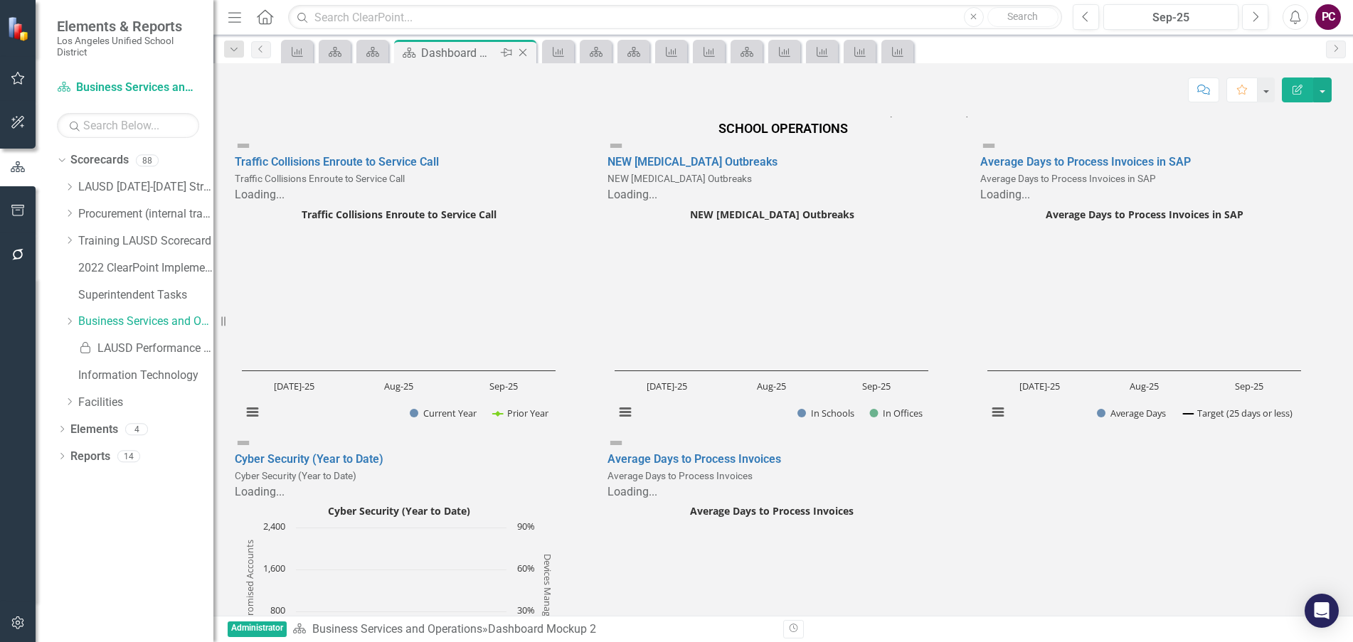
click at [504, 50] on icon at bounding box center [506, 52] width 11 height 9
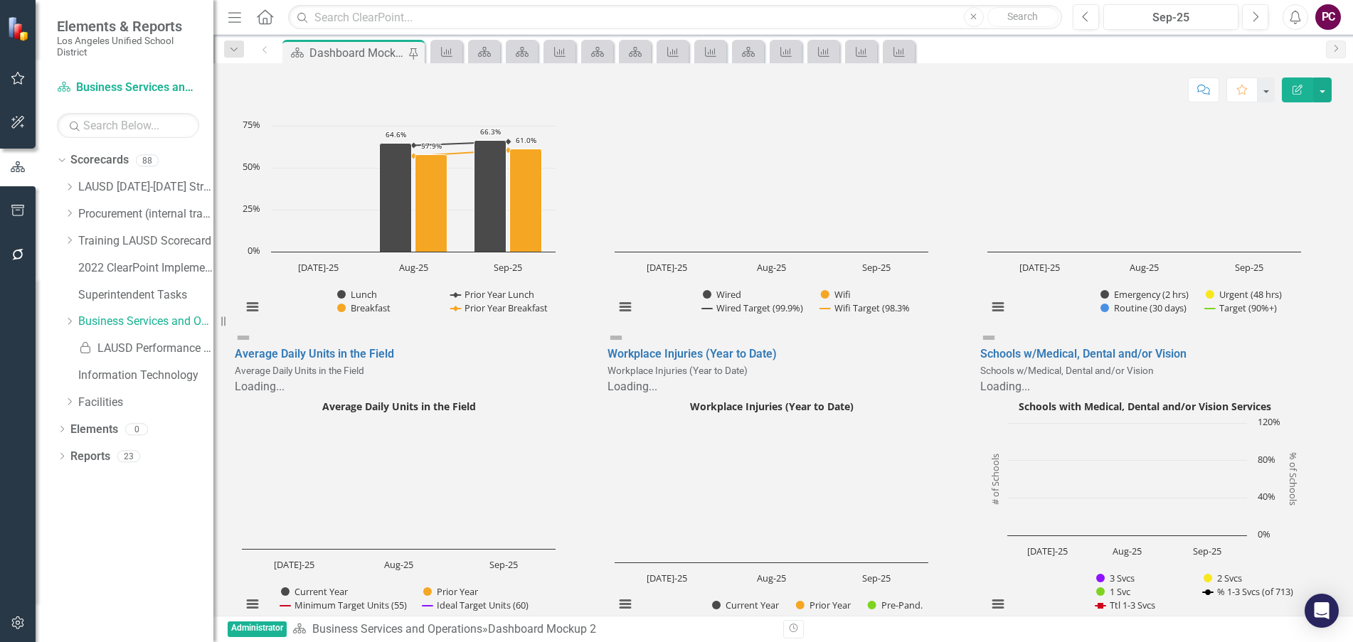
scroll to position [6466, 0]
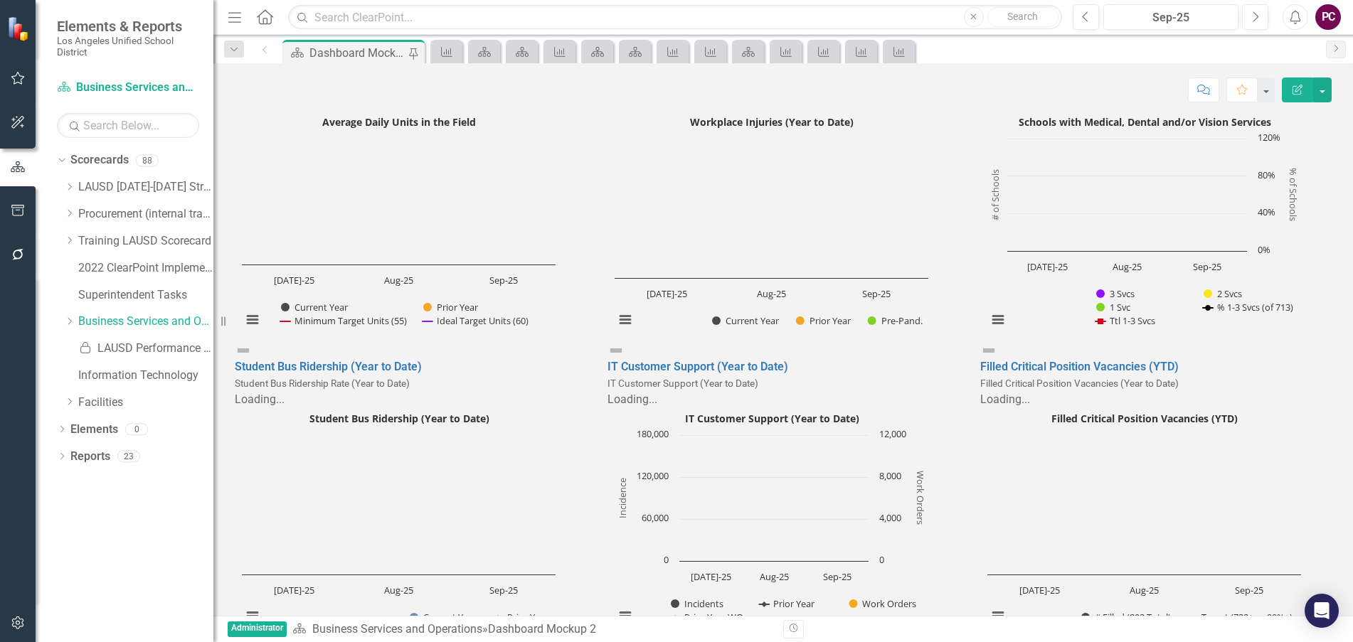
click at [383, 342] on rect "Interactive chart" at bounding box center [399, 226] width 328 height 231
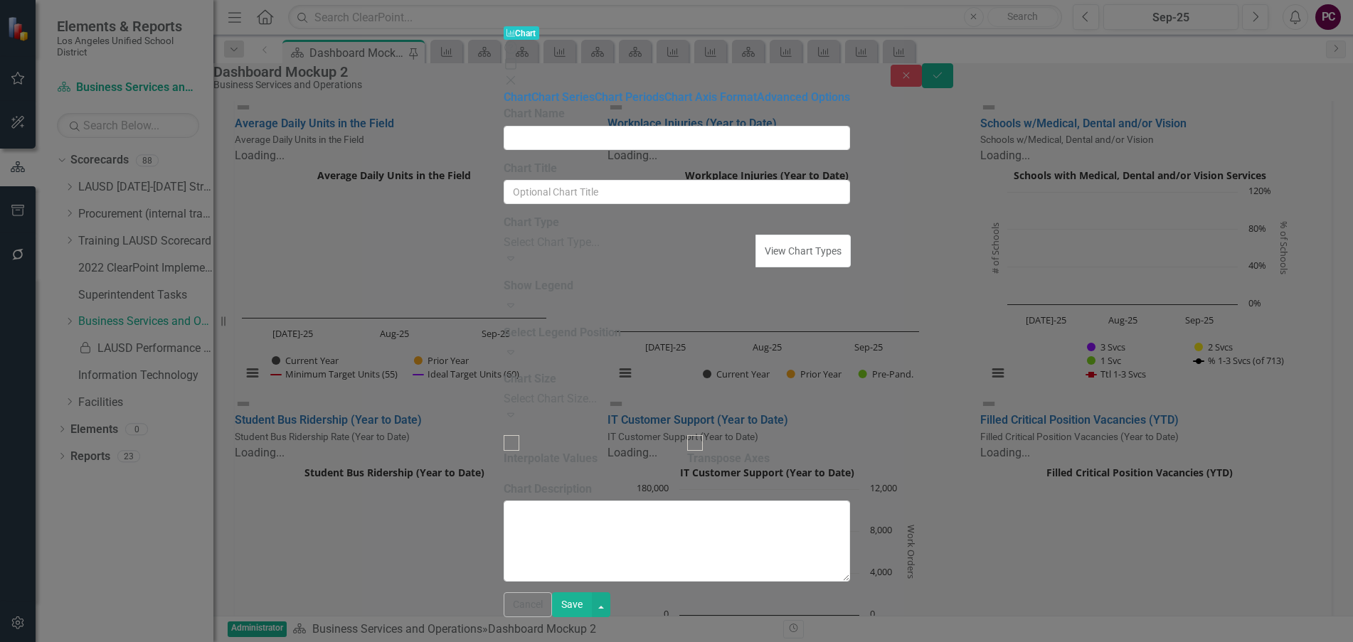
type input "Average Daily Units in the Field"
click at [850, 25] on div "Charts Chart Help Maximize Close" at bounding box center [677, 57] width 346 height 65
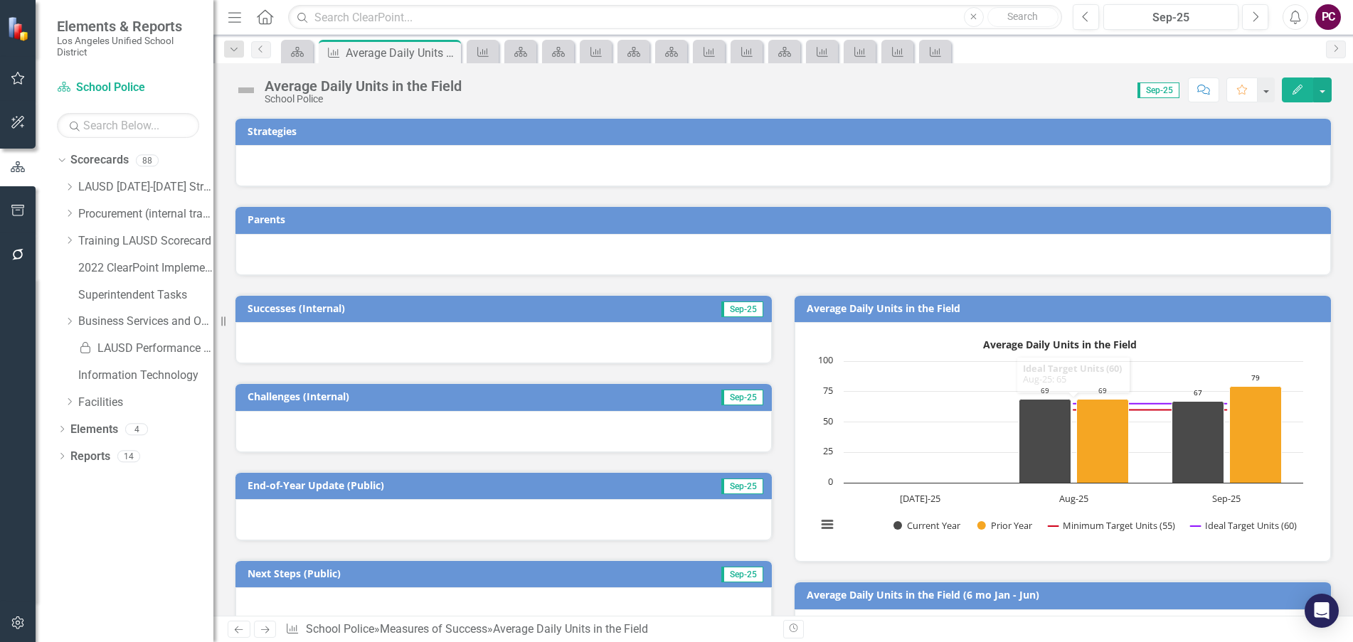
scroll to position [569, 0]
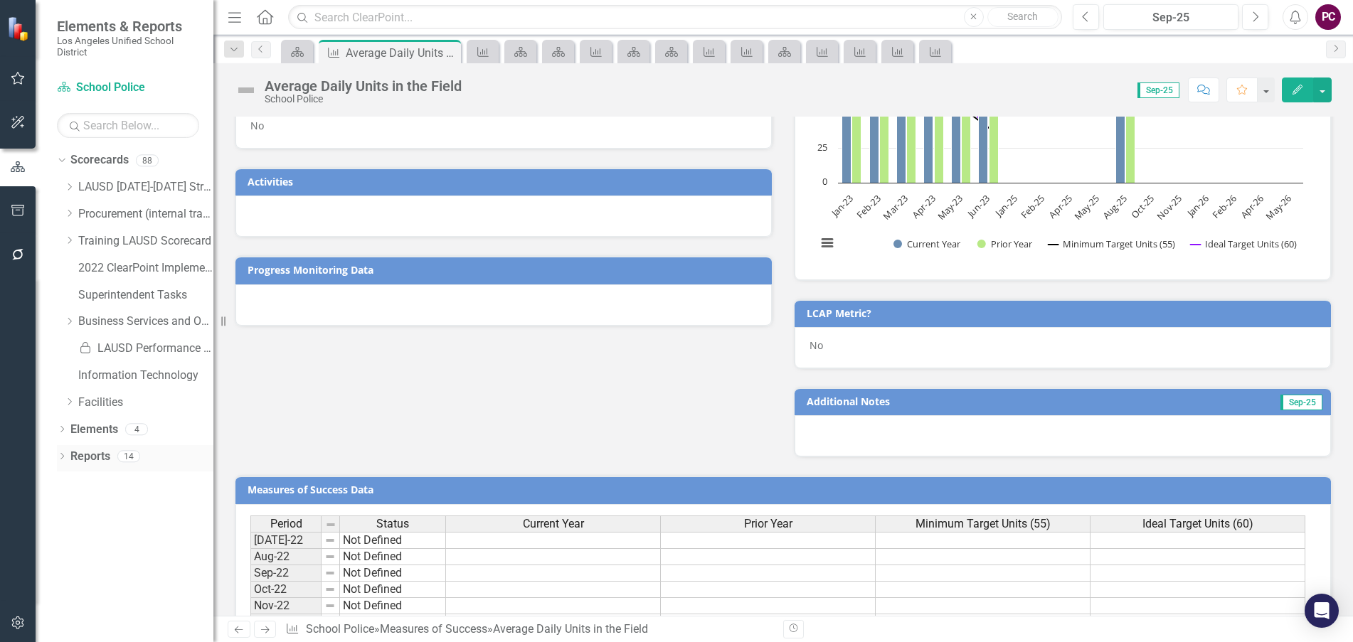
click at [60, 456] on icon "Dropdown" at bounding box center [62, 458] width 10 height 8
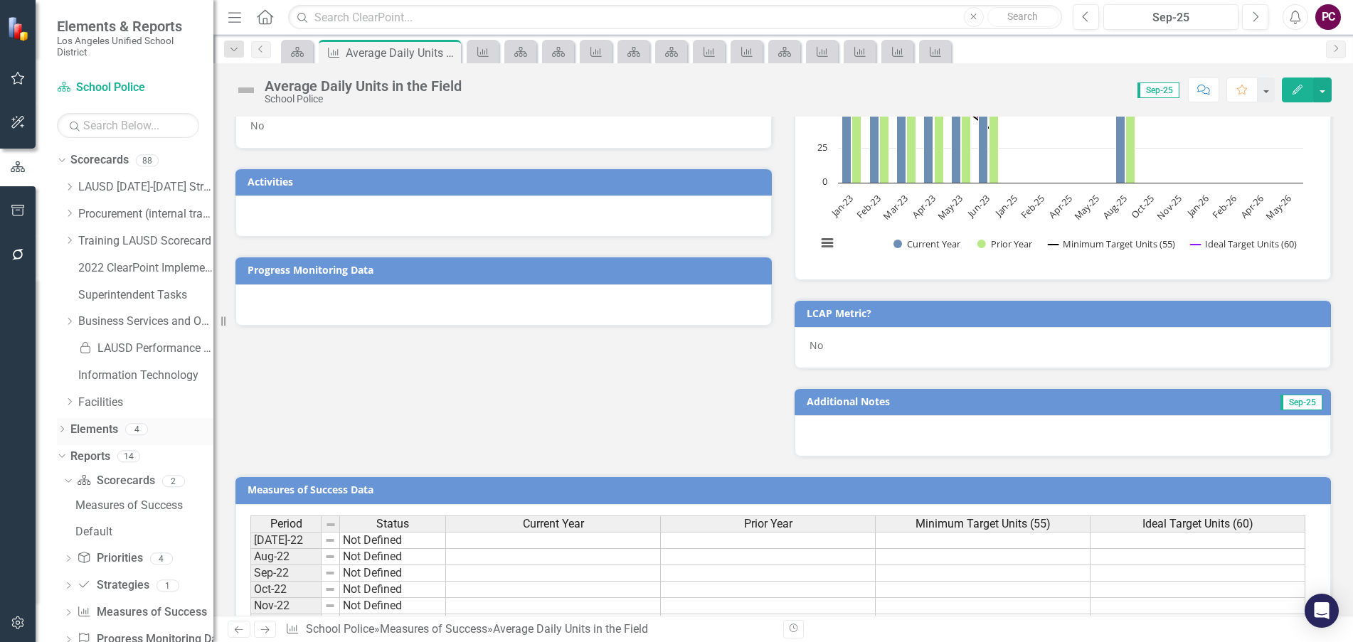
click at [59, 427] on icon "Dropdown" at bounding box center [62, 431] width 10 height 8
click at [138, 507] on link "Measures of Success Measures of Success" at bounding box center [142, 510] width 129 height 16
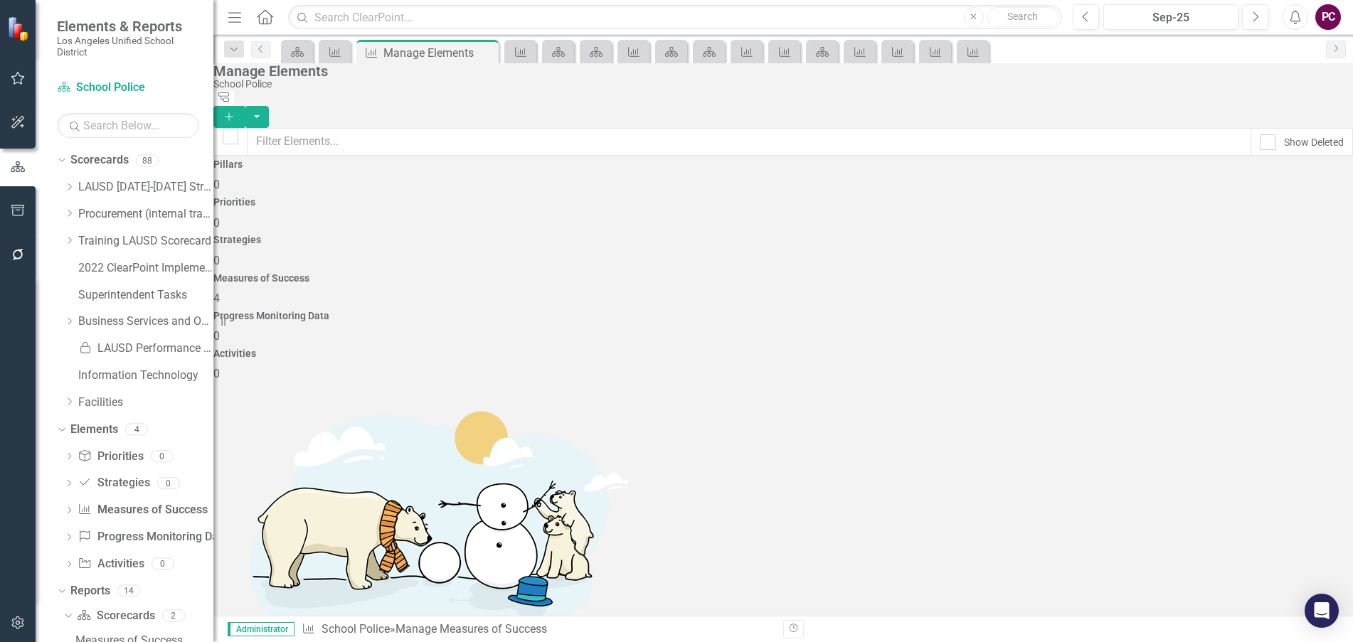
click at [220, 292] on span "4" at bounding box center [216, 299] width 6 height 14
